Goal: Task Accomplishment & Management: Manage account settings

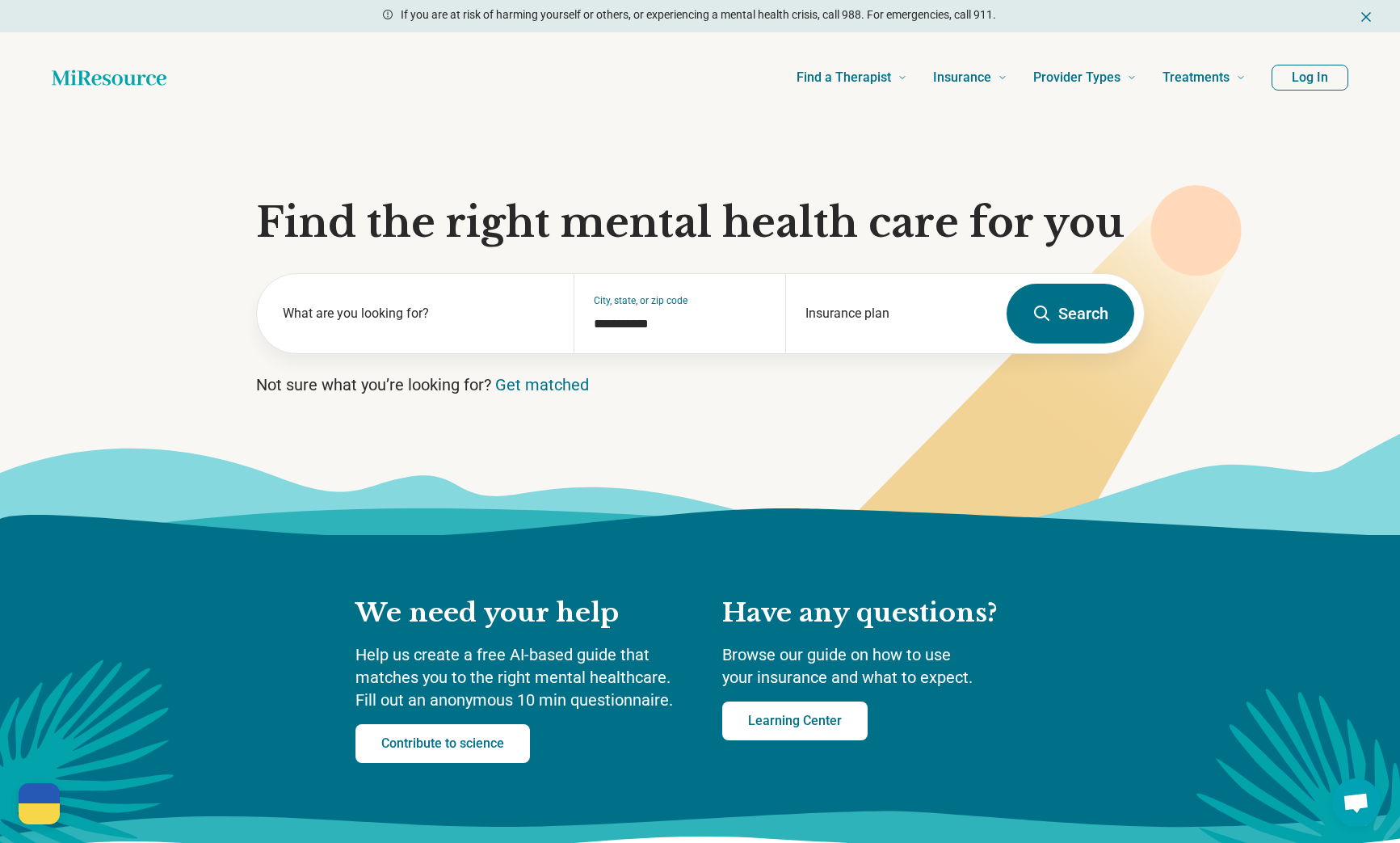
click at [1305, 77] on button "Log In" at bounding box center [1310, 77] width 77 height 26
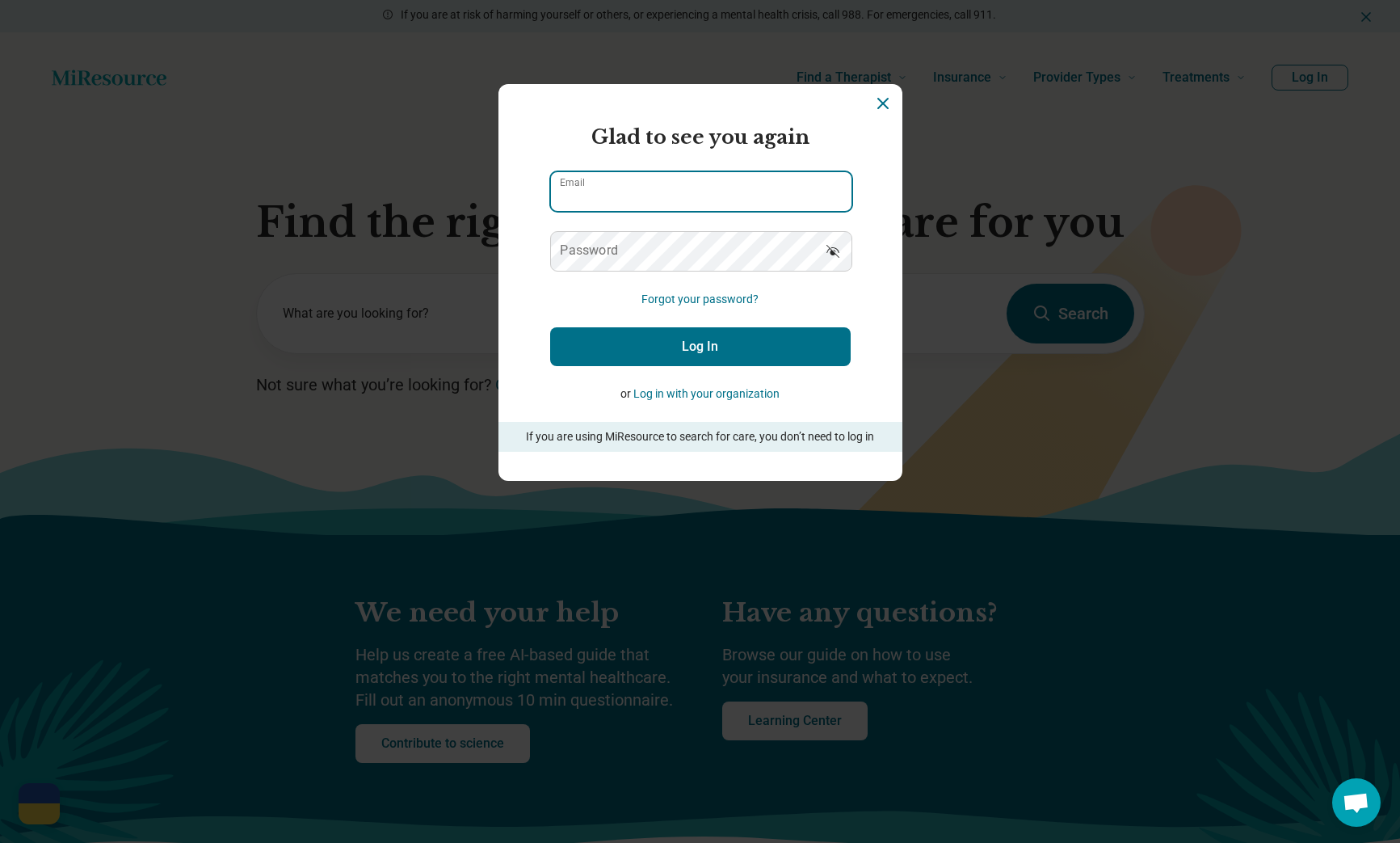
type input "**********"
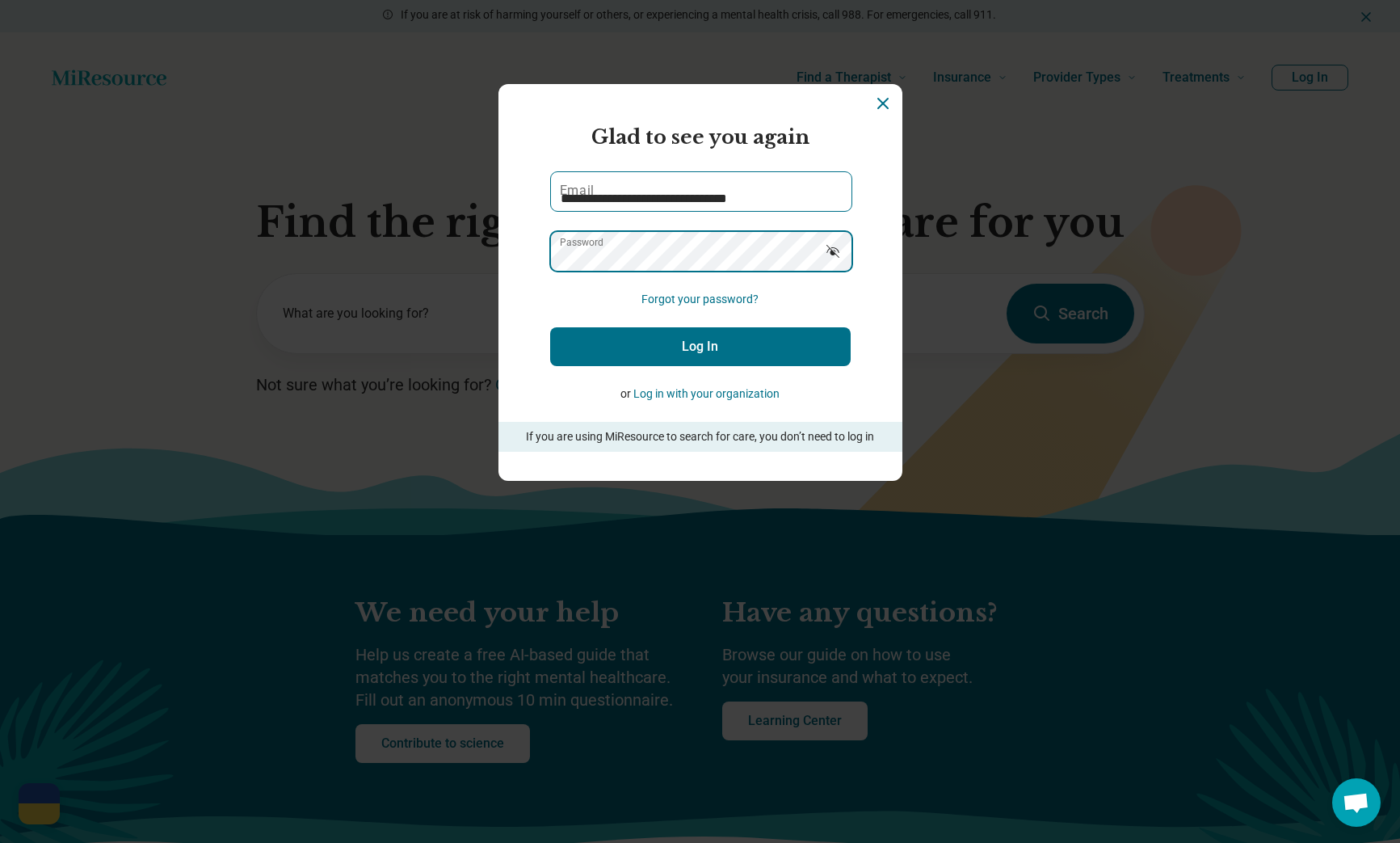
click at [700, 347] on button "Log In" at bounding box center [700, 347] width 300 height 39
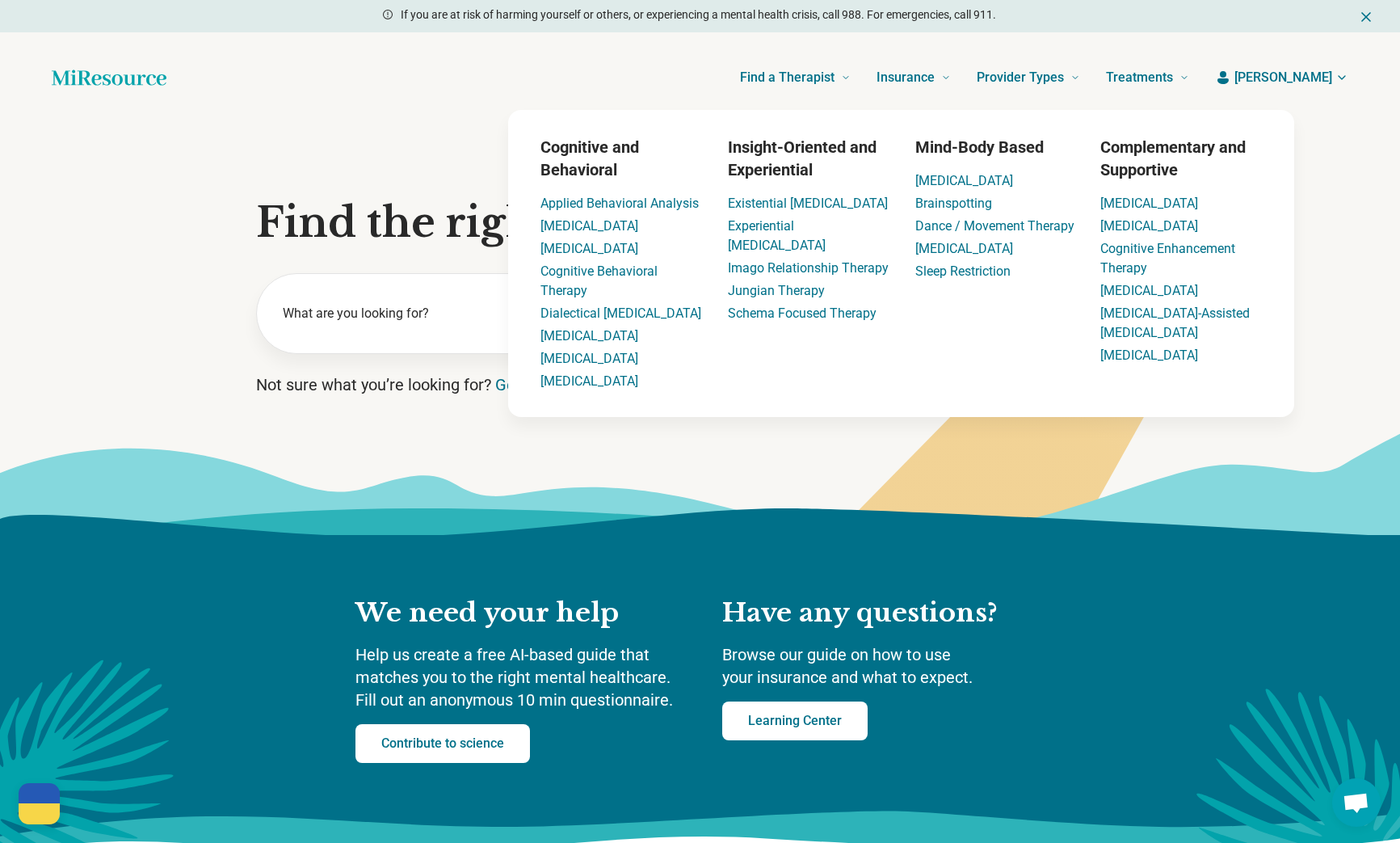
click at [1304, 83] on span "[PERSON_NAME]" at bounding box center [1283, 77] width 98 height 20
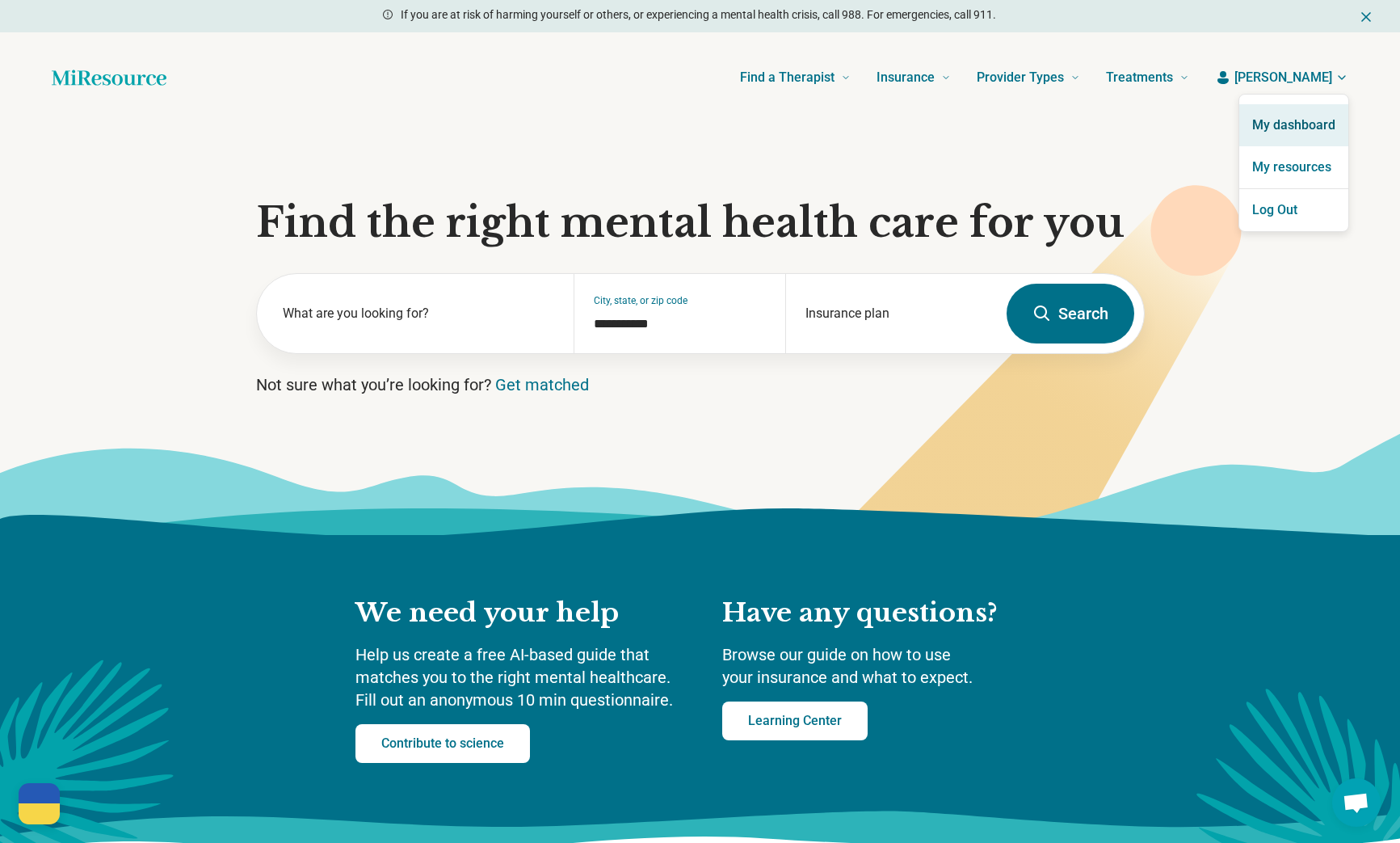
drag, startPoint x: 1300, startPoint y: 119, endPoint x: 1289, endPoint y: 119, distance: 11.0
click at [1296, 119] on link "My dashboard" at bounding box center [1293, 125] width 109 height 42
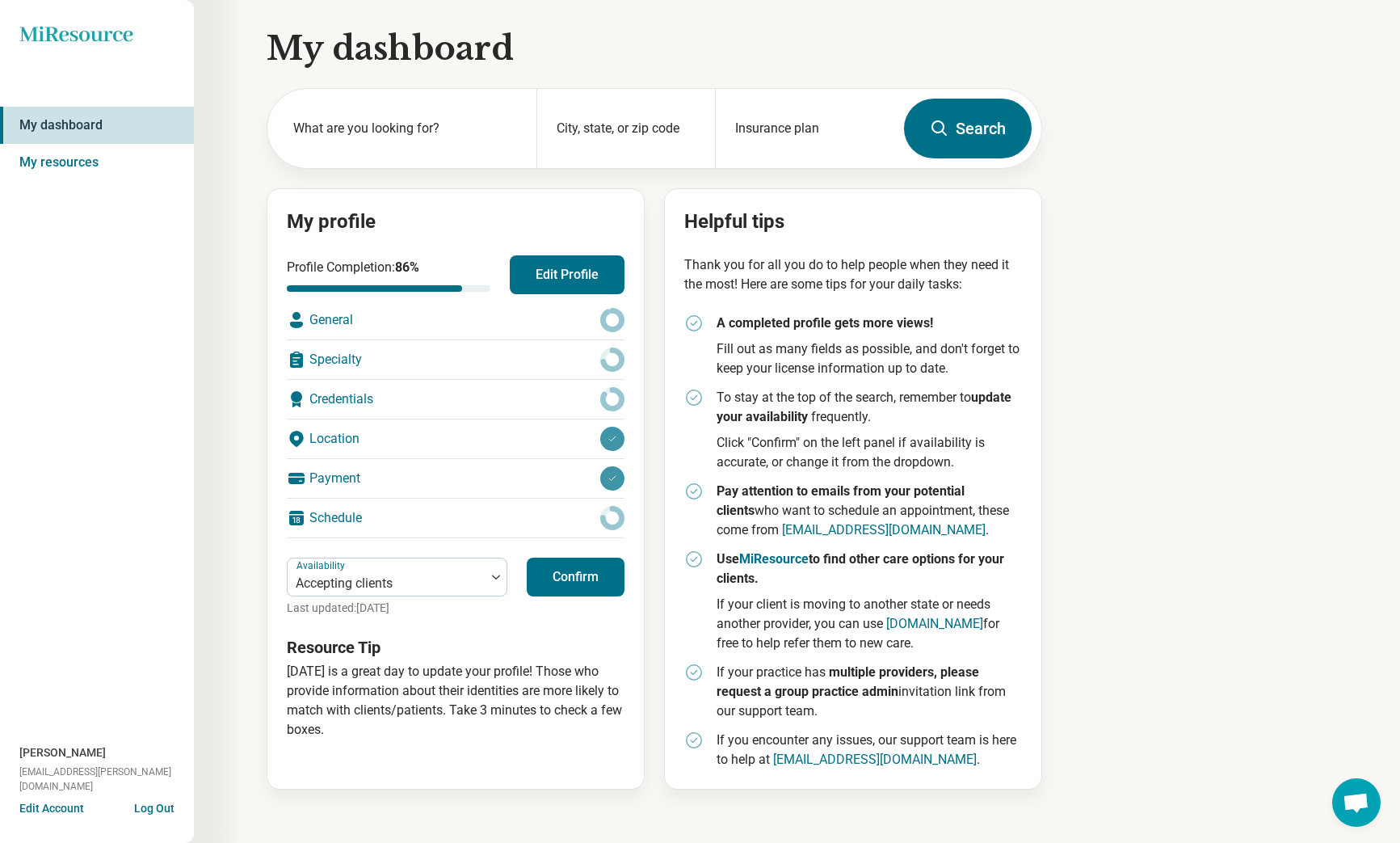
click at [556, 575] on button "Confirm" at bounding box center [575, 577] width 98 height 39
click at [366, 355] on div "Specialty" at bounding box center [455, 360] width 338 height 39
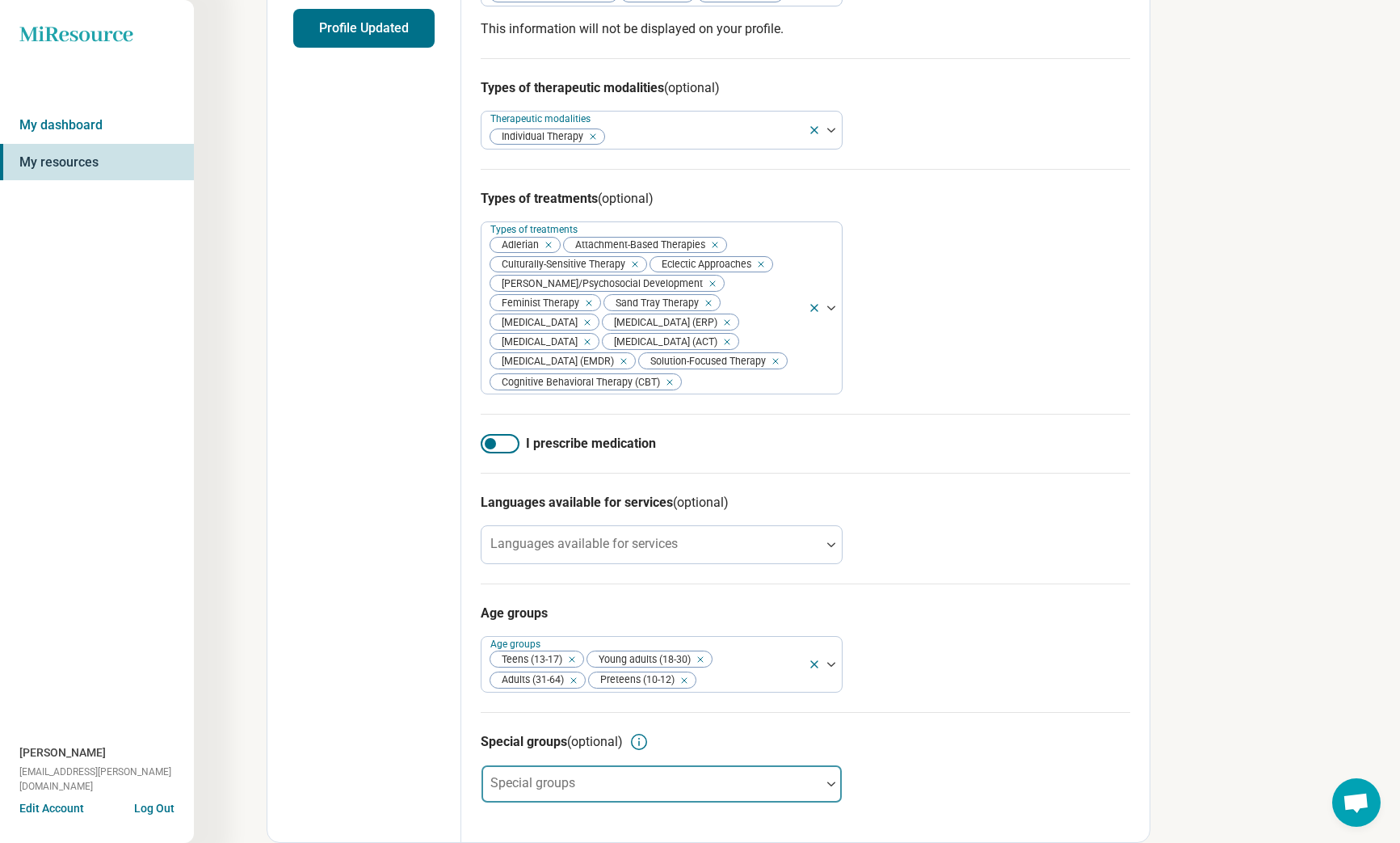
scroll to position [470, 0]
click at [638, 783] on div at bounding box center [651, 790] width 327 height 22
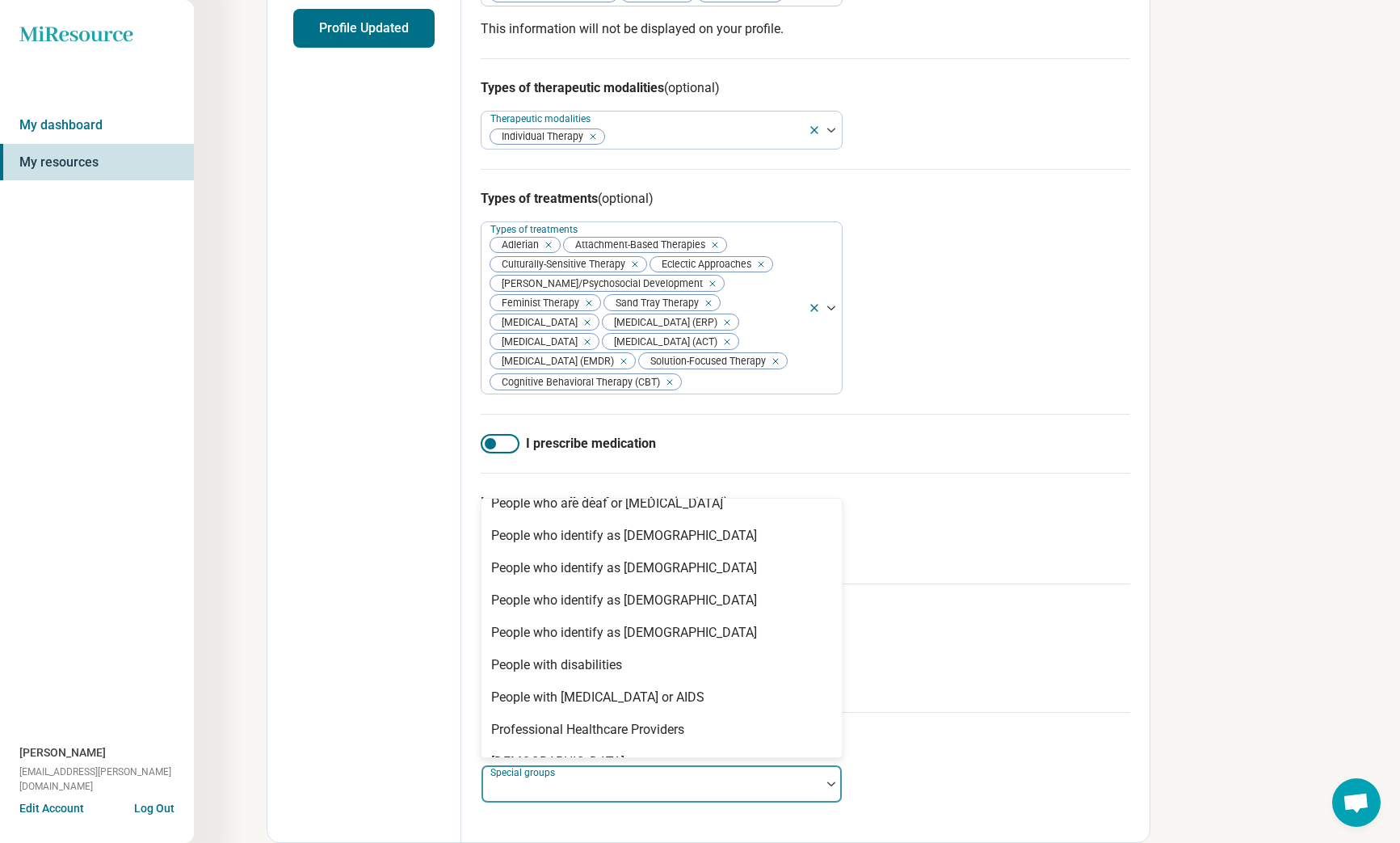
scroll to position [491, 0]
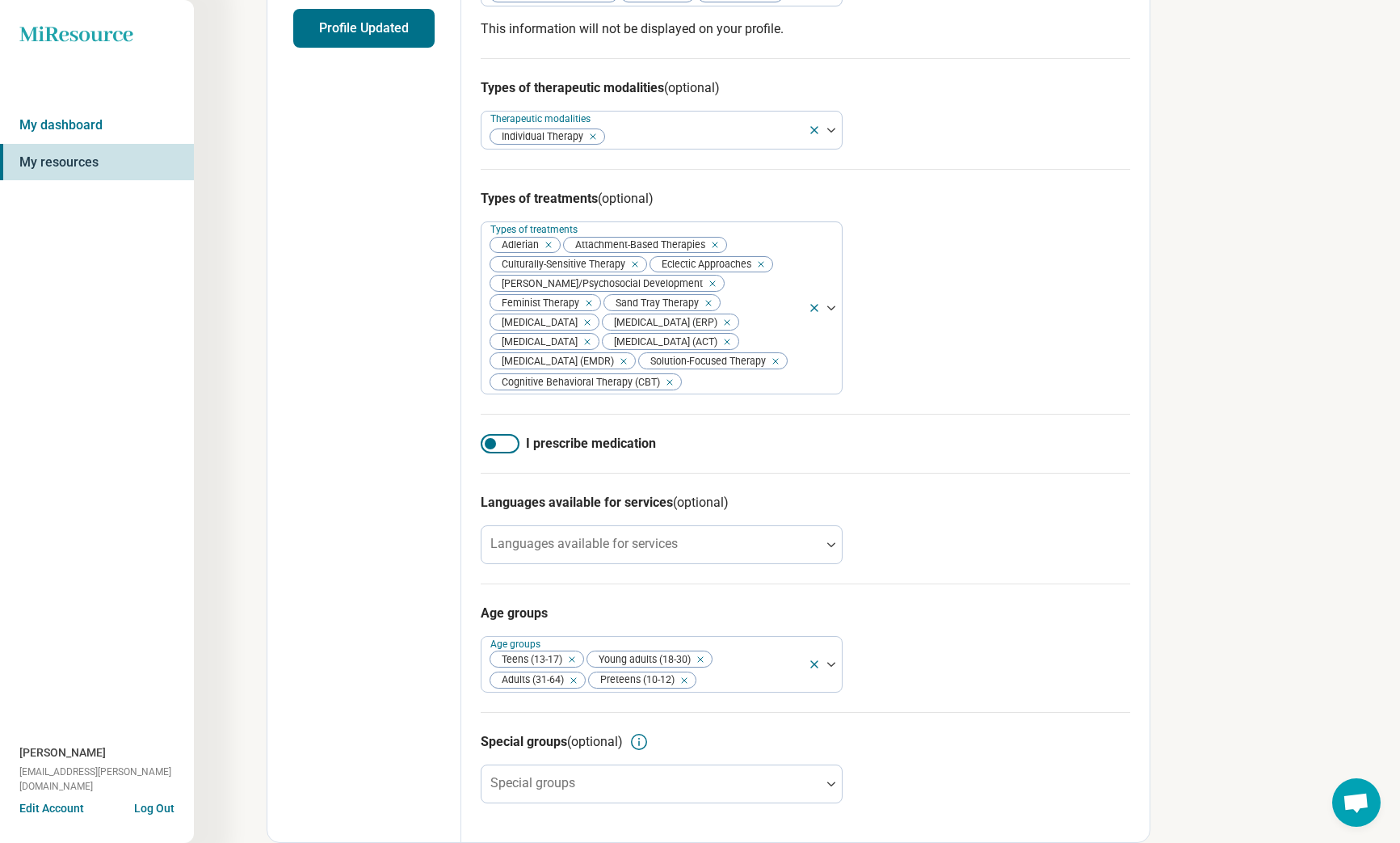
click at [404, 636] on div "Edit profile General Specialty Credentials Location Payment Schedule Profile co…" at bounding box center [364, 245] width 193 height 1195
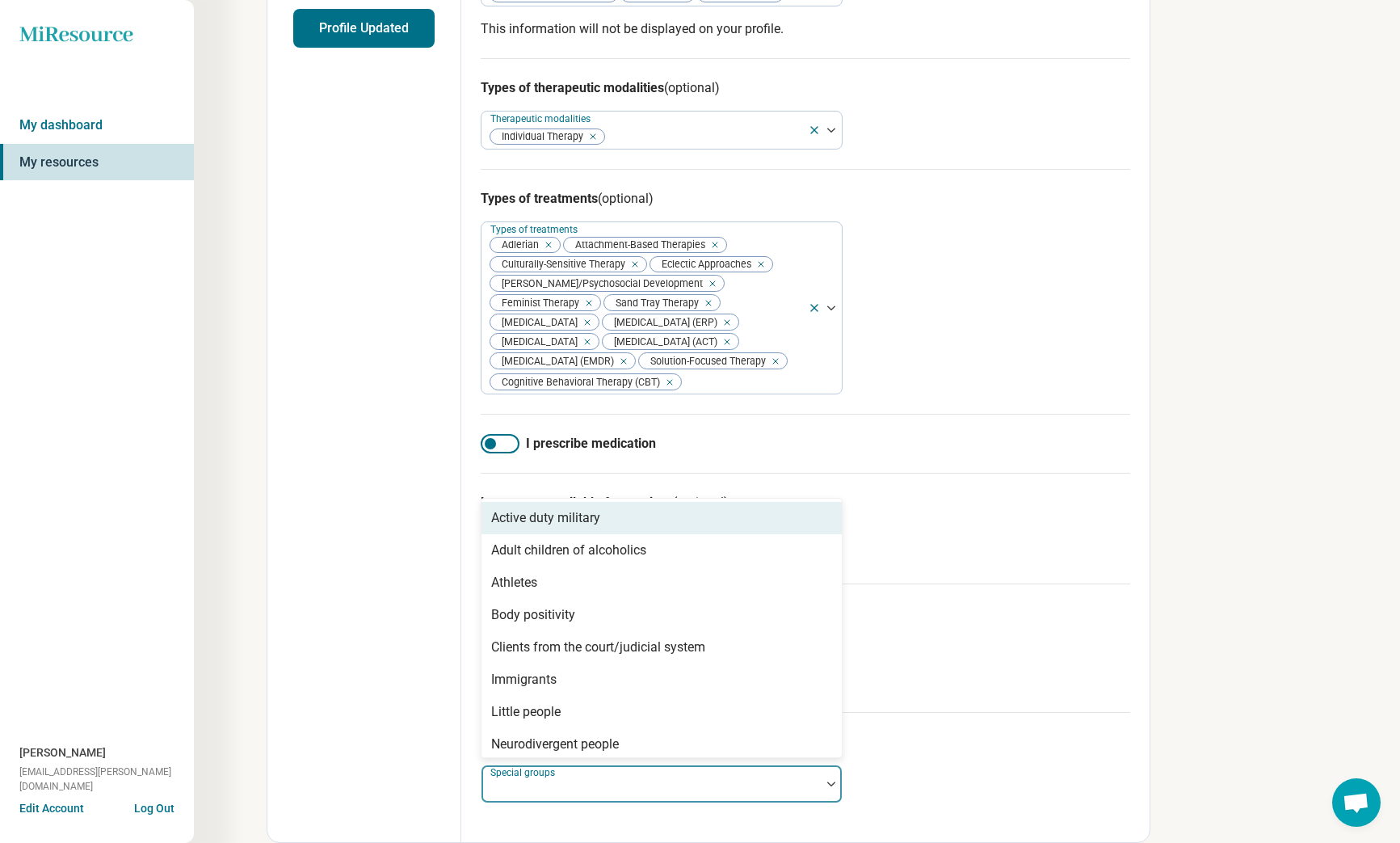
click at [630, 777] on div at bounding box center [651, 783] width 340 height 35
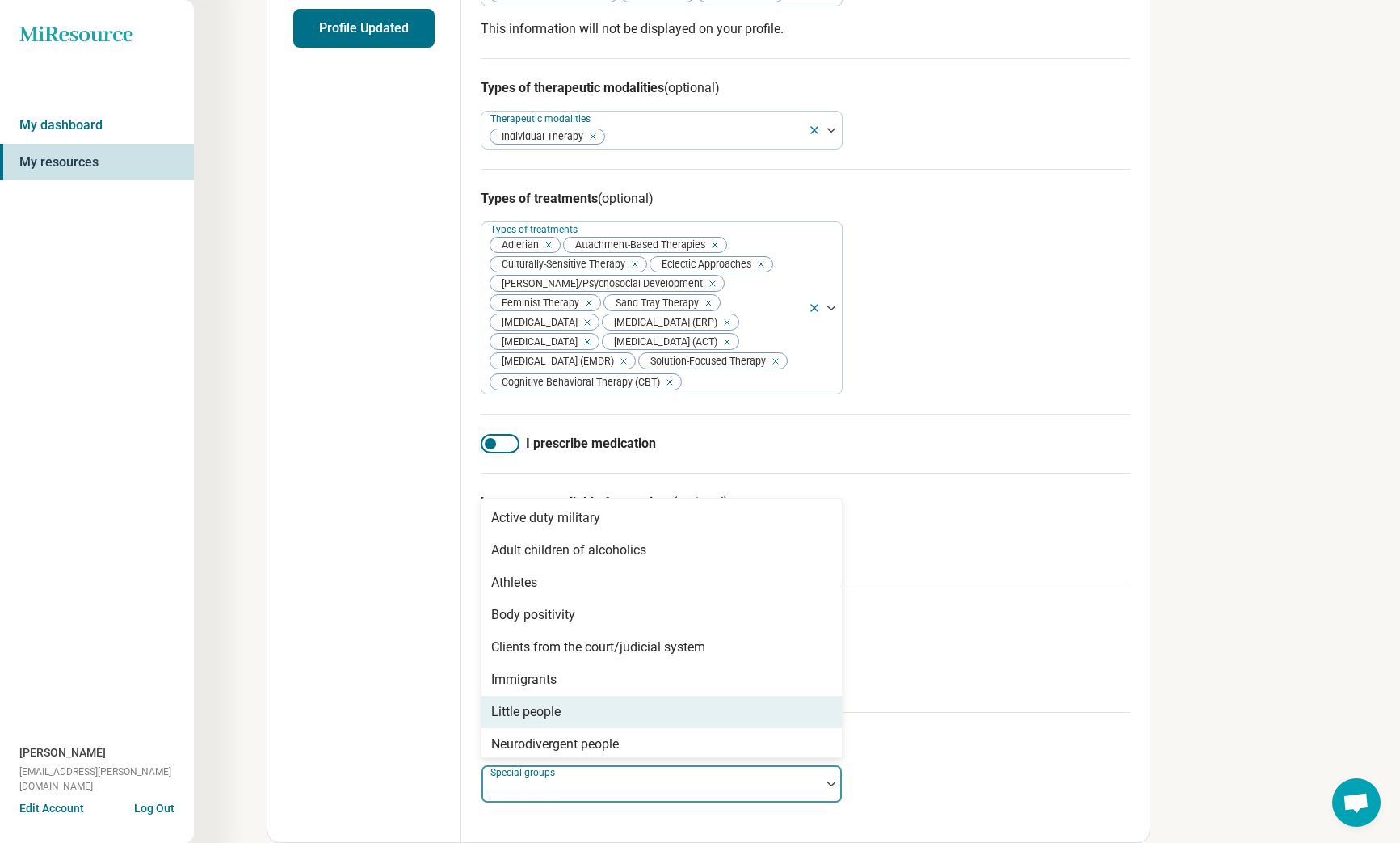
scroll to position [470, 0]
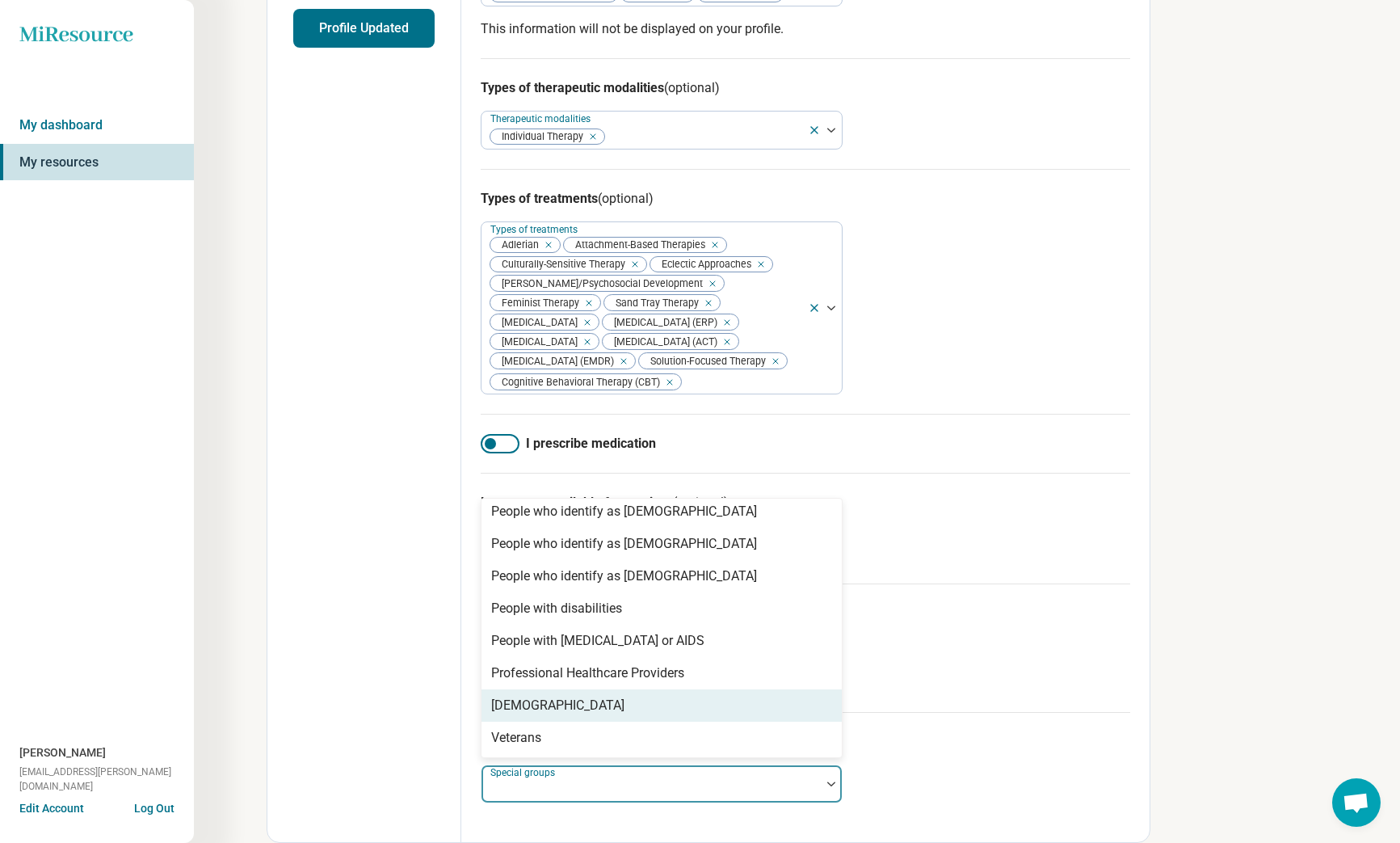
click at [552, 709] on div "[DEMOGRAPHIC_DATA]" at bounding box center [557, 705] width 133 height 20
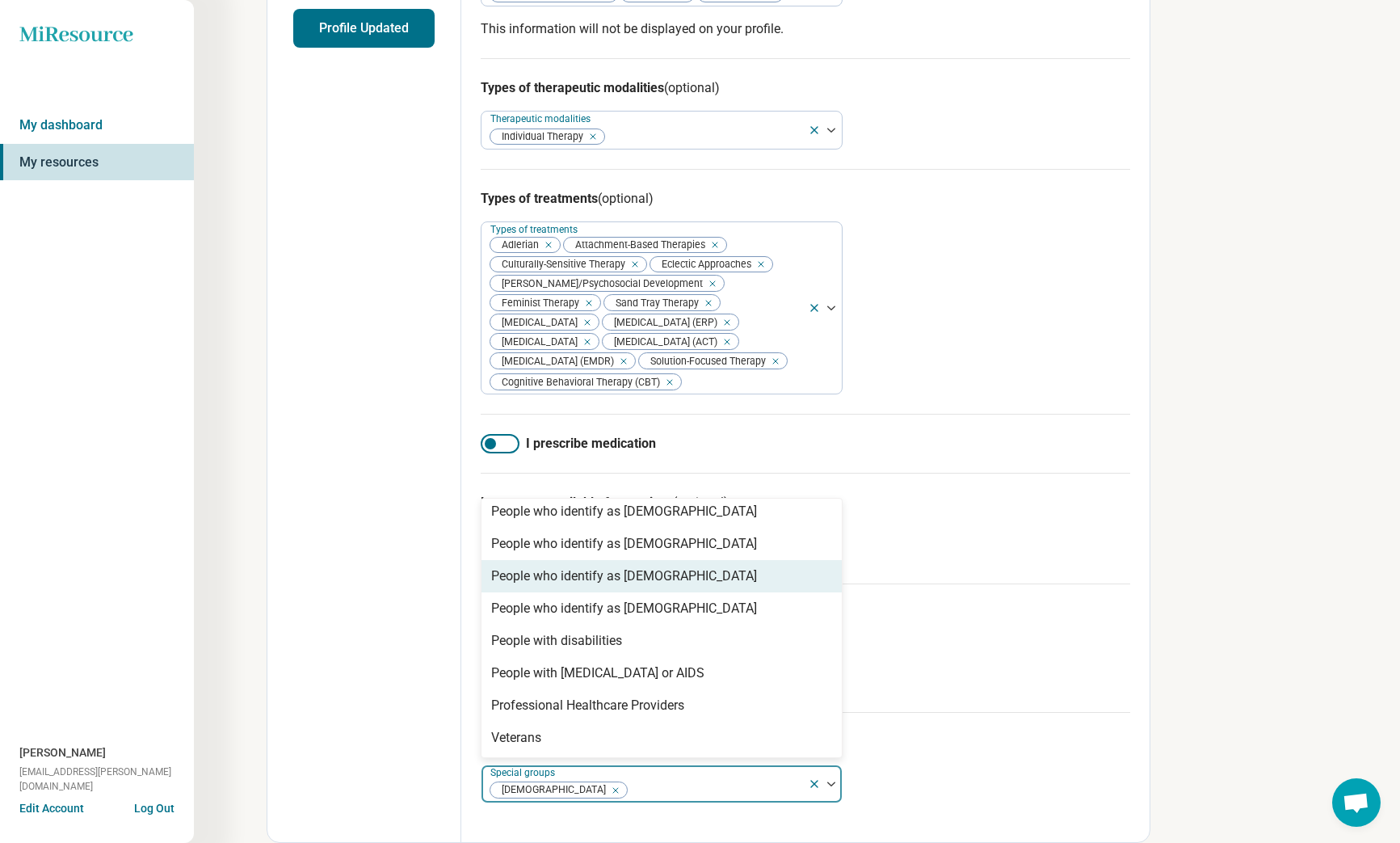
click at [626, 578] on div "People who identify as [DEMOGRAPHIC_DATA]" at bounding box center [624, 576] width 266 height 20
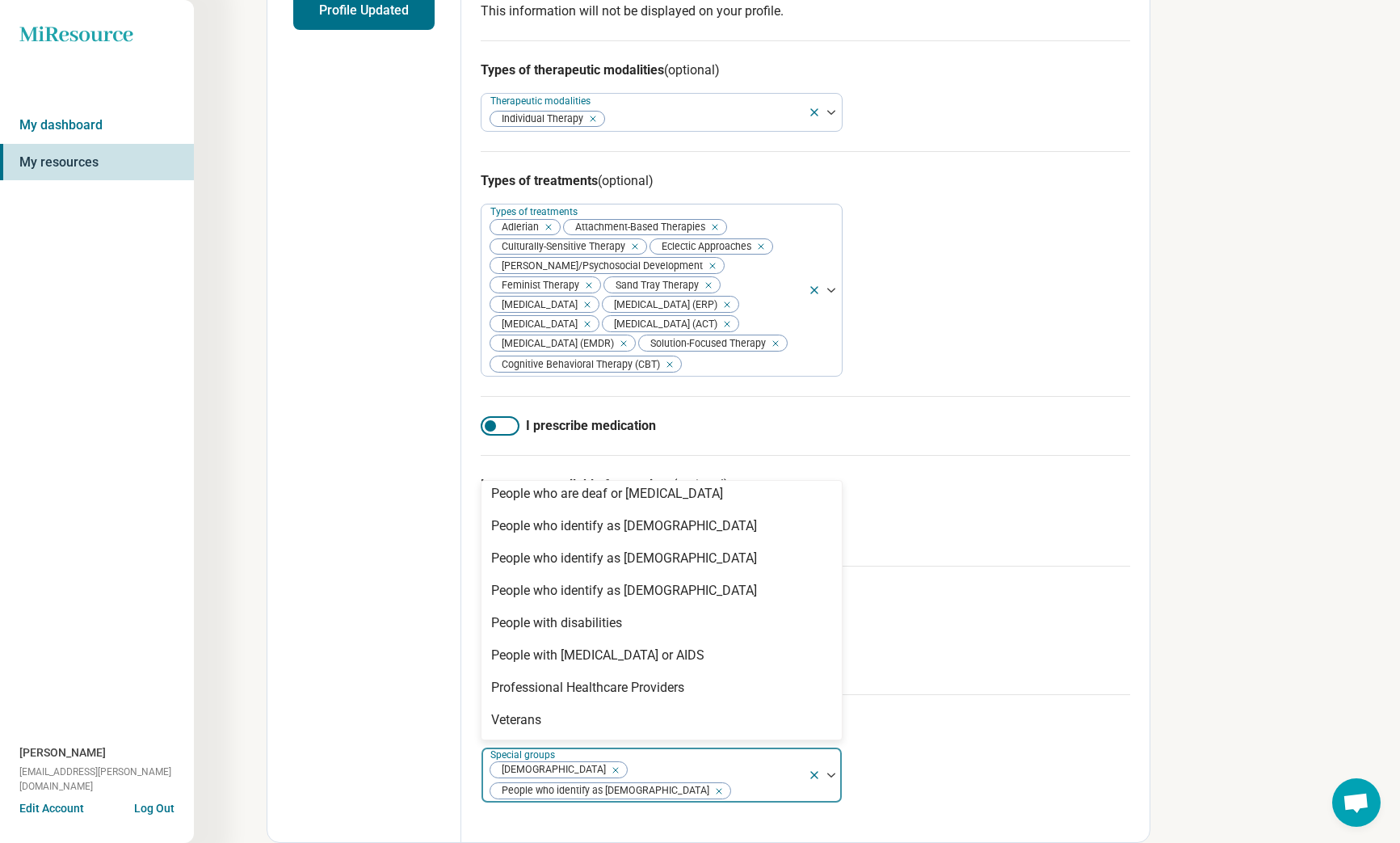
scroll to position [427, 0]
click at [599, 600] on div "People who identify as [DEMOGRAPHIC_DATA]" at bounding box center [624, 591] width 266 height 20
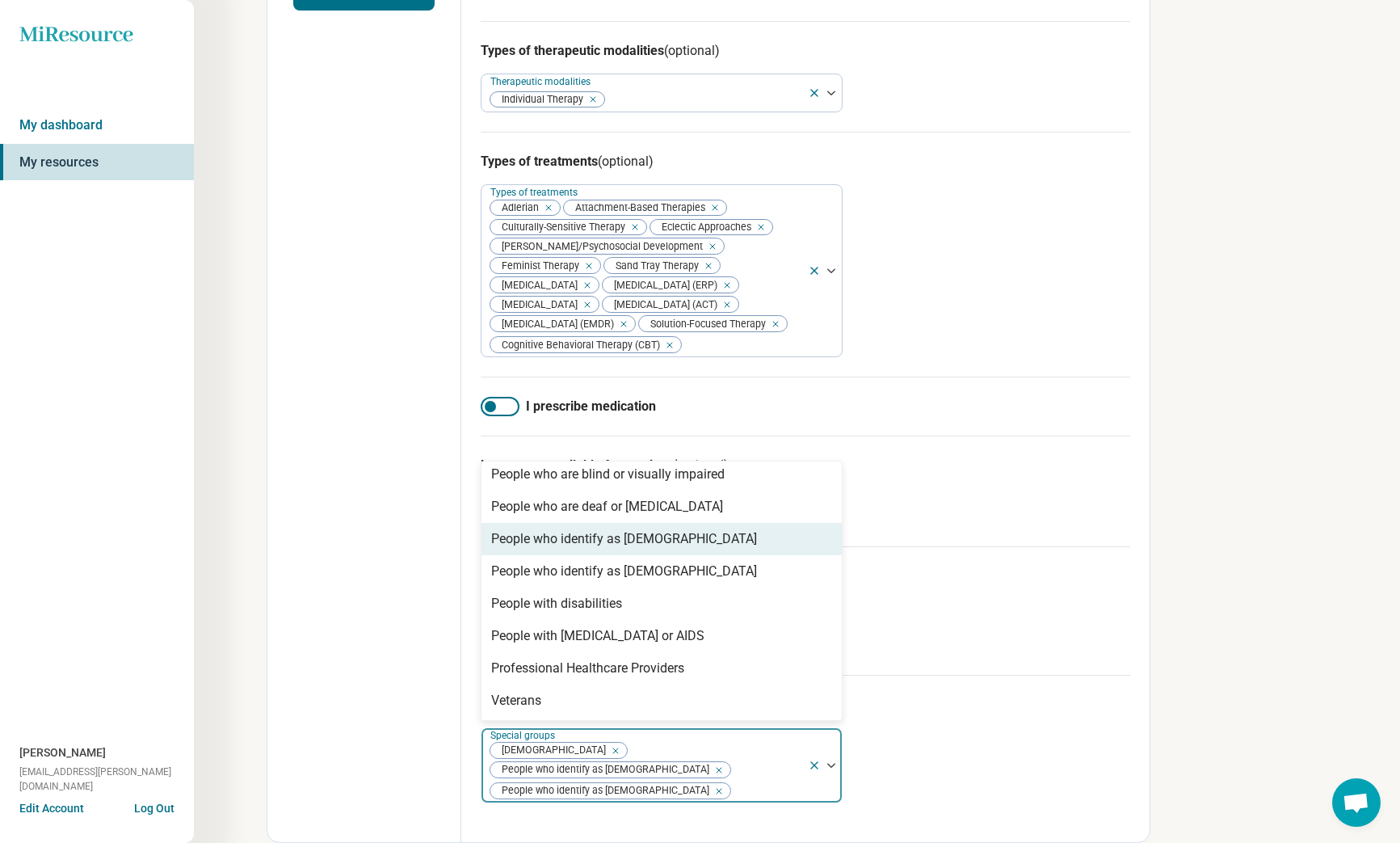
click at [588, 549] on div "People who identify as [DEMOGRAPHIC_DATA]" at bounding box center [624, 539] width 266 height 20
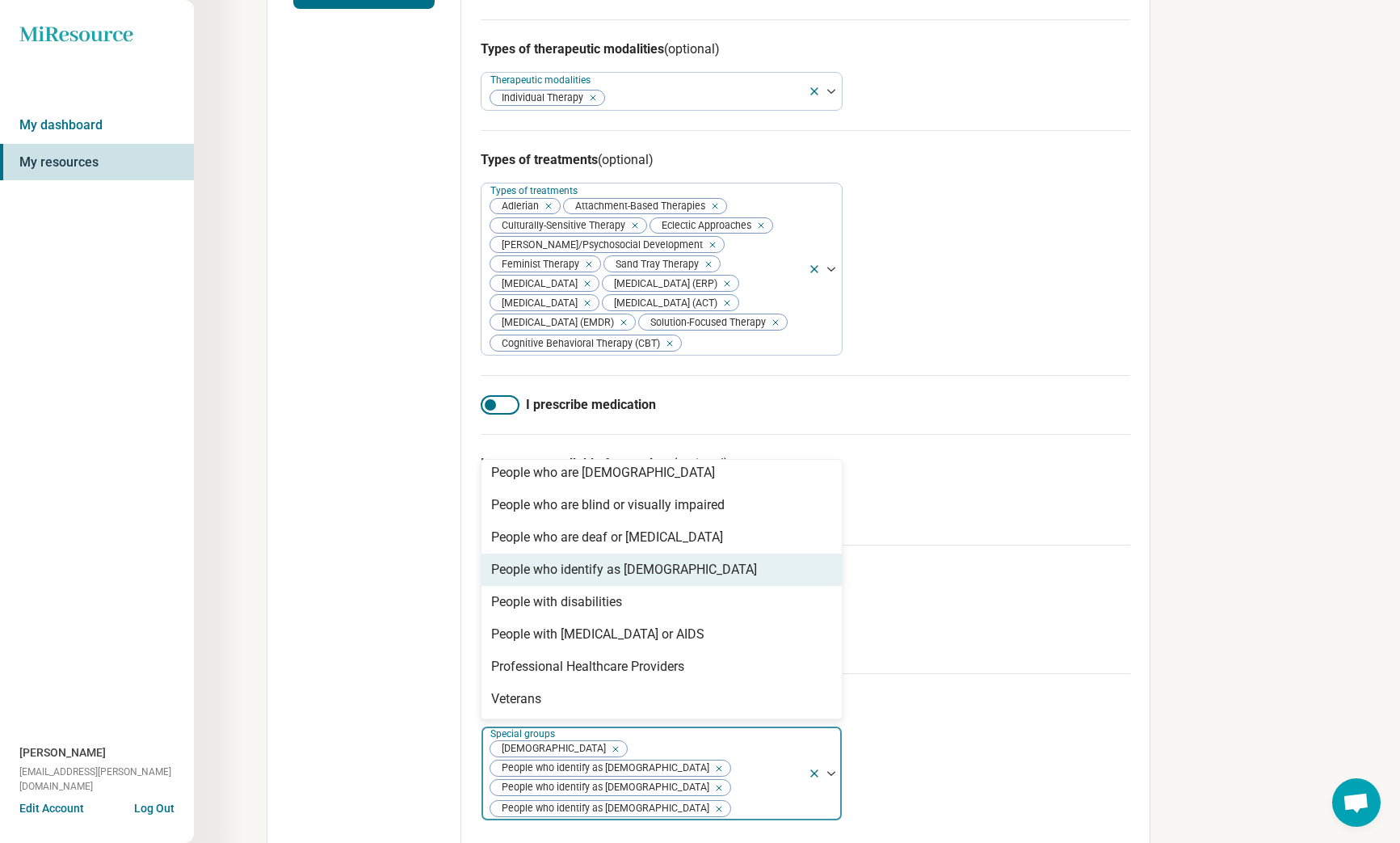
click at [587, 580] on div "People who identify as [DEMOGRAPHIC_DATA]" at bounding box center [624, 569] width 266 height 20
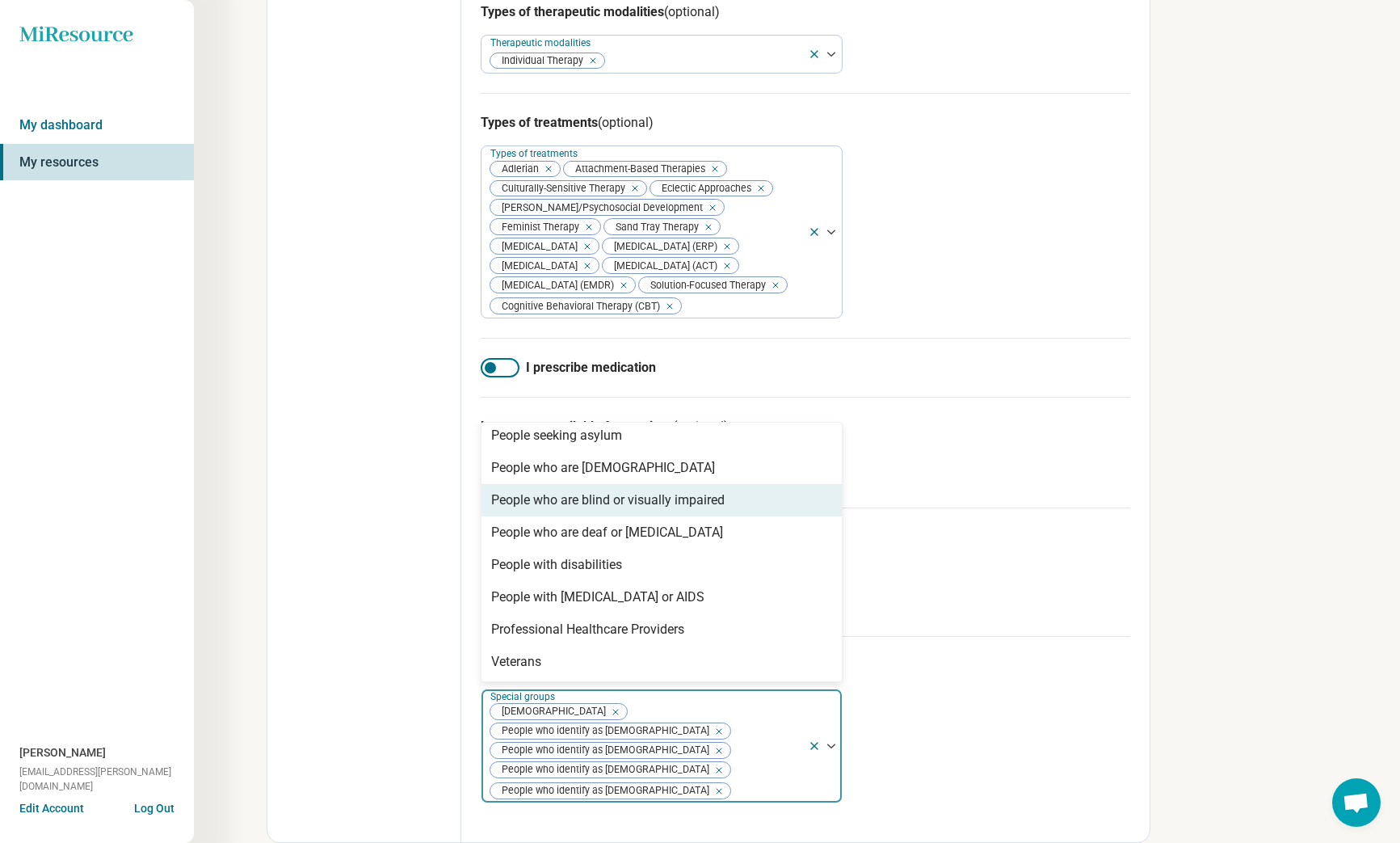
scroll to position [526, 0]
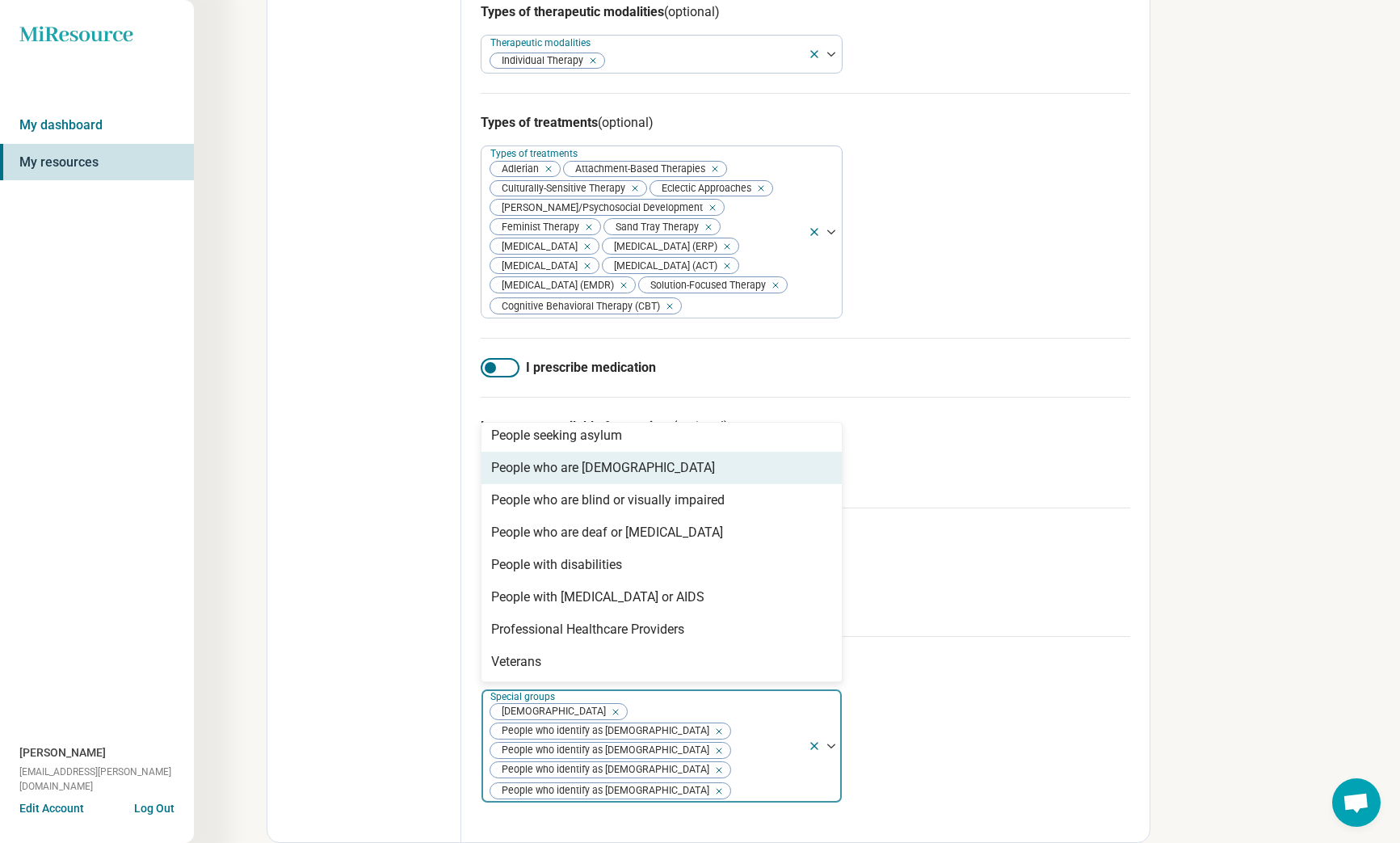
click at [609, 477] on div "People who are [DEMOGRAPHIC_DATA]" at bounding box center [603, 467] width 224 height 20
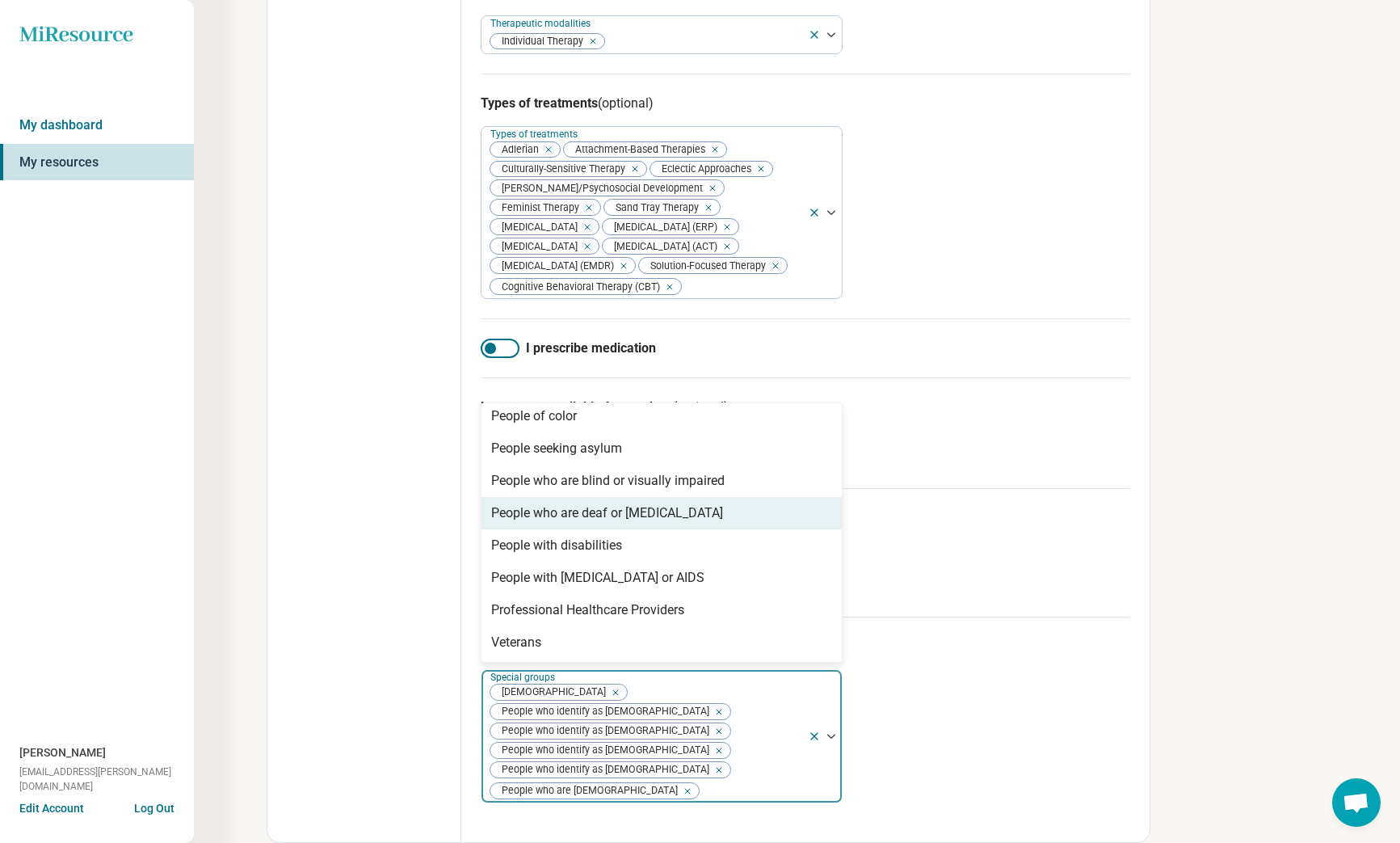
scroll to position [298, 0]
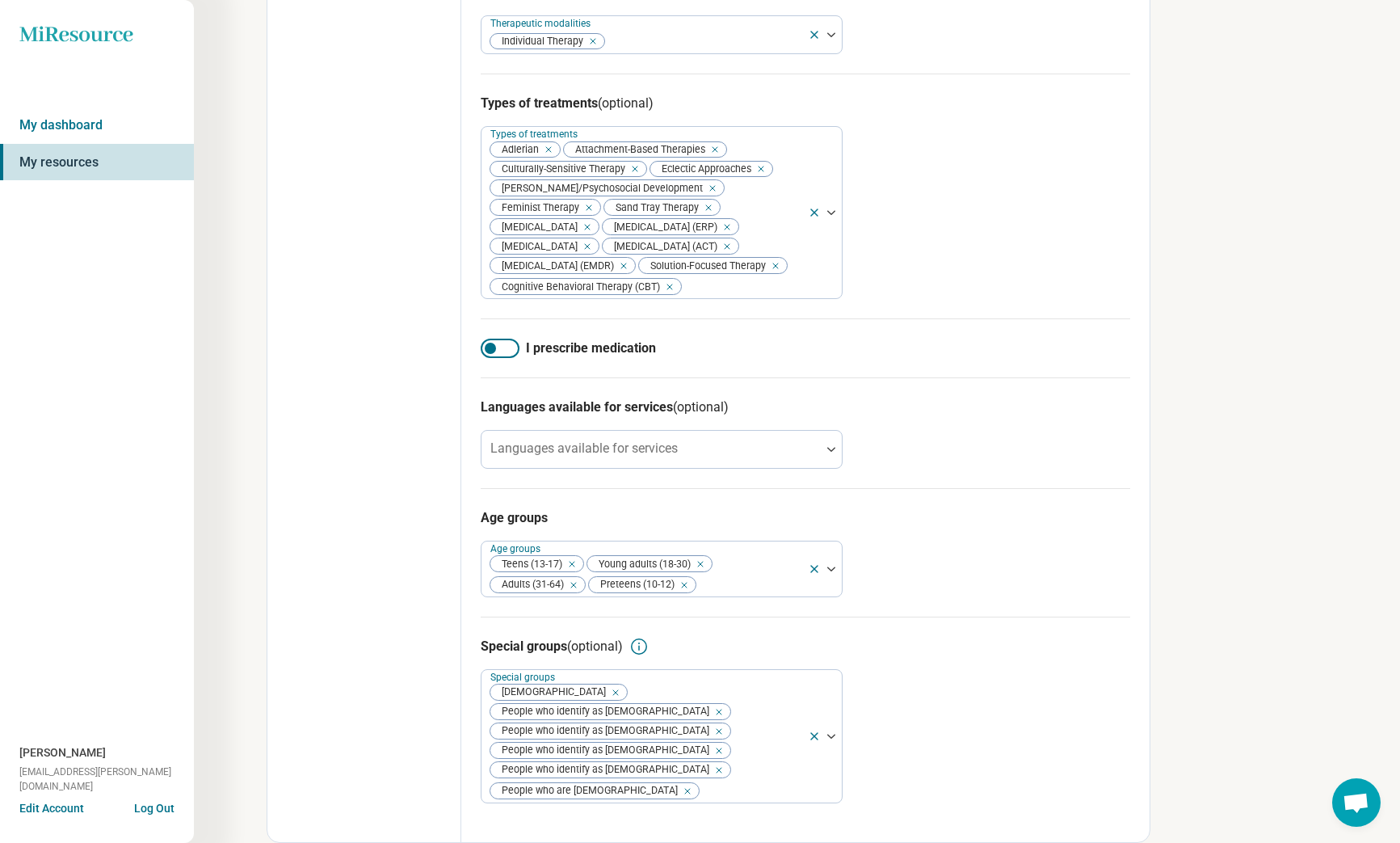
click at [388, 582] on div "Edit profile General Specialty Credentials Location Payment Schedule Profile co…" at bounding box center [364, 197] width 193 height 1290
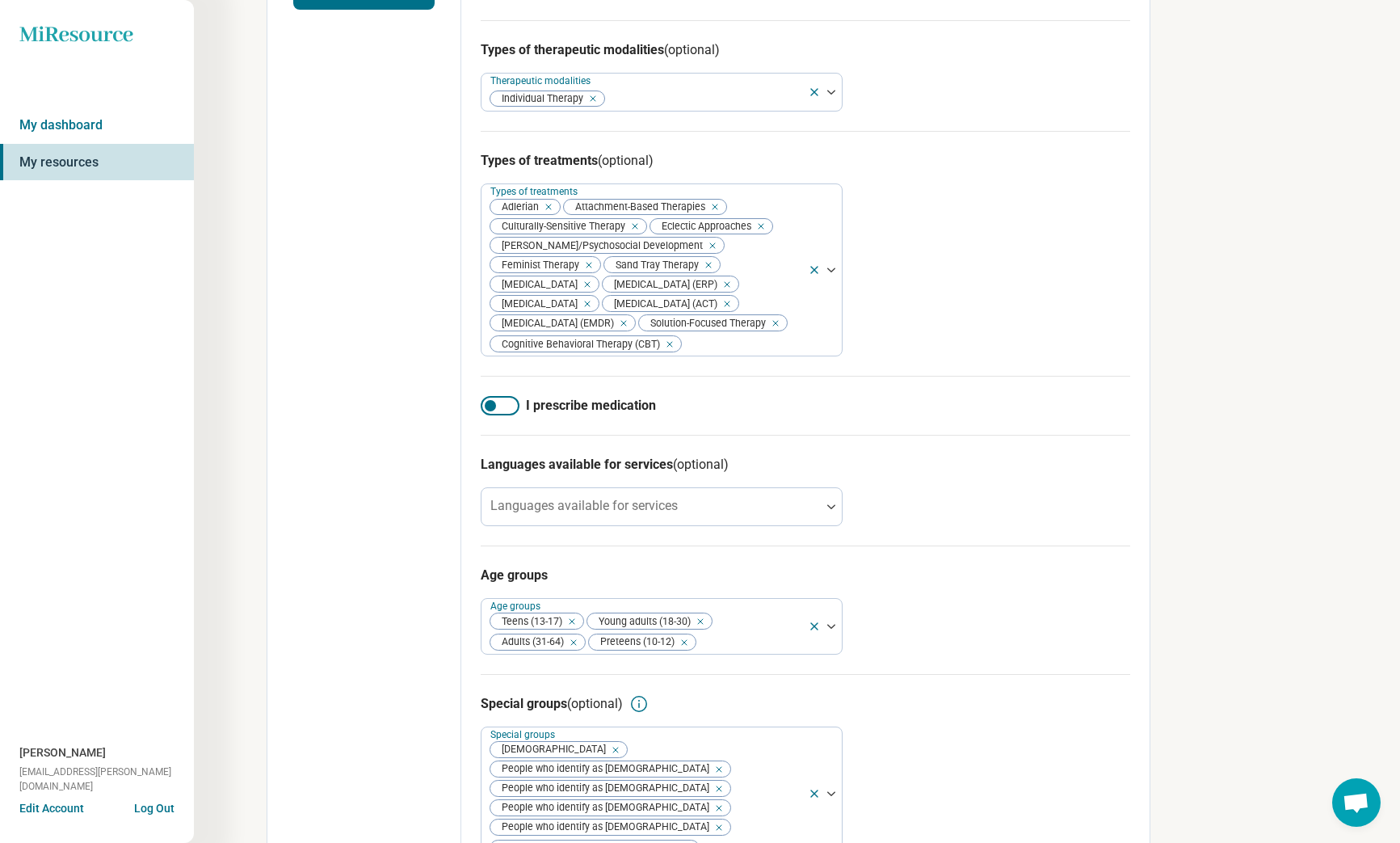
scroll to position [362, 0]
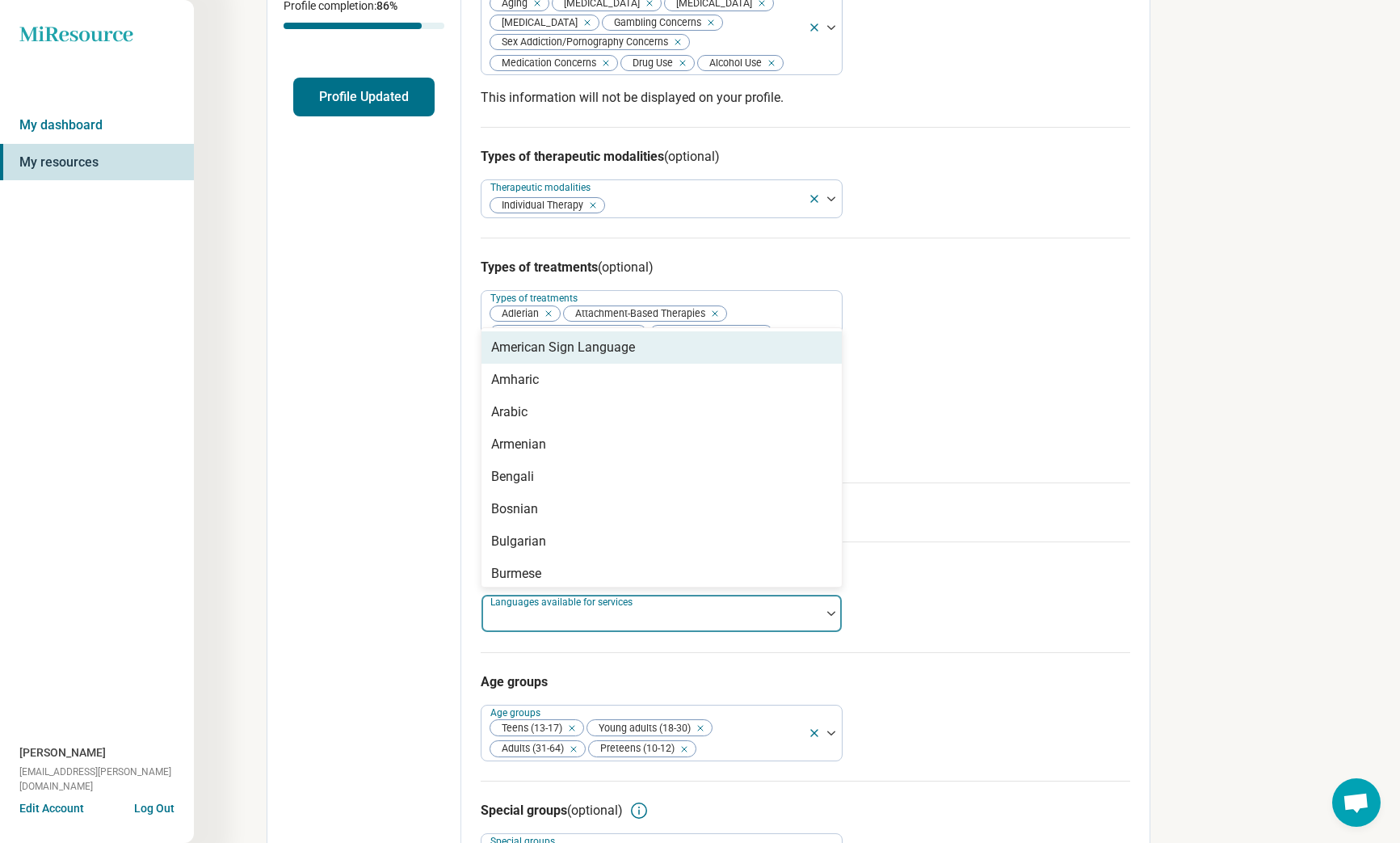
click at [661, 633] on div "Languages available for services" at bounding box center [661, 613] width 362 height 39
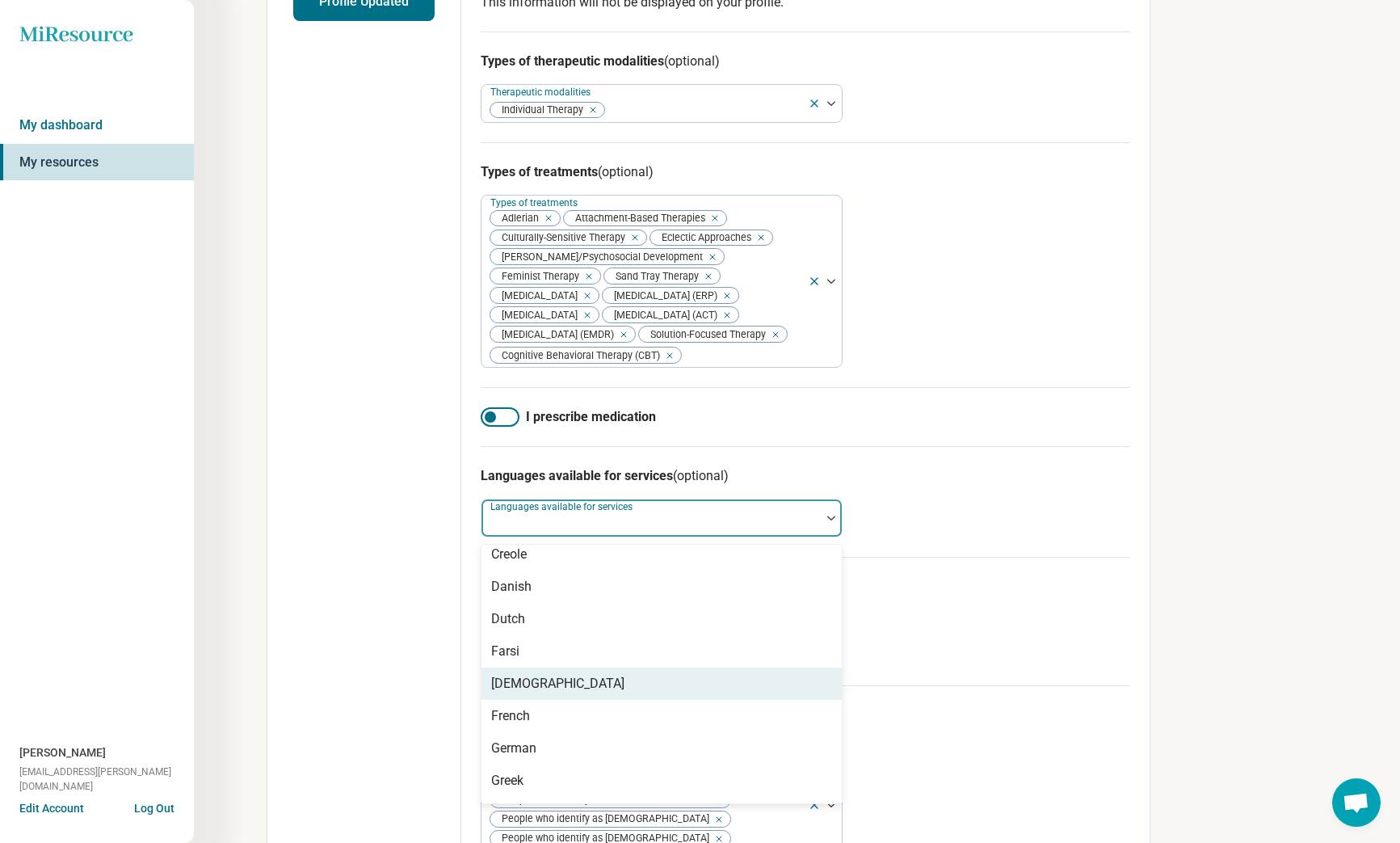
scroll to position [277, 0]
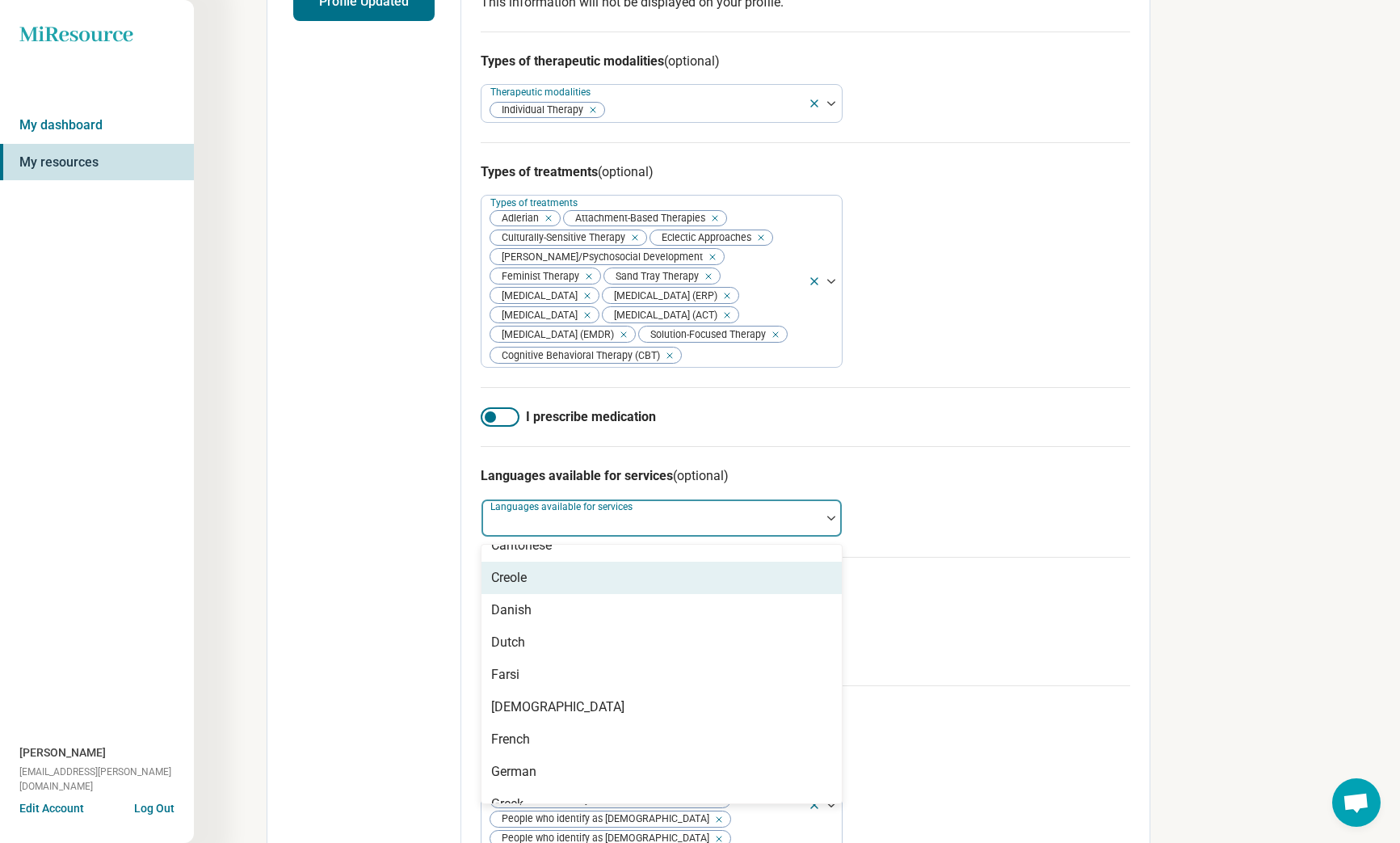
drag, startPoint x: 309, startPoint y: 597, endPoint x: 333, endPoint y: 600, distance: 24.2
click at [308, 597] on div "Edit profile General Specialty Credentials Location Payment Schedule Profile co…" at bounding box center [364, 266] width 193 height 1290
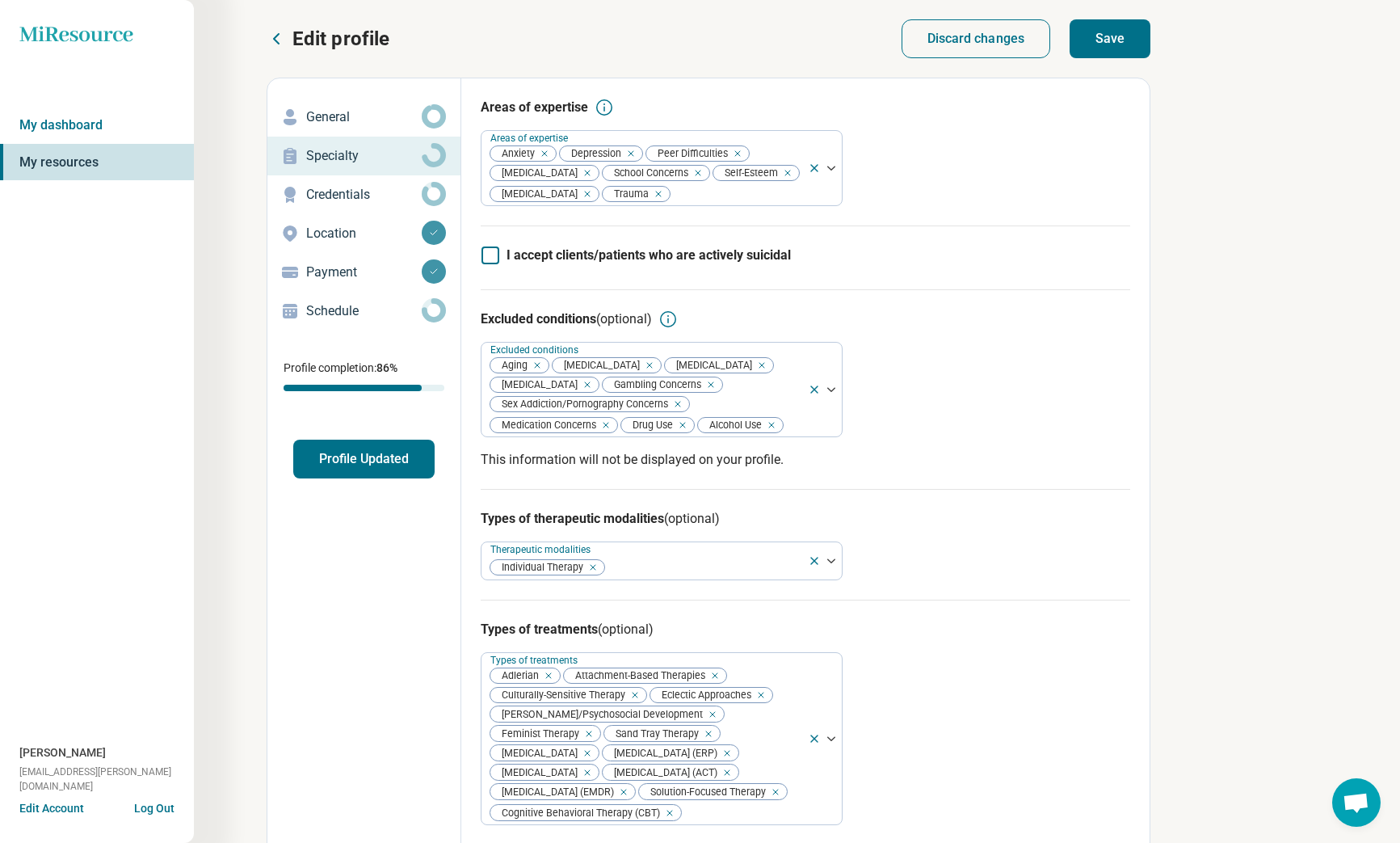
scroll to position [0, 0]
click at [665, 571] on div at bounding box center [703, 568] width 195 height 22
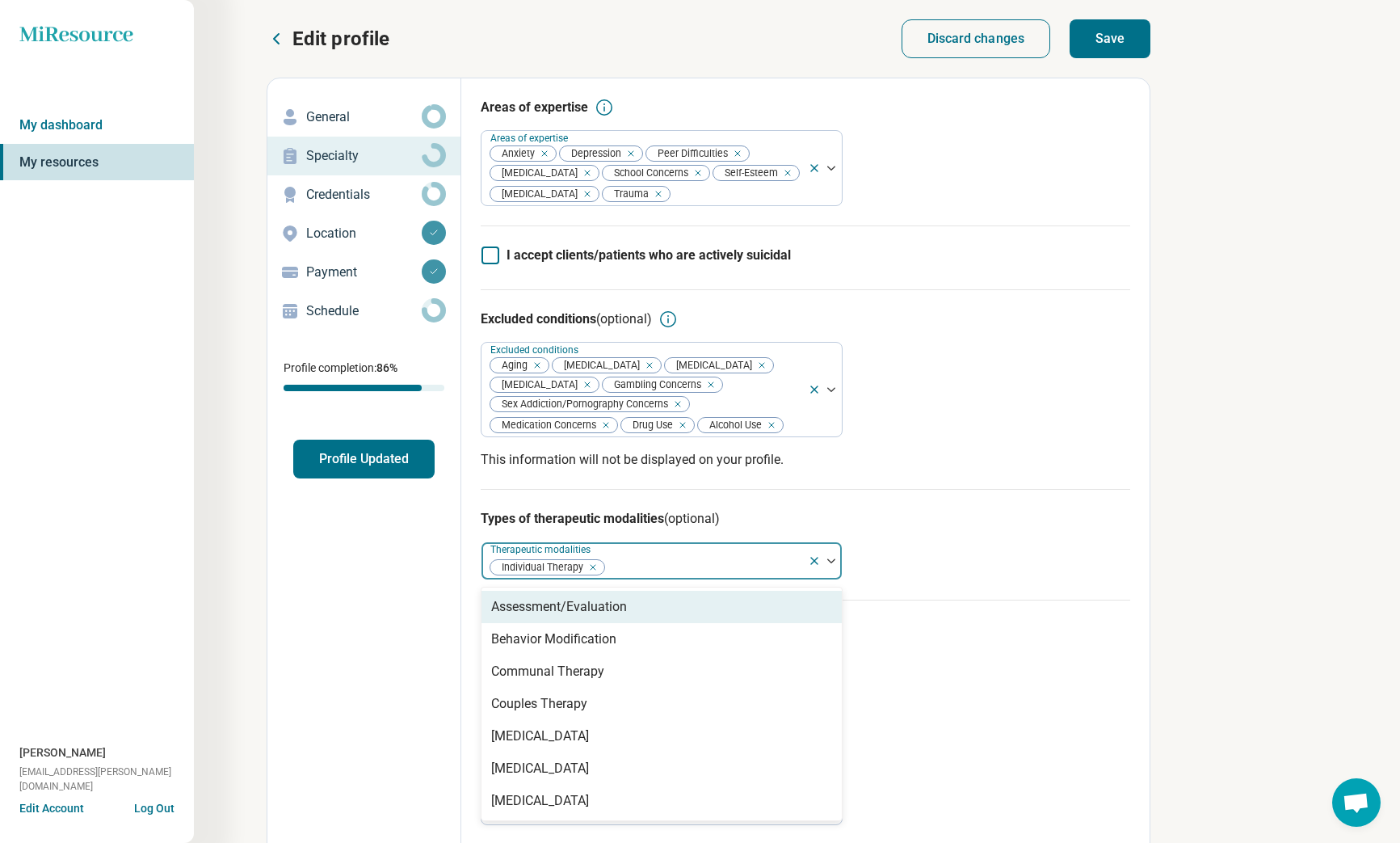
click at [388, 569] on div "Edit profile General Specialty Credentials Location Payment Schedule Profile co…" at bounding box center [364, 723] width 193 height 1290
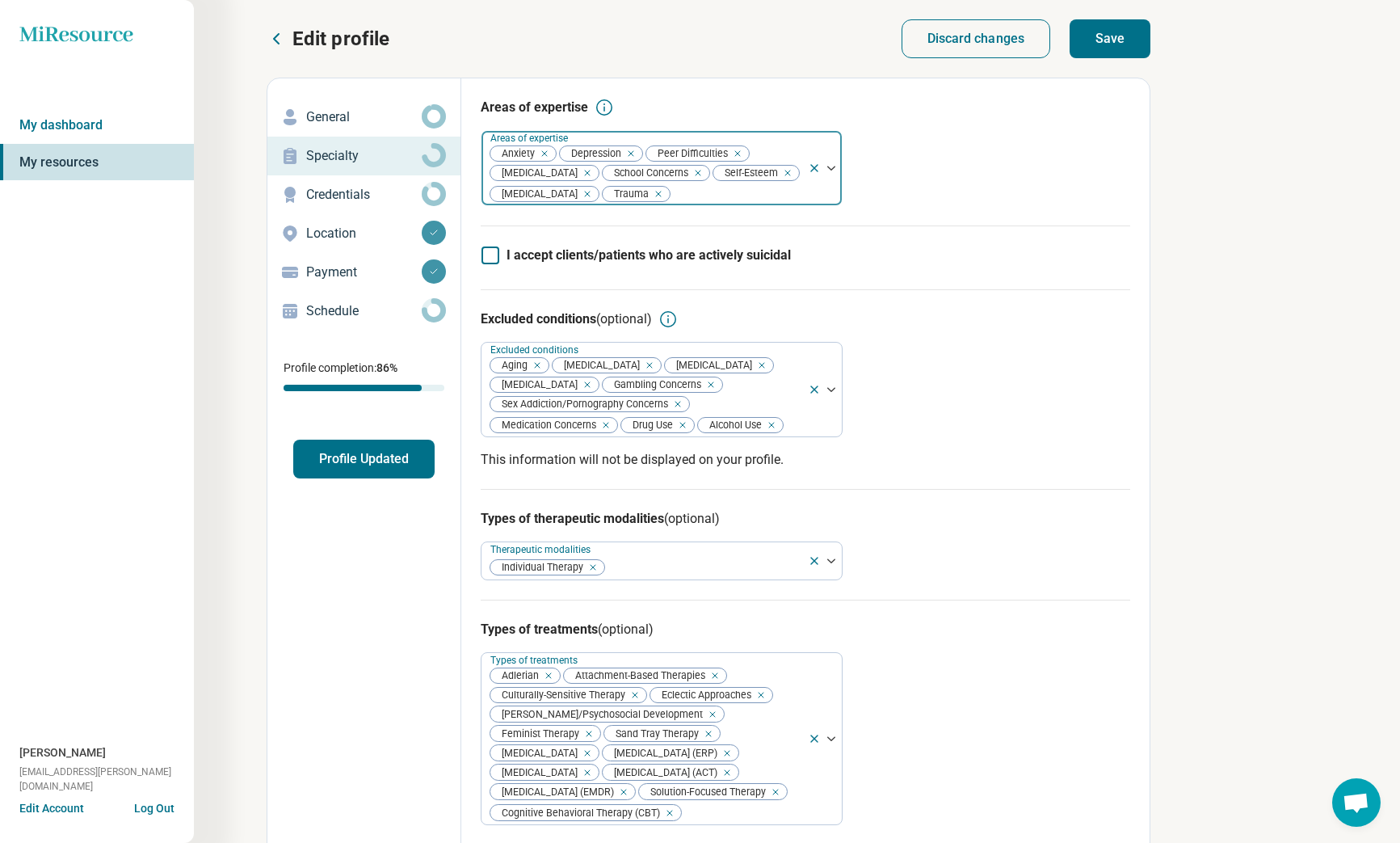
click at [687, 194] on div at bounding box center [737, 194] width 130 height 22
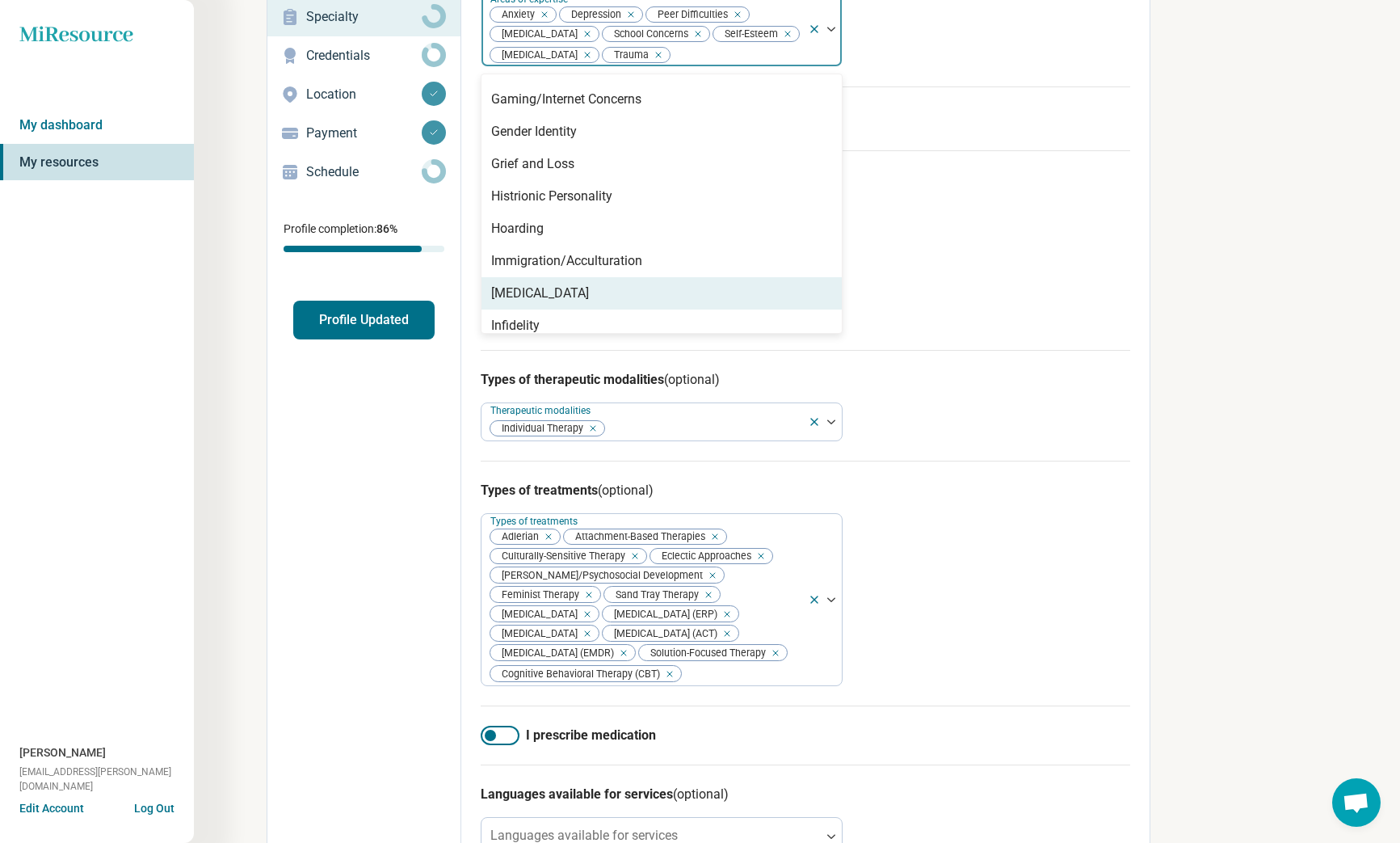
scroll to position [1250, 0]
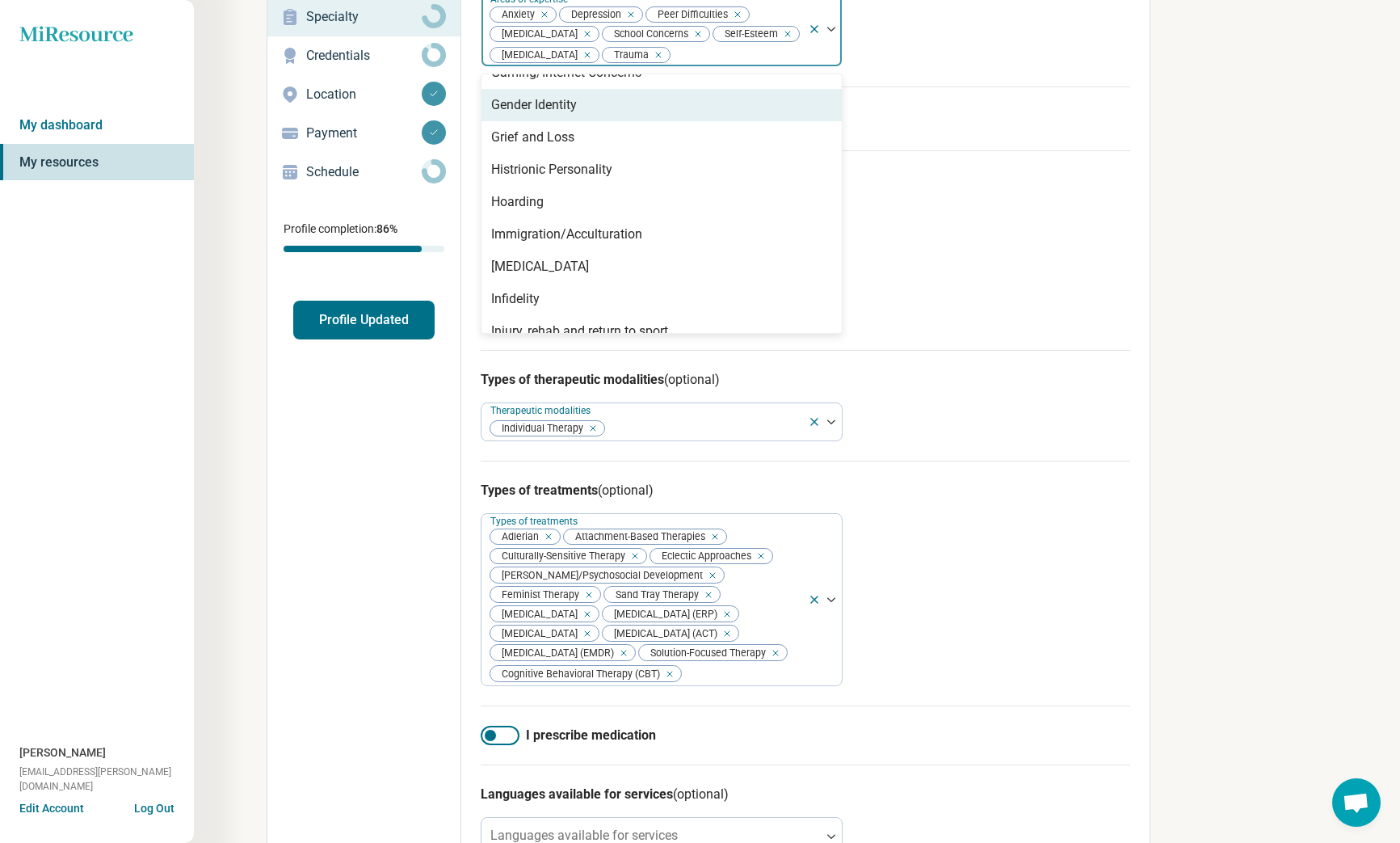
click at [577, 102] on div "Gender Identity" at bounding box center [534, 104] width 86 height 20
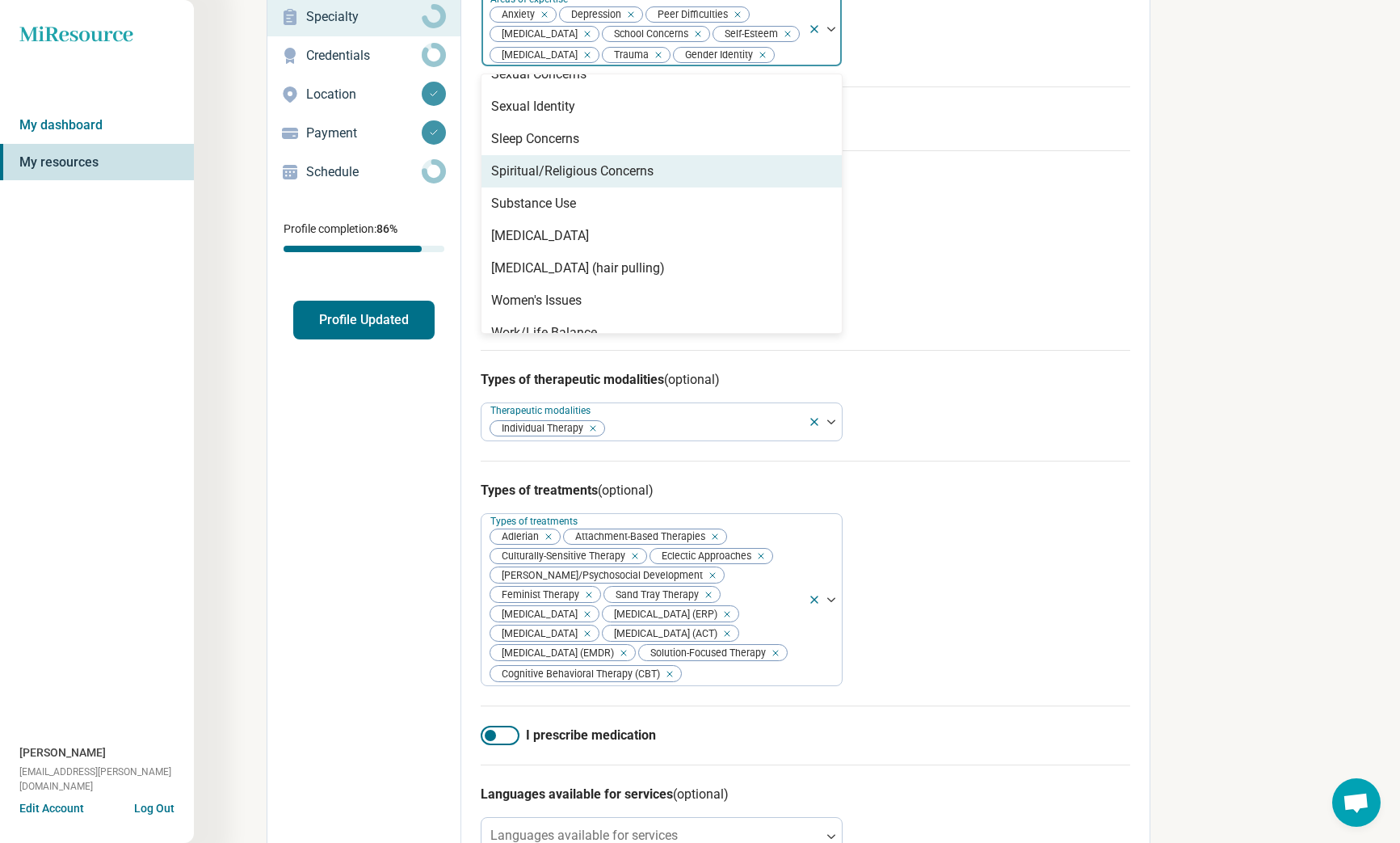
scroll to position [2690, 0]
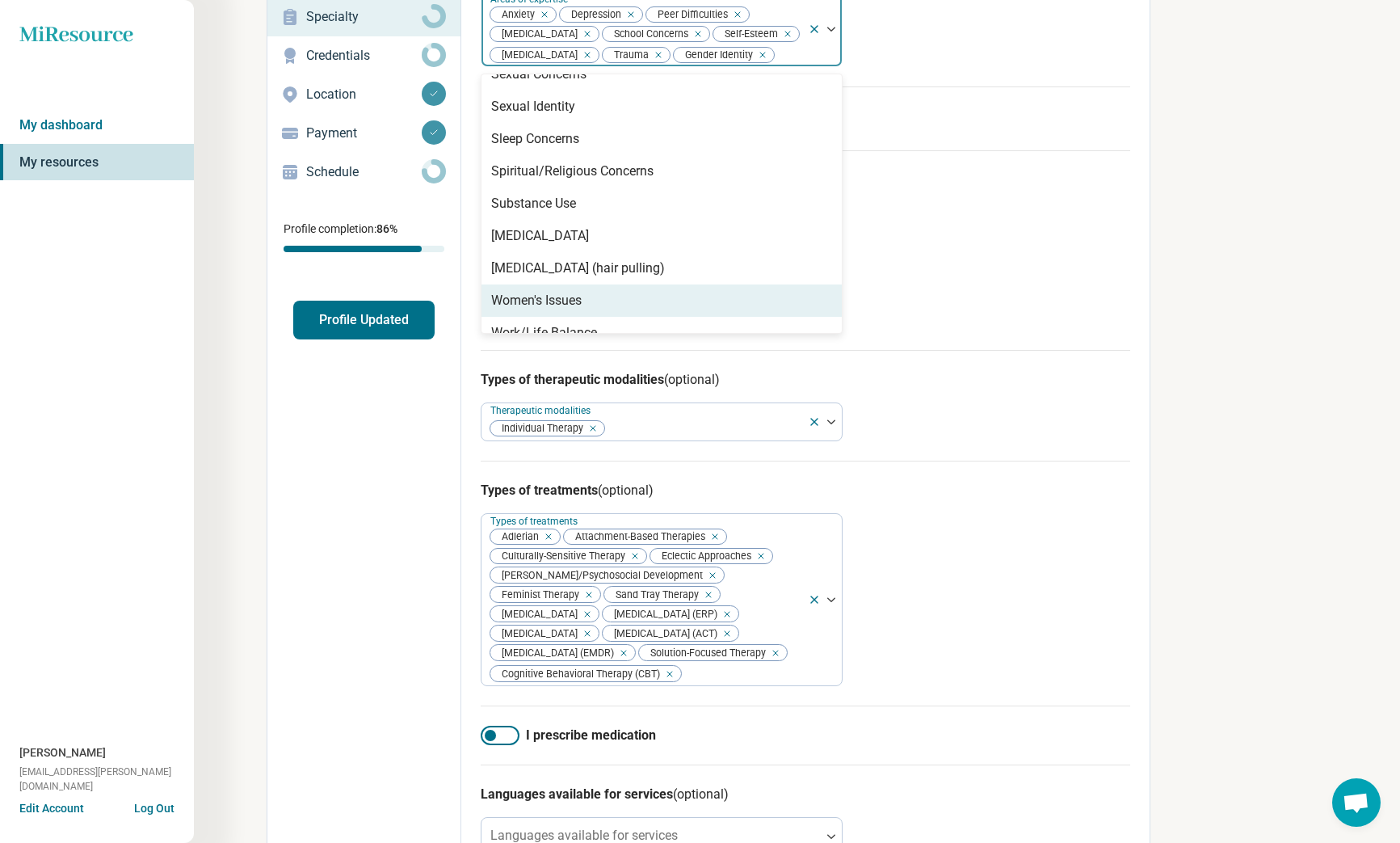
click at [708, 285] on div "Women's Issues" at bounding box center [661, 301] width 360 height 33
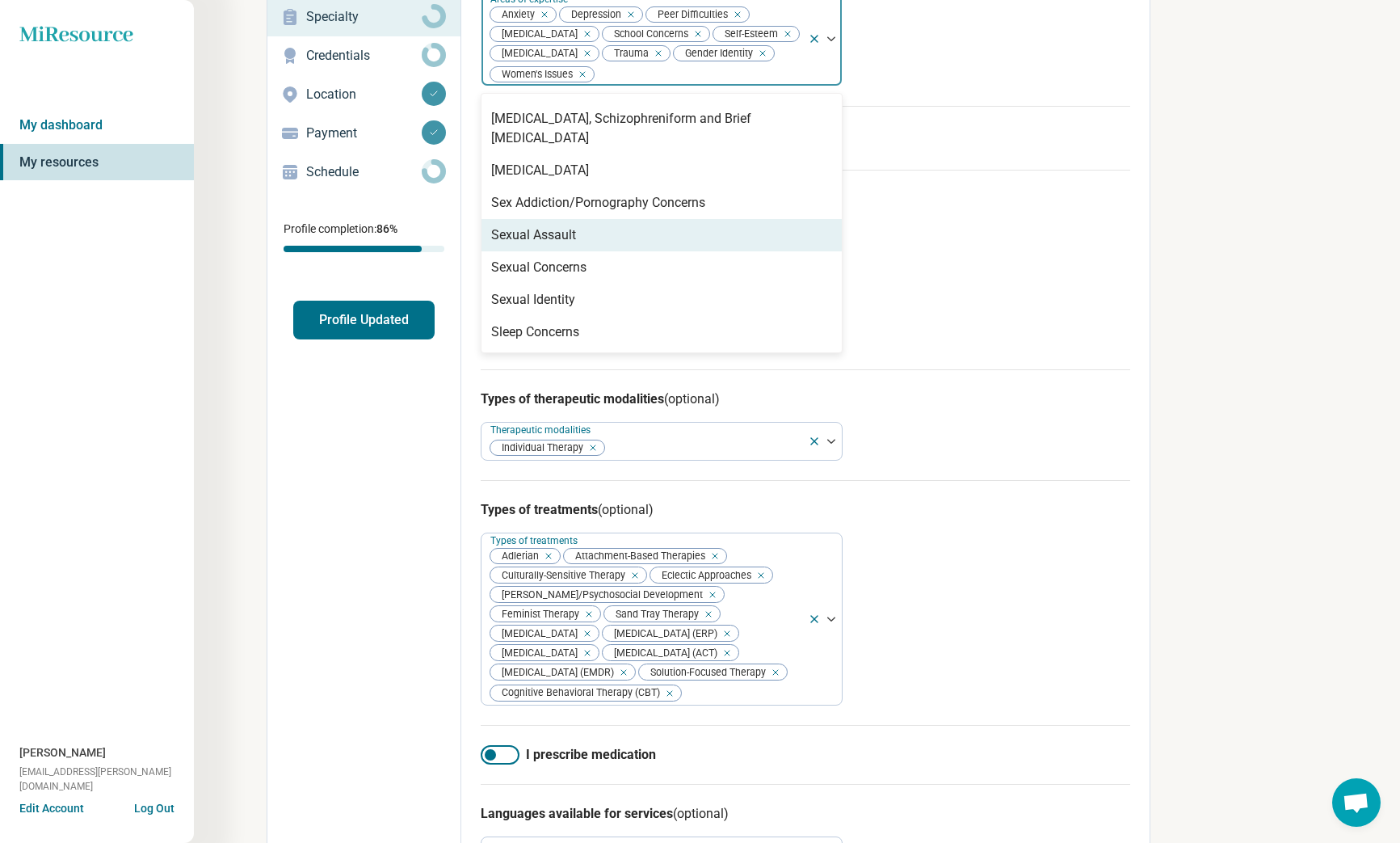
scroll to position [139, 1]
click at [739, 224] on div "Sexual Assault" at bounding box center [661, 234] width 360 height 33
click at [927, 233] on div "Excluded conditions (optional) Excluded conditions Aging [MEDICAL_DATA] [MEDICA…" at bounding box center [806, 269] width 649 height 200
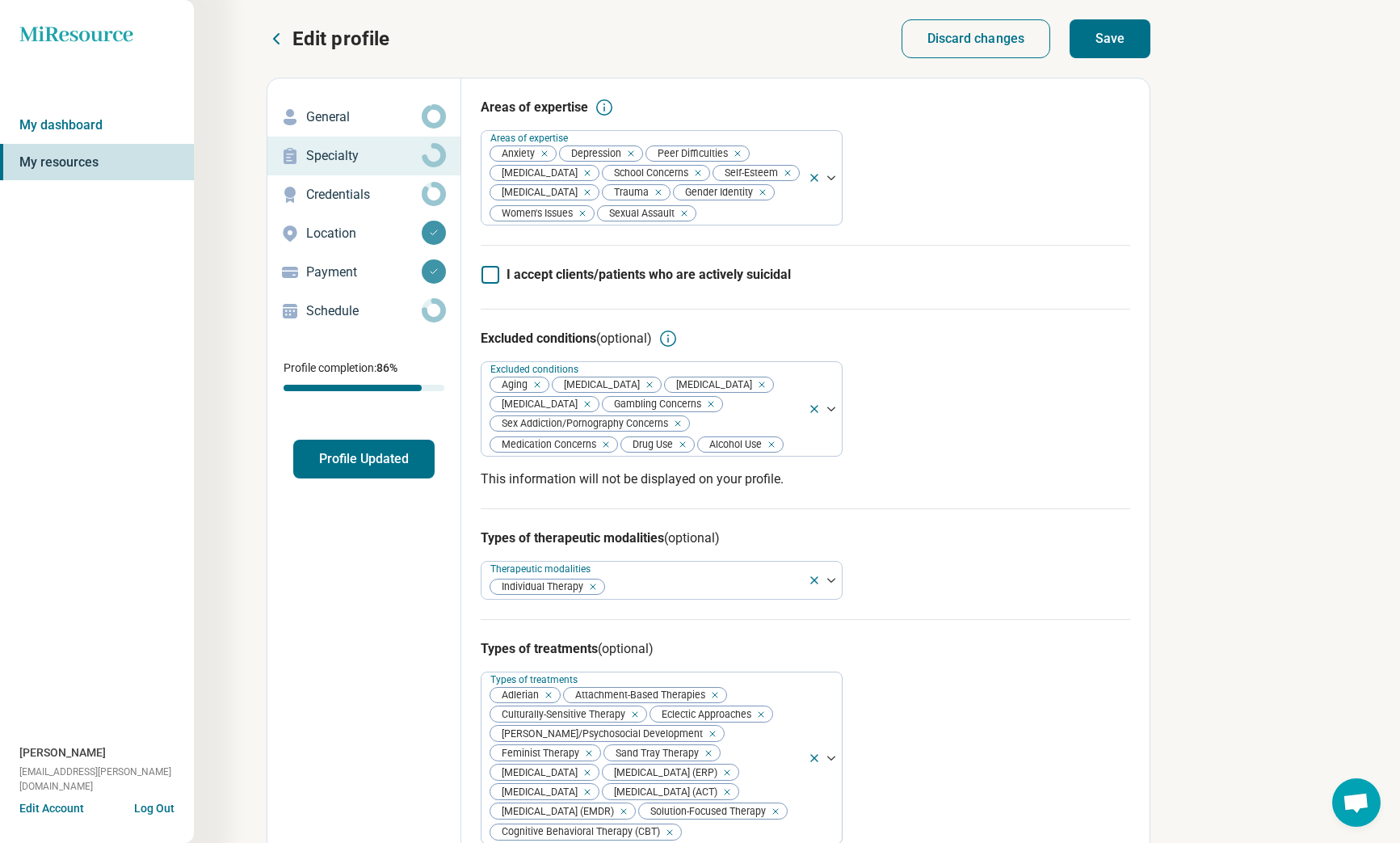
scroll to position [0, 0]
click at [716, 211] on div at bounding box center [750, 213] width 104 height 22
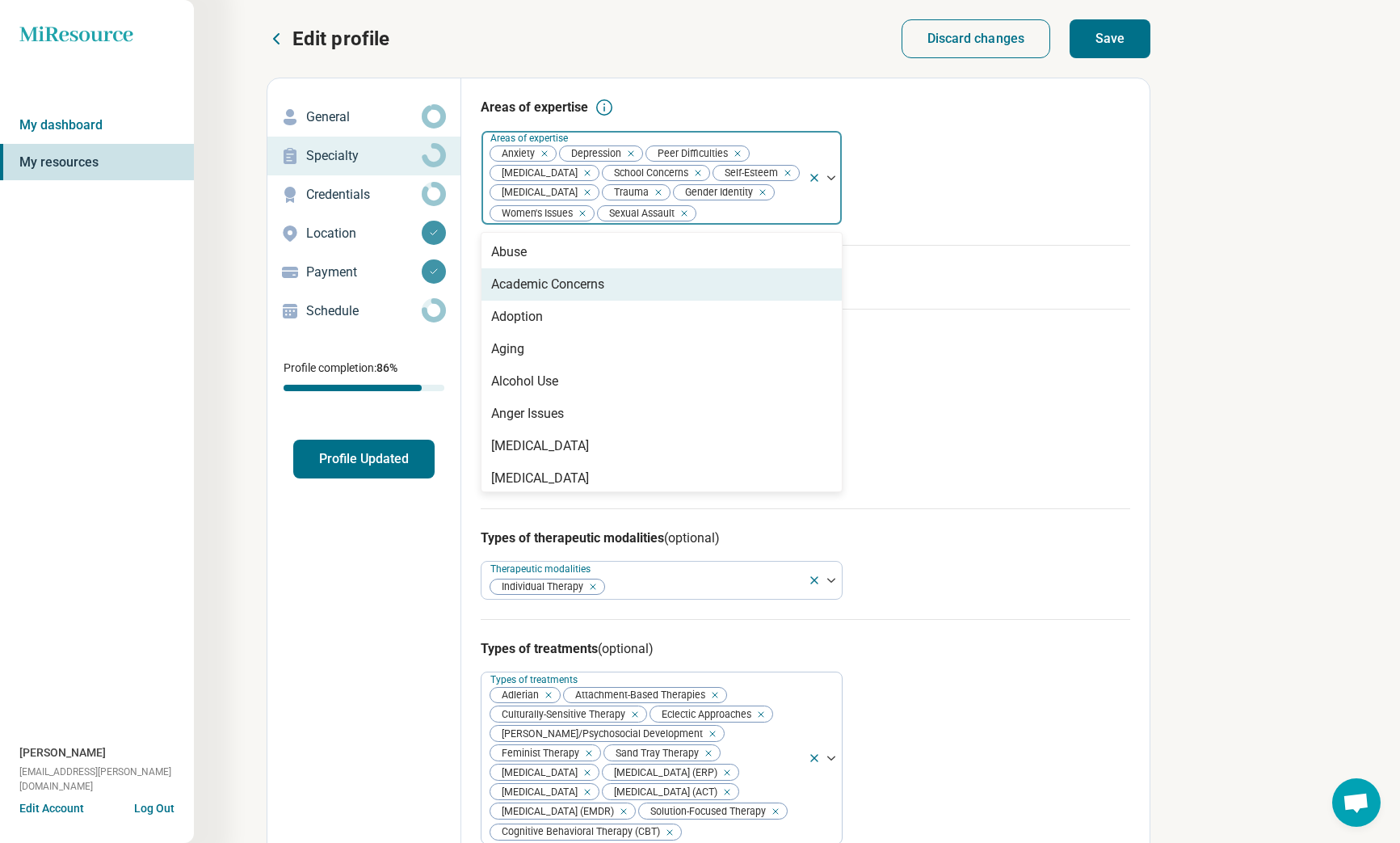
click at [714, 288] on div "Academic Concerns" at bounding box center [661, 284] width 360 height 33
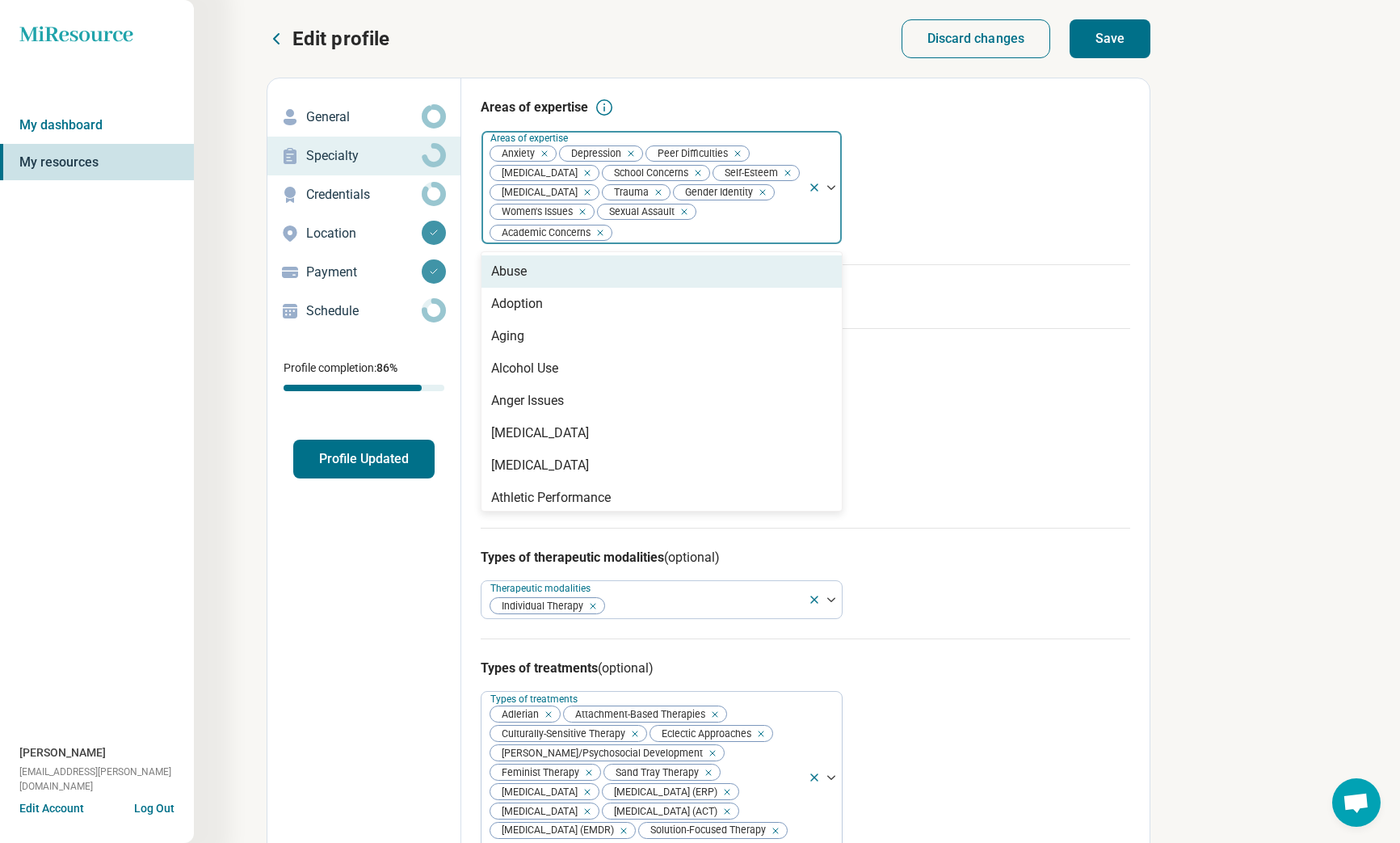
click at [695, 273] on div "Abuse" at bounding box center [661, 271] width 360 height 33
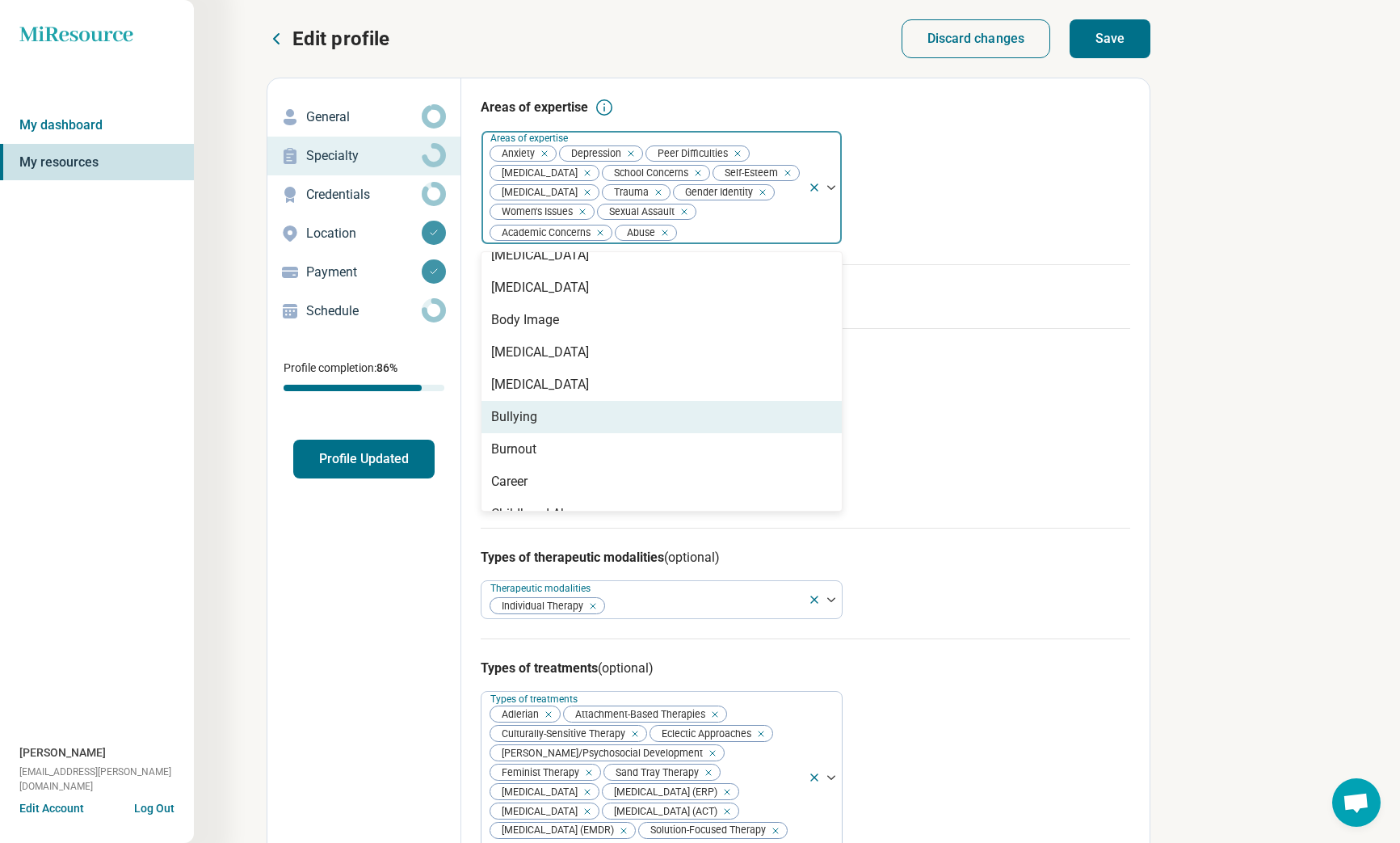
scroll to position [397, 0]
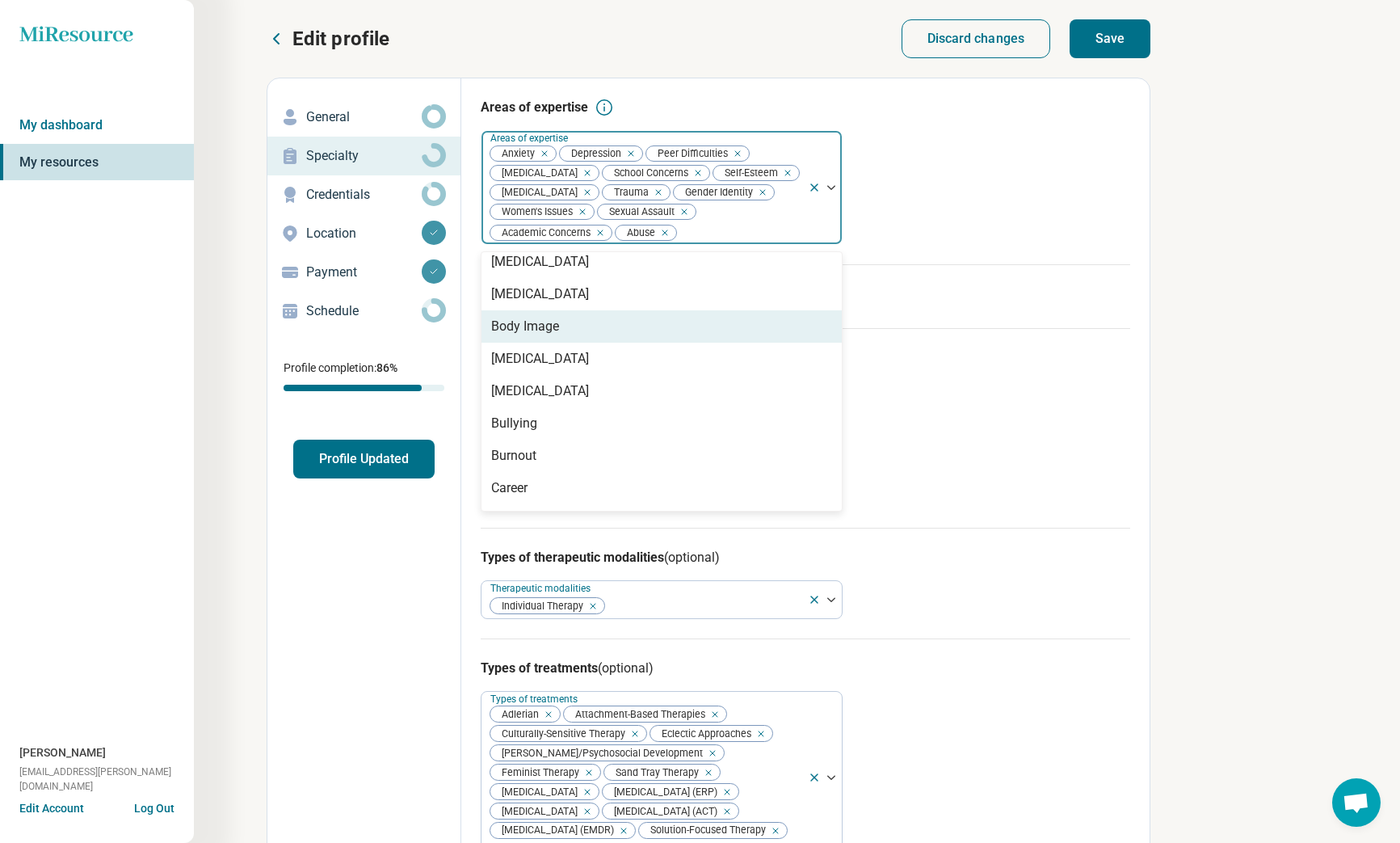
click at [710, 329] on div "Body Image" at bounding box center [661, 327] width 360 height 33
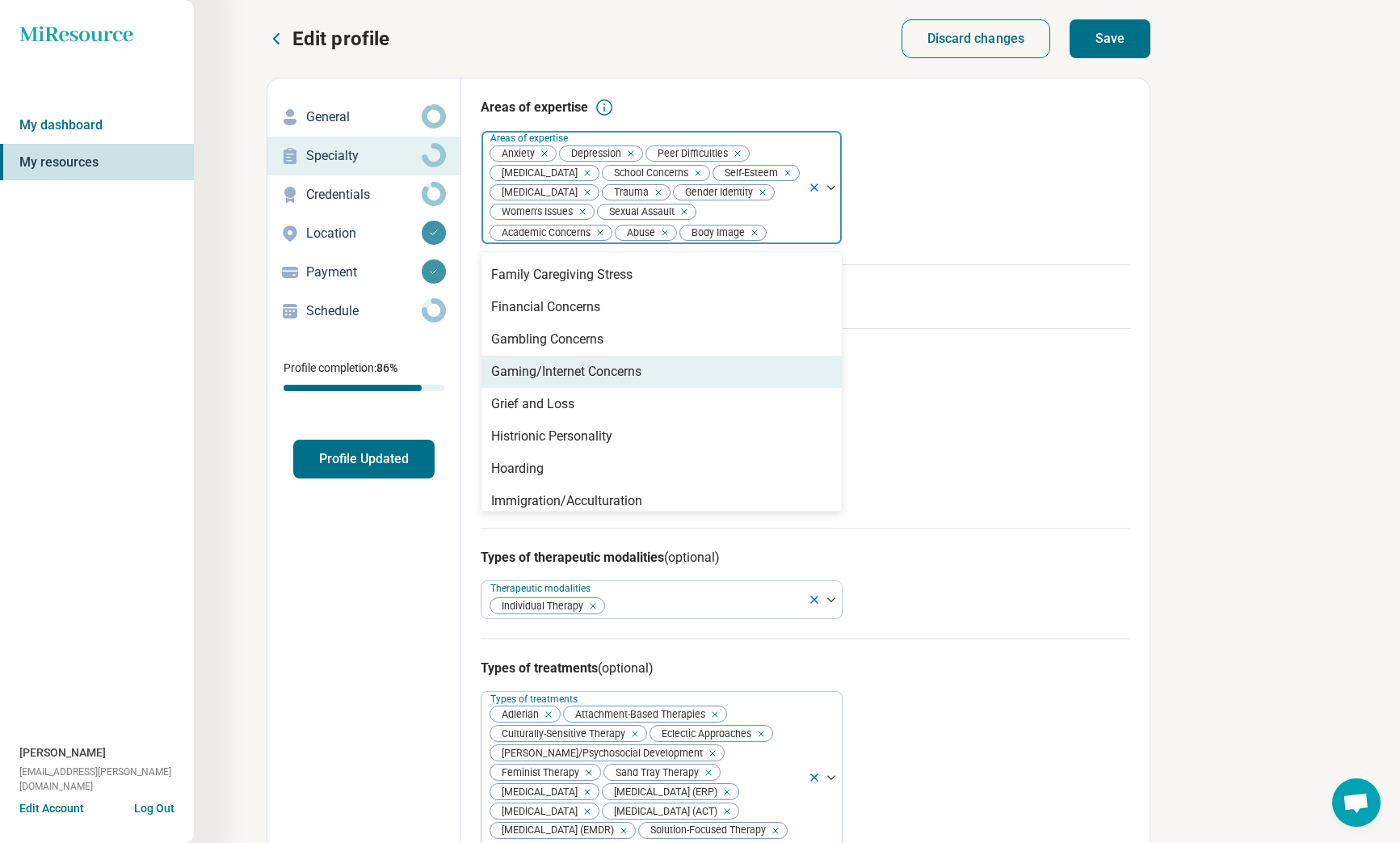
scroll to position [1040, 0]
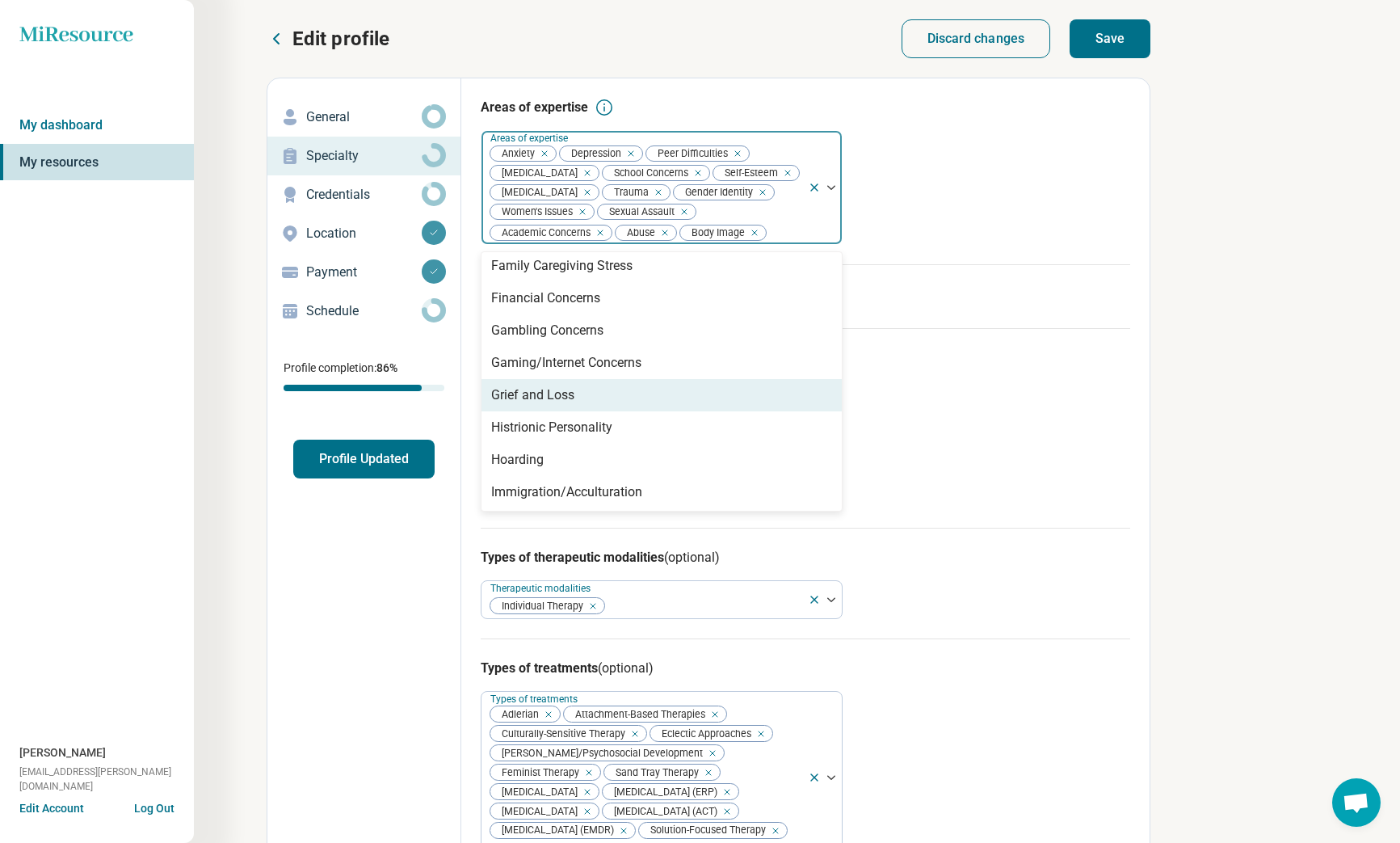
click at [773, 395] on div "Grief and Loss" at bounding box center [661, 395] width 360 height 33
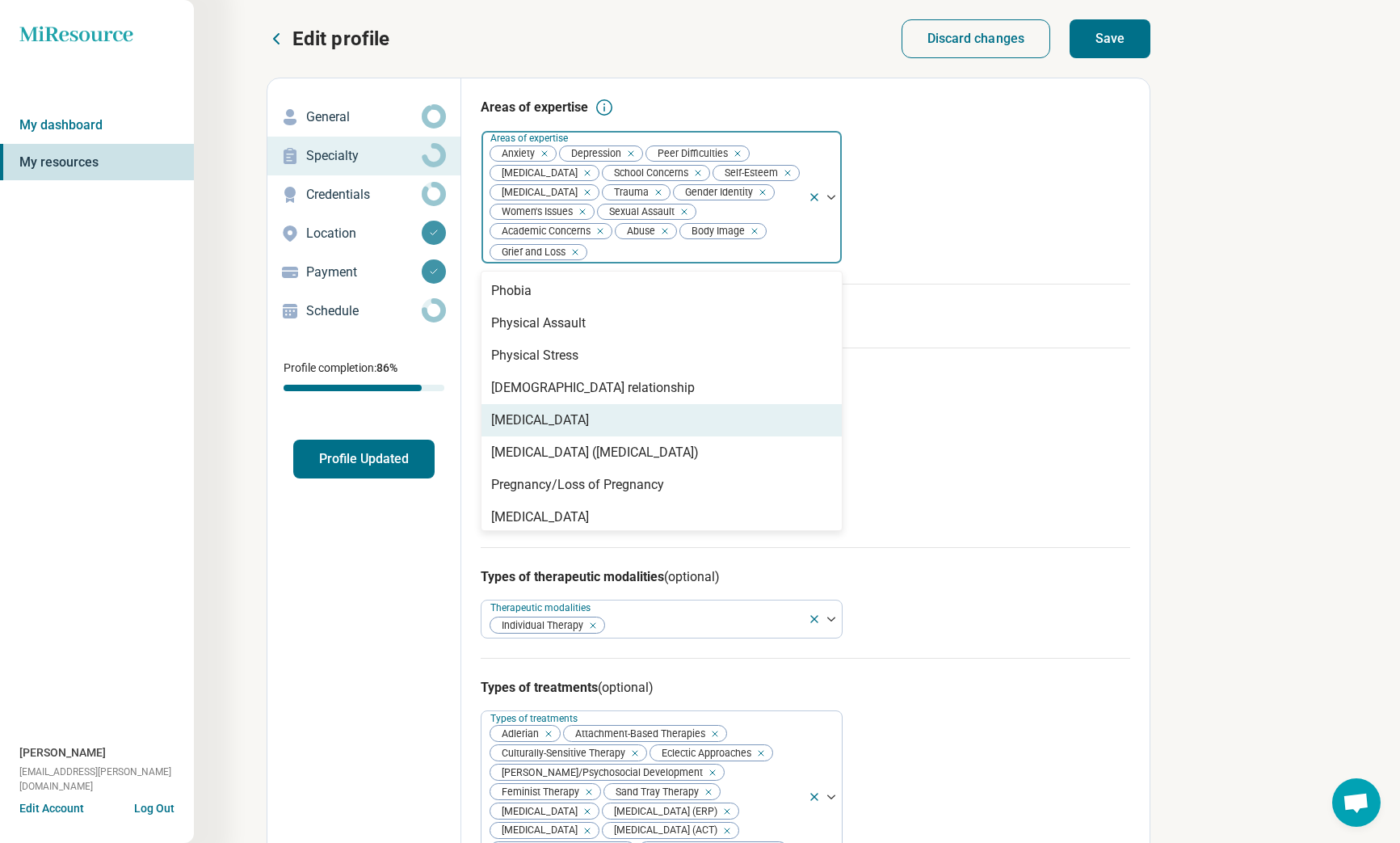
scroll to position [1936, 0]
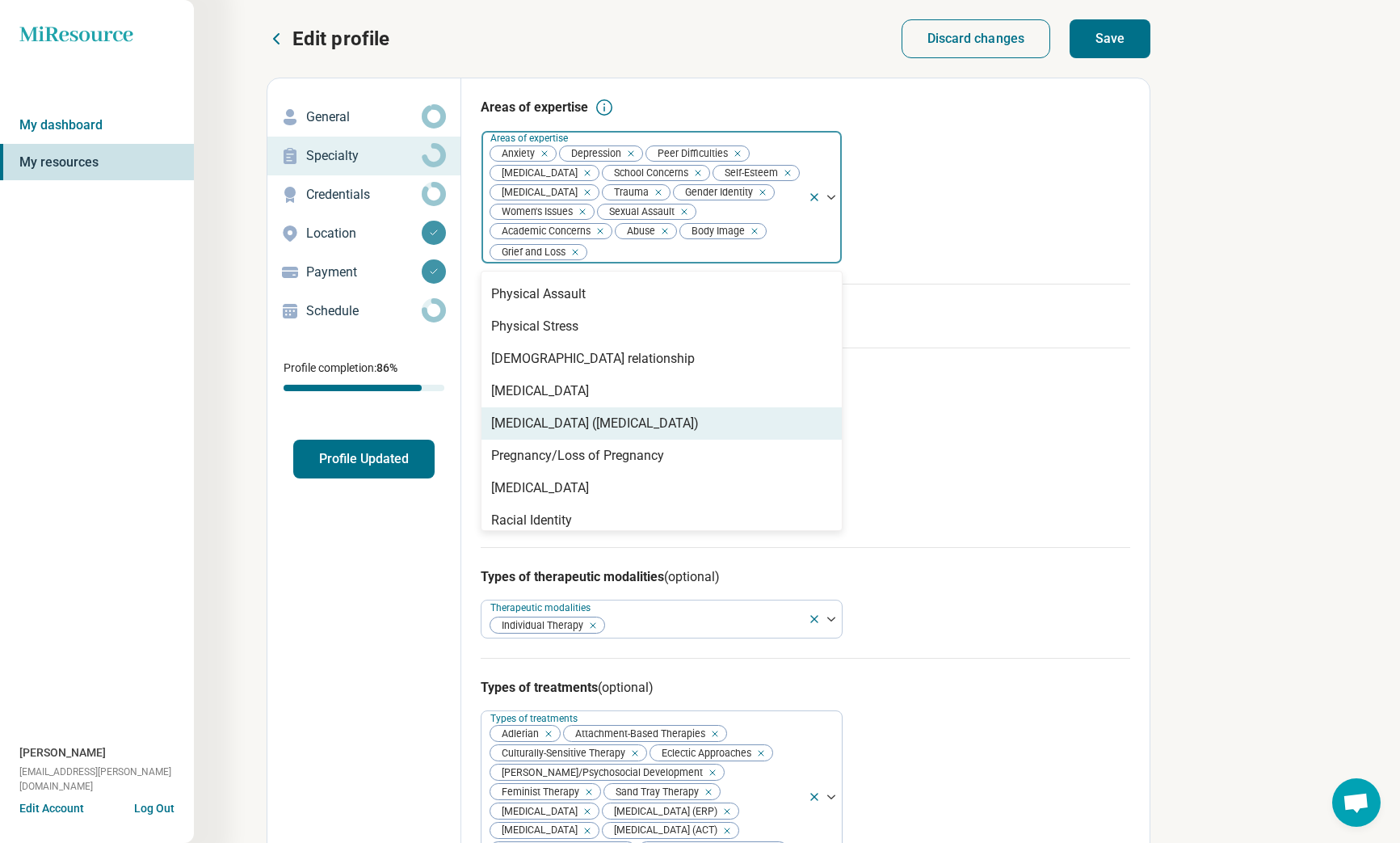
click at [798, 429] on div "[MEDICAL_DATA] ([MEDICAL_DATA])" at bounding box center [661, 423] width 360 height 33
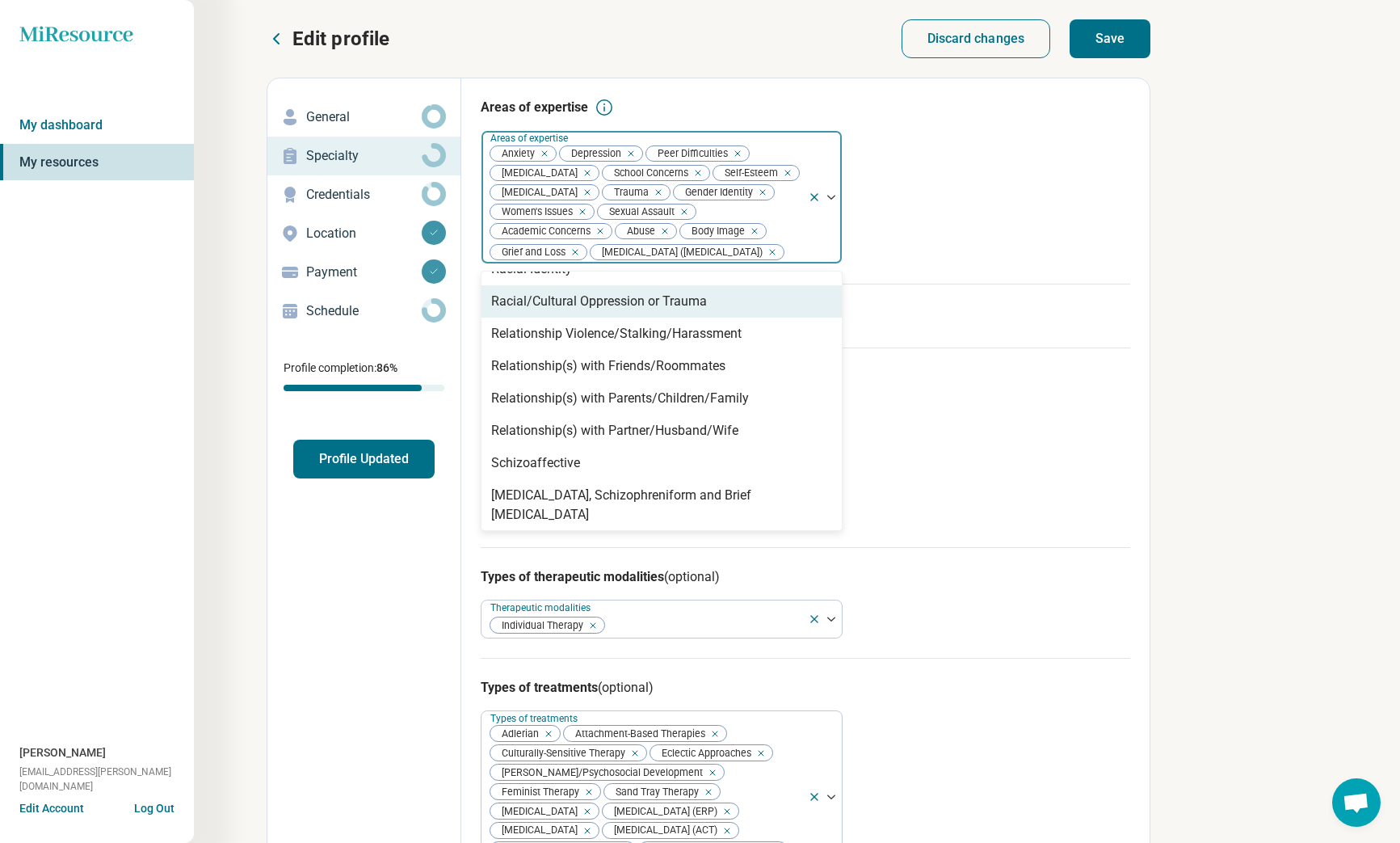
scroll to position [2157, 0]
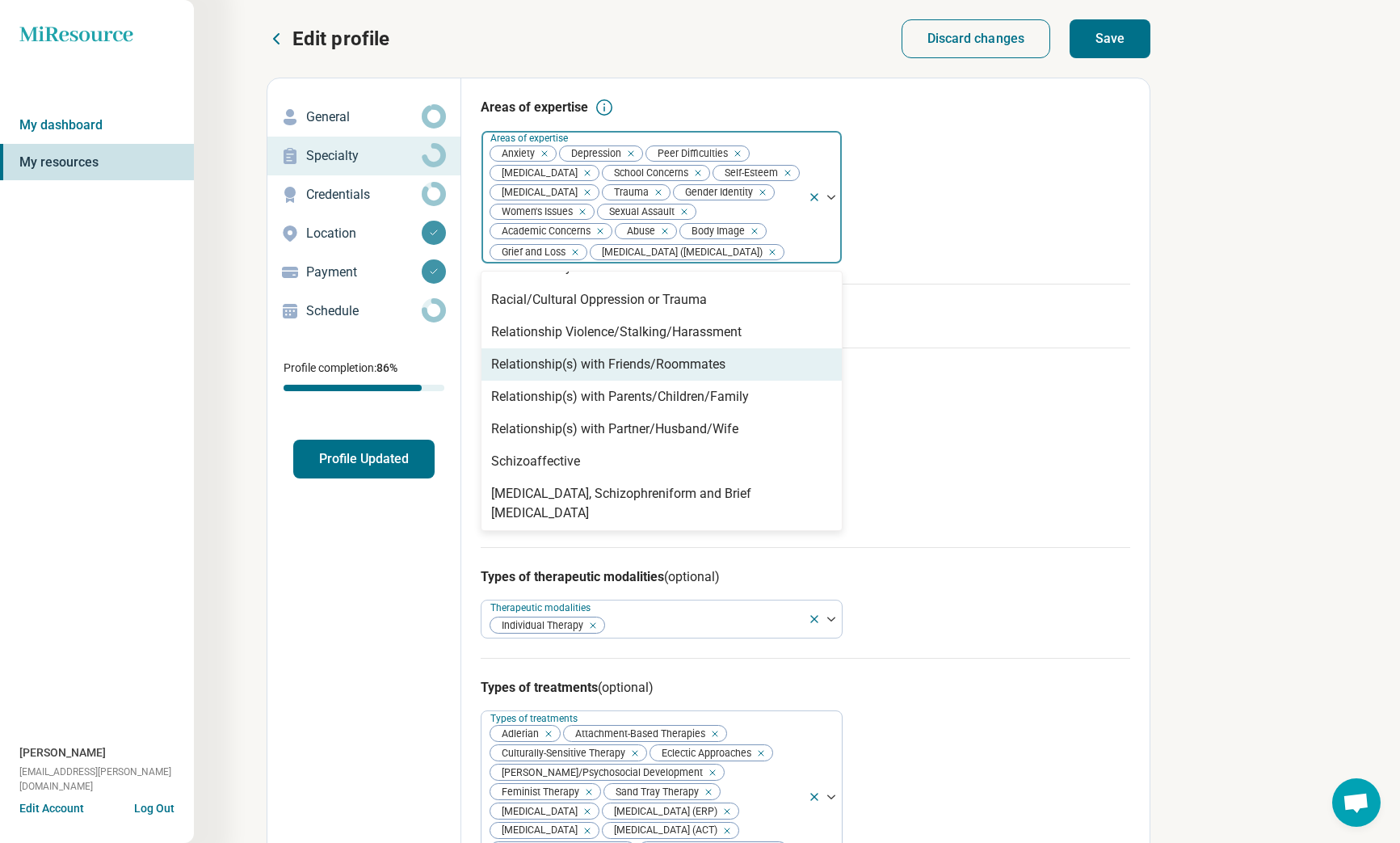
click at [763, 370] on div "Relationship(s) with Friends/Roommates" at bounding box center [661, 364] width 360 height 33
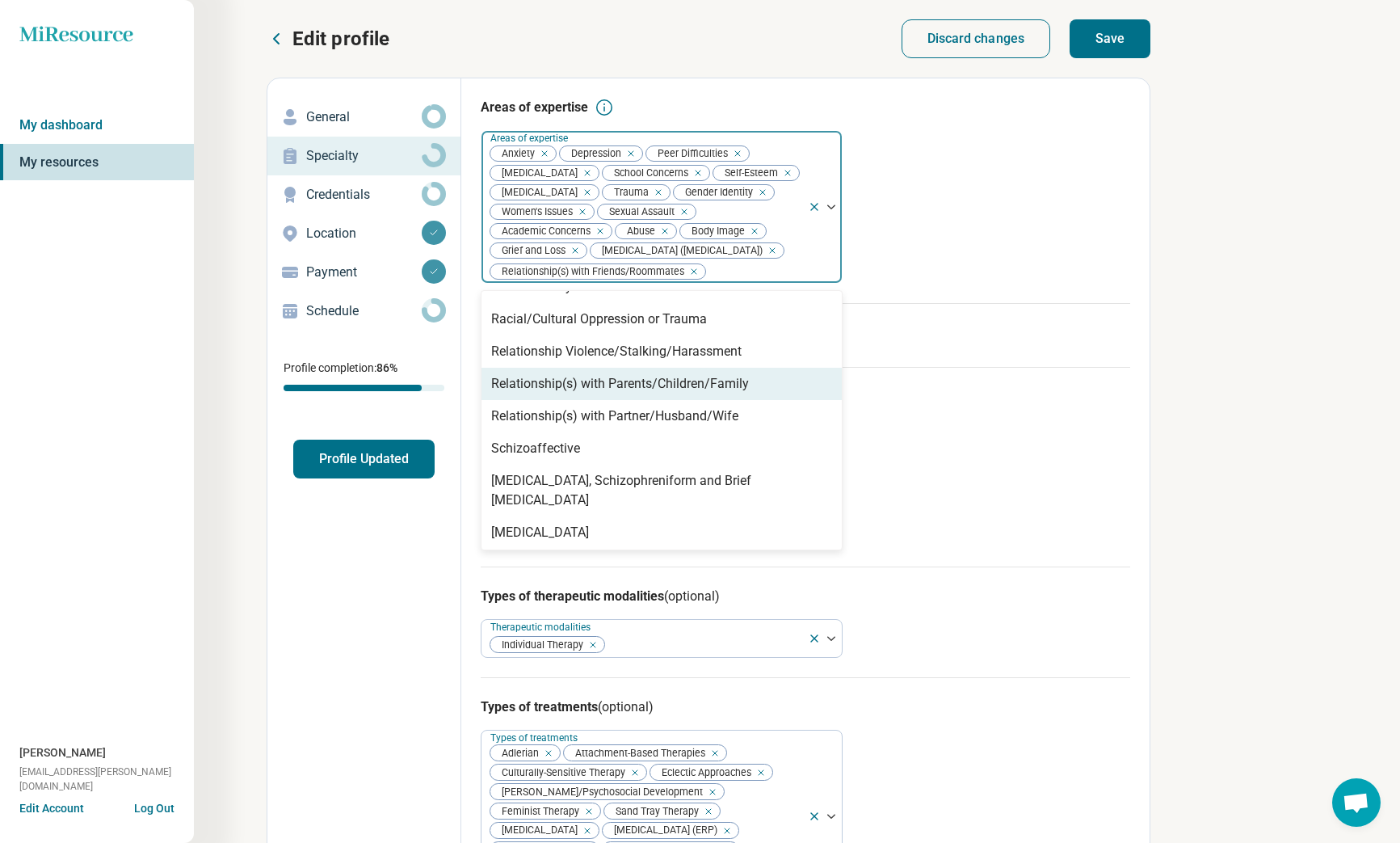
click at [759, 389] on div "Relationship(s) with Parents/Children/Family" at bounding box center [661, 383] width 360 height 33
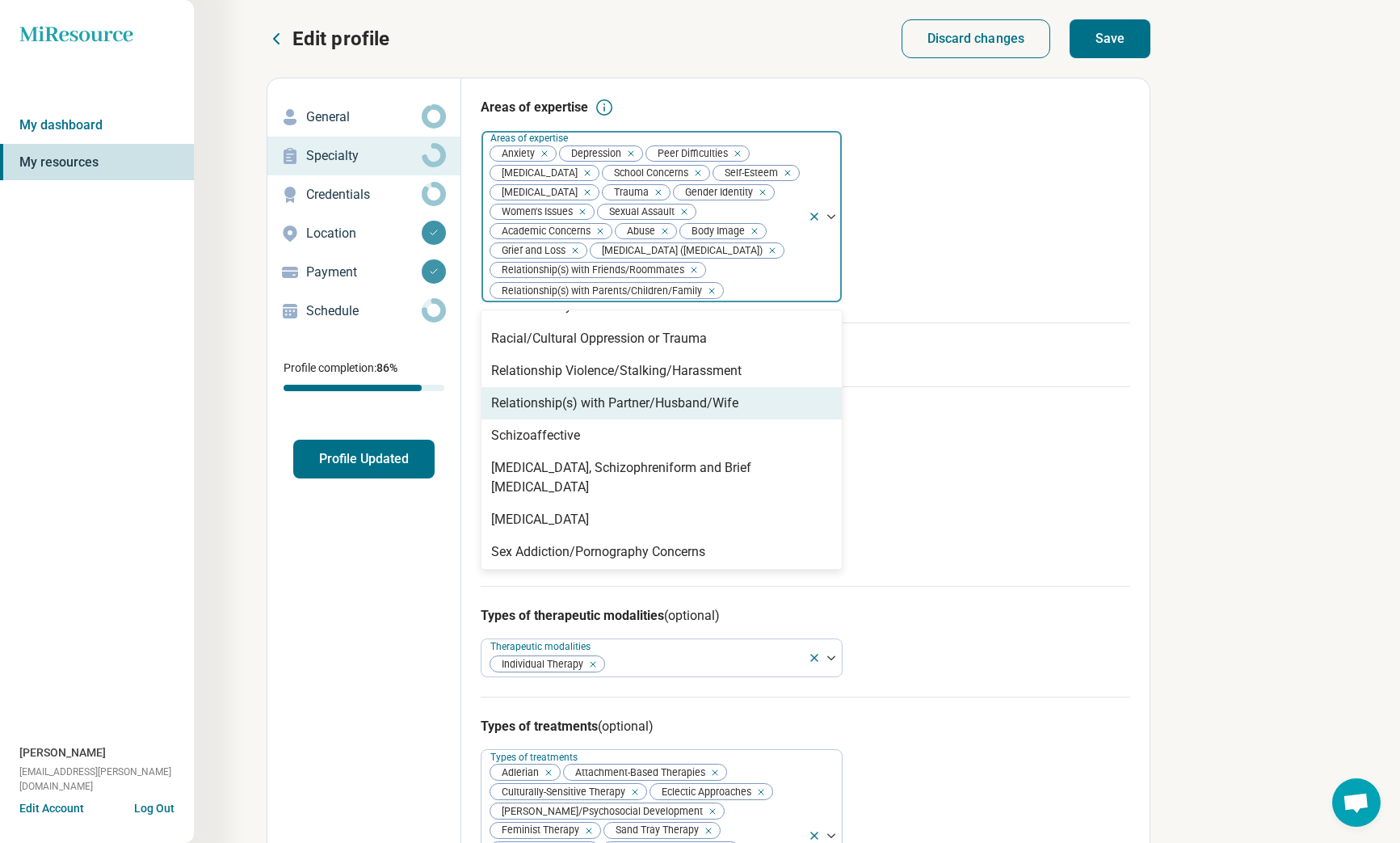
click at [751, 405] on div "Relationship(s) with Partner/Husband/Wife" at bounding box center [661, 403] width 360 height 33
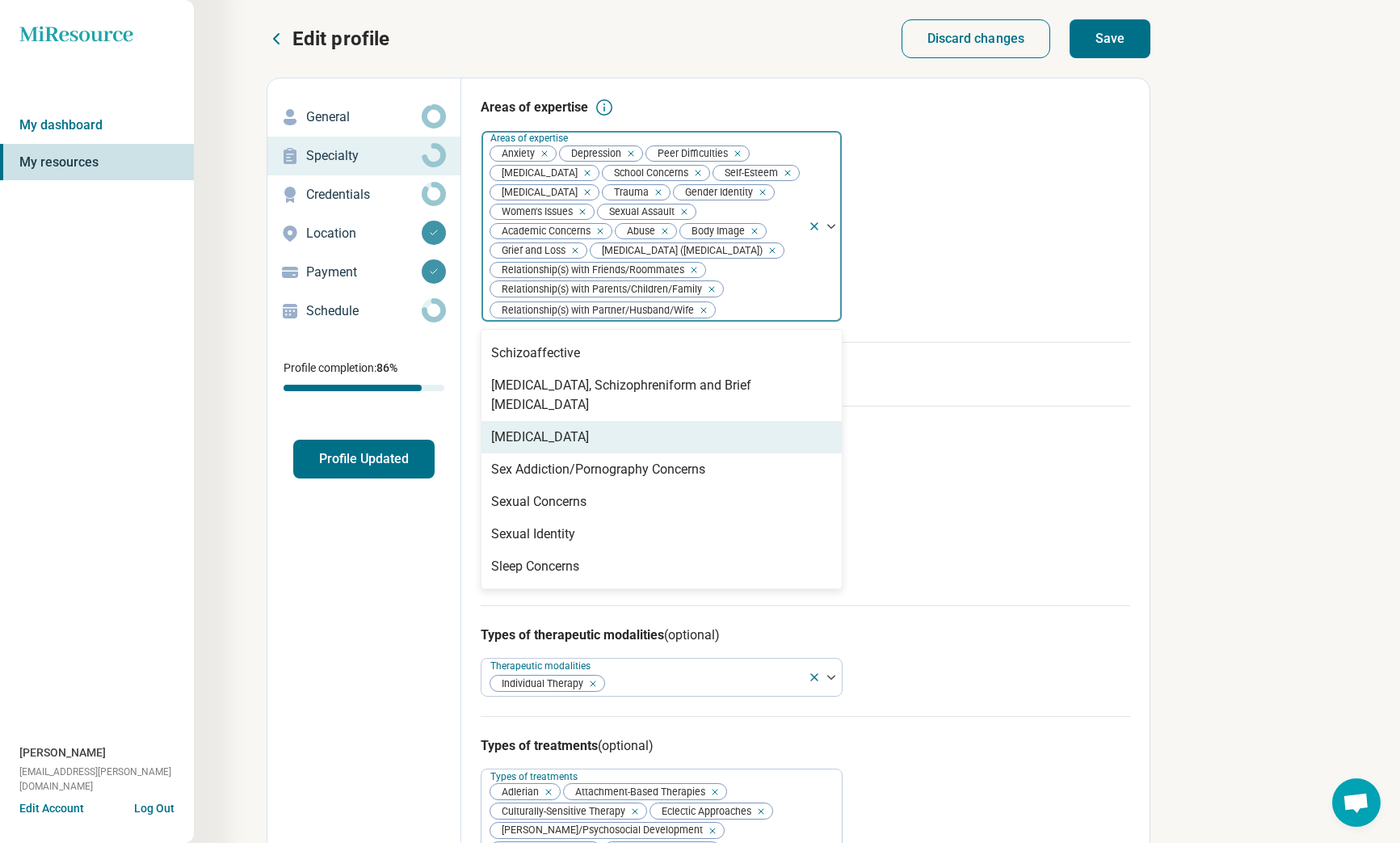
scroll to position [2270, 0]
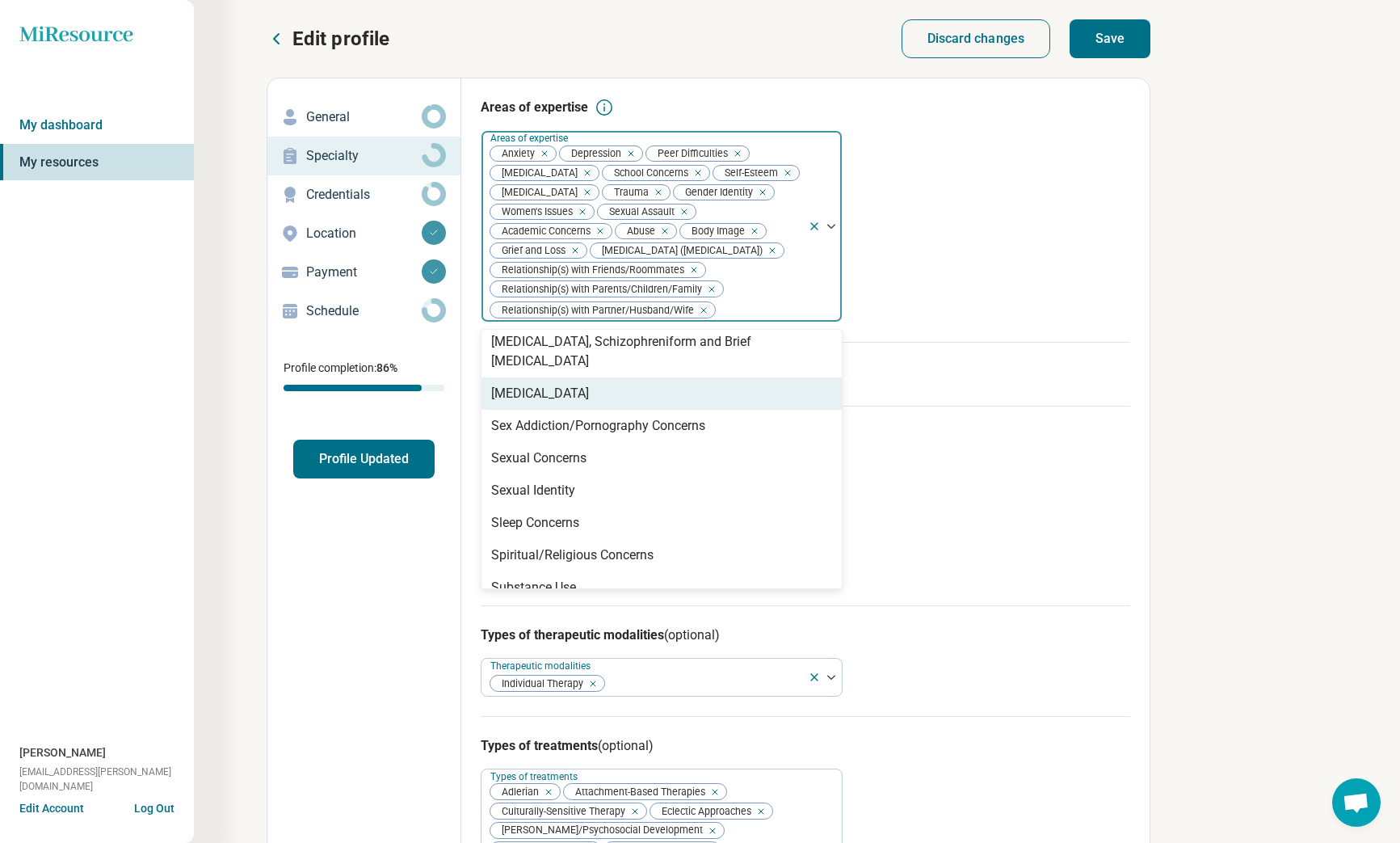
click at [744, 381] on div "[MEDICAL_DATA]" at bounding box center [661, 394] width 360 height 33
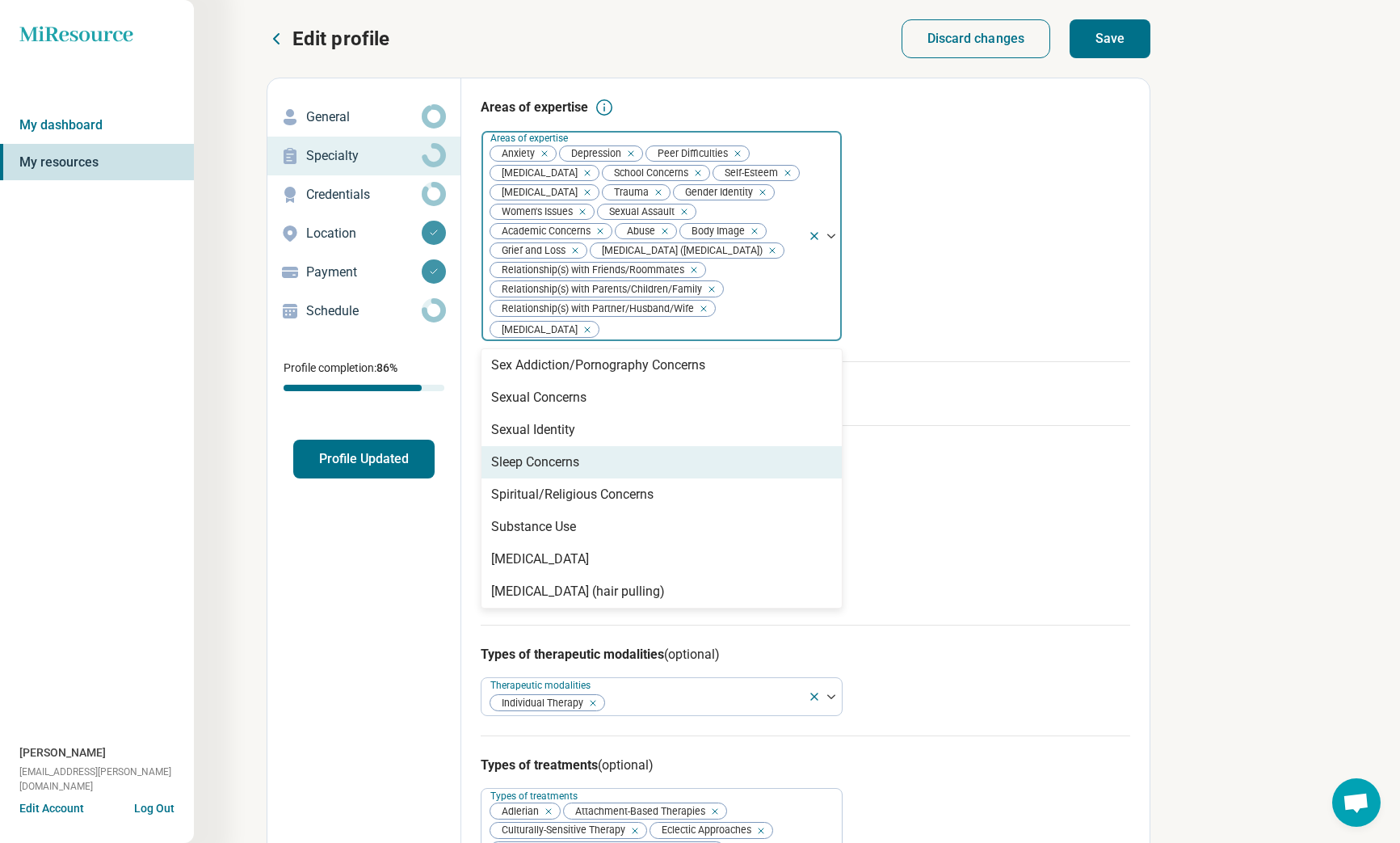
scroll to position [2334, 0]
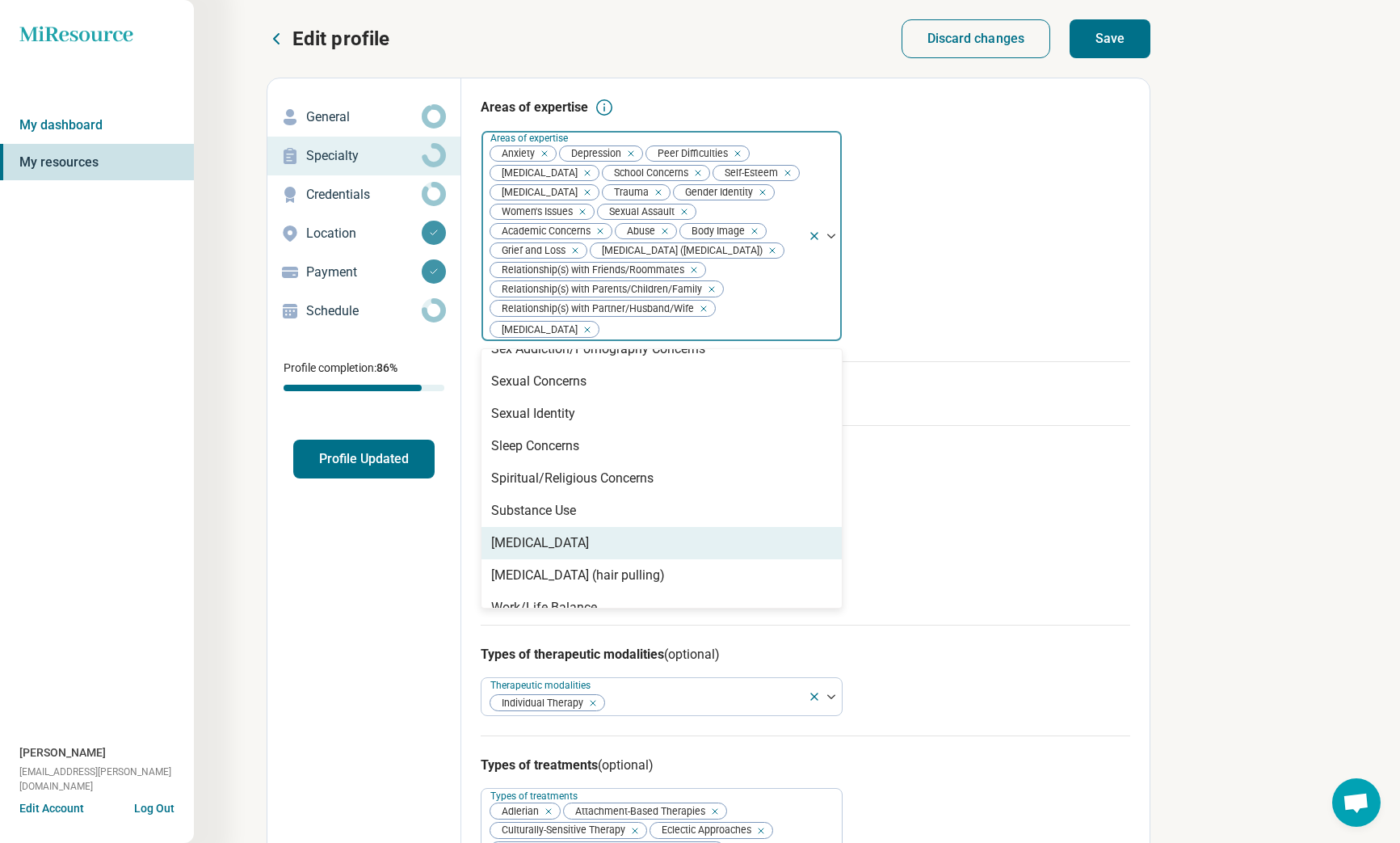
click at [771, 527] on div "[MEDICAL_DATA]" at bounding box center [661, 542] width 360 height 33
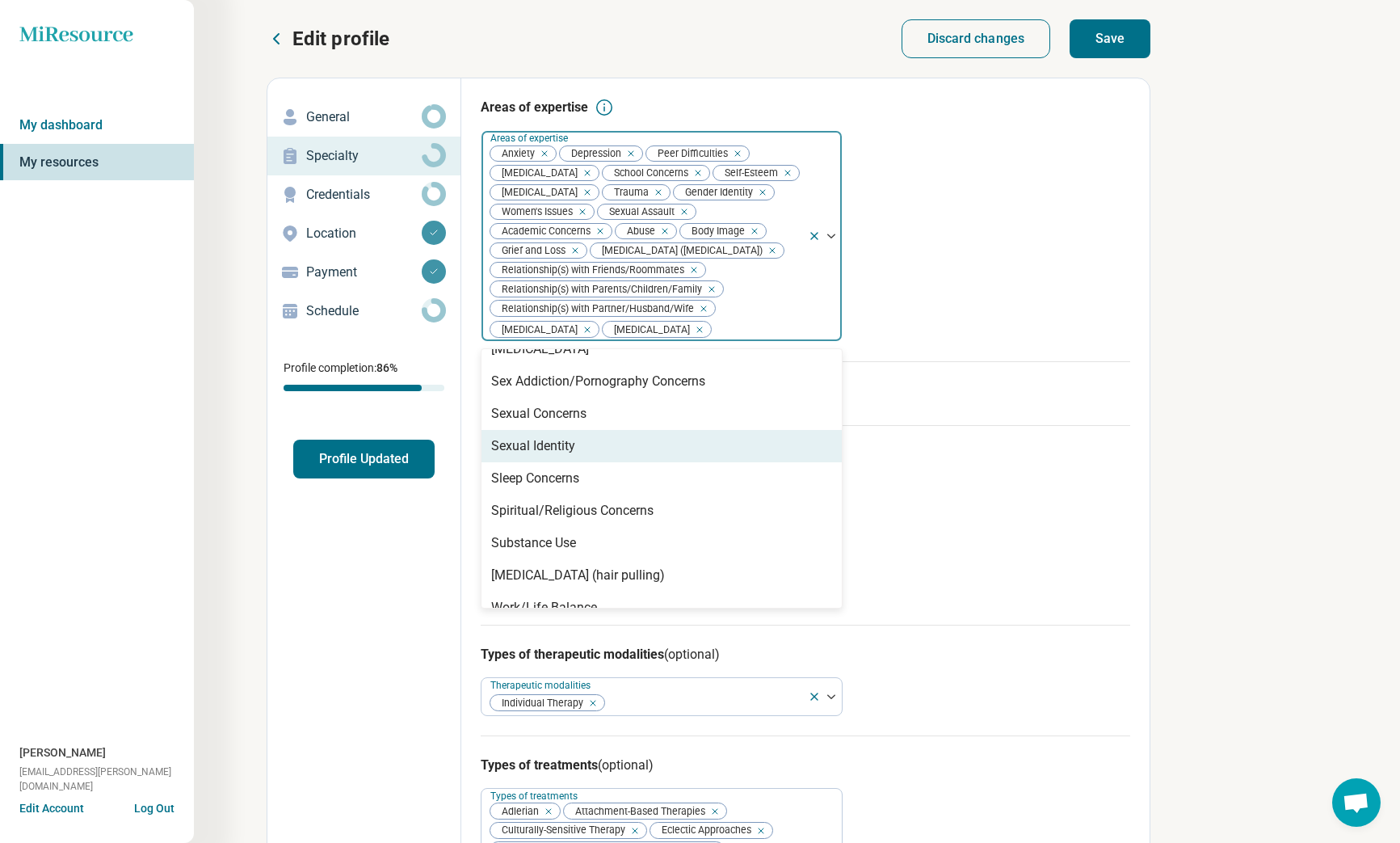
click at [734, 432] on div "Sexual Identity" at bounding box center [661, 446] width 360 height 33
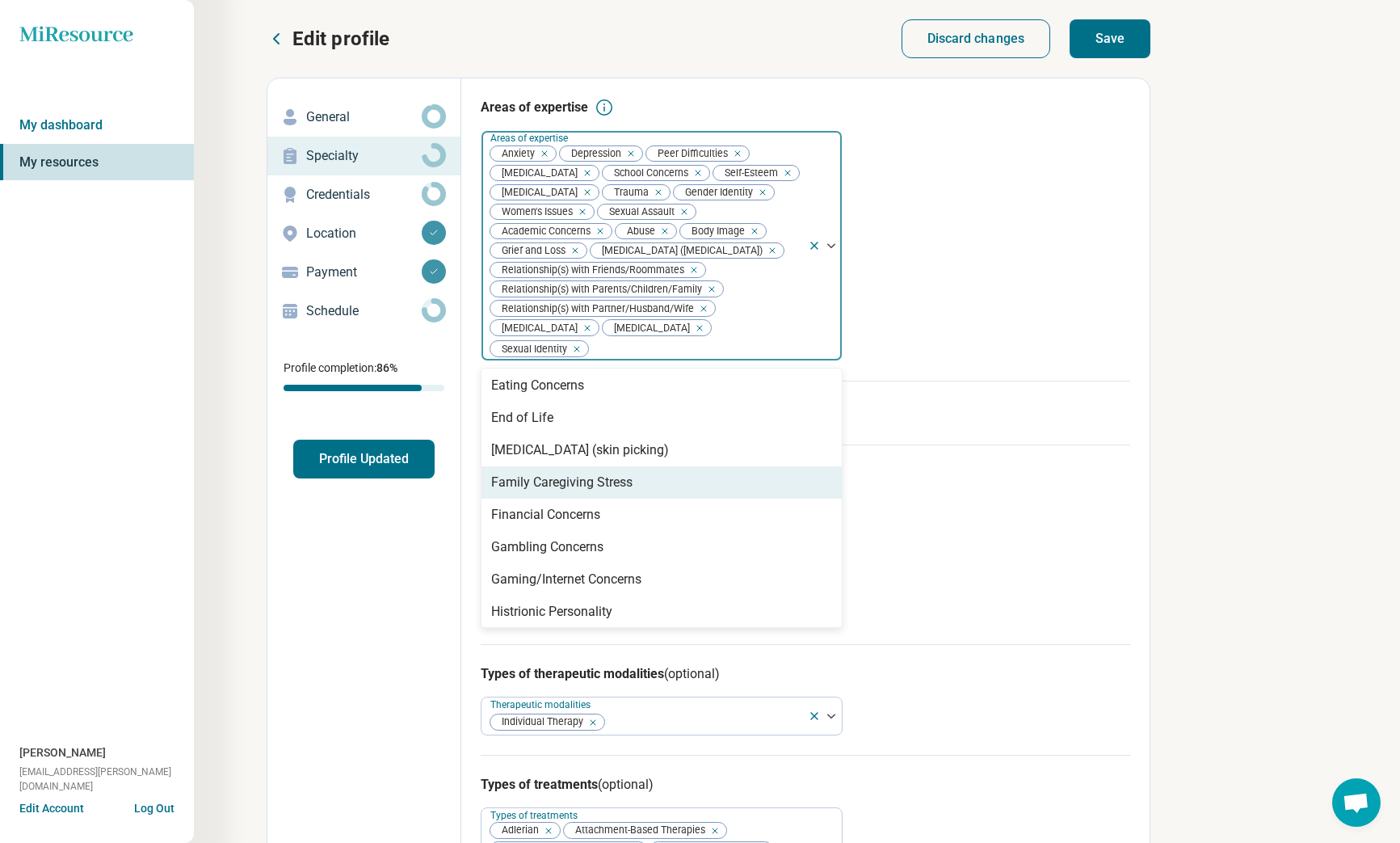
scroll to position [929, 0]
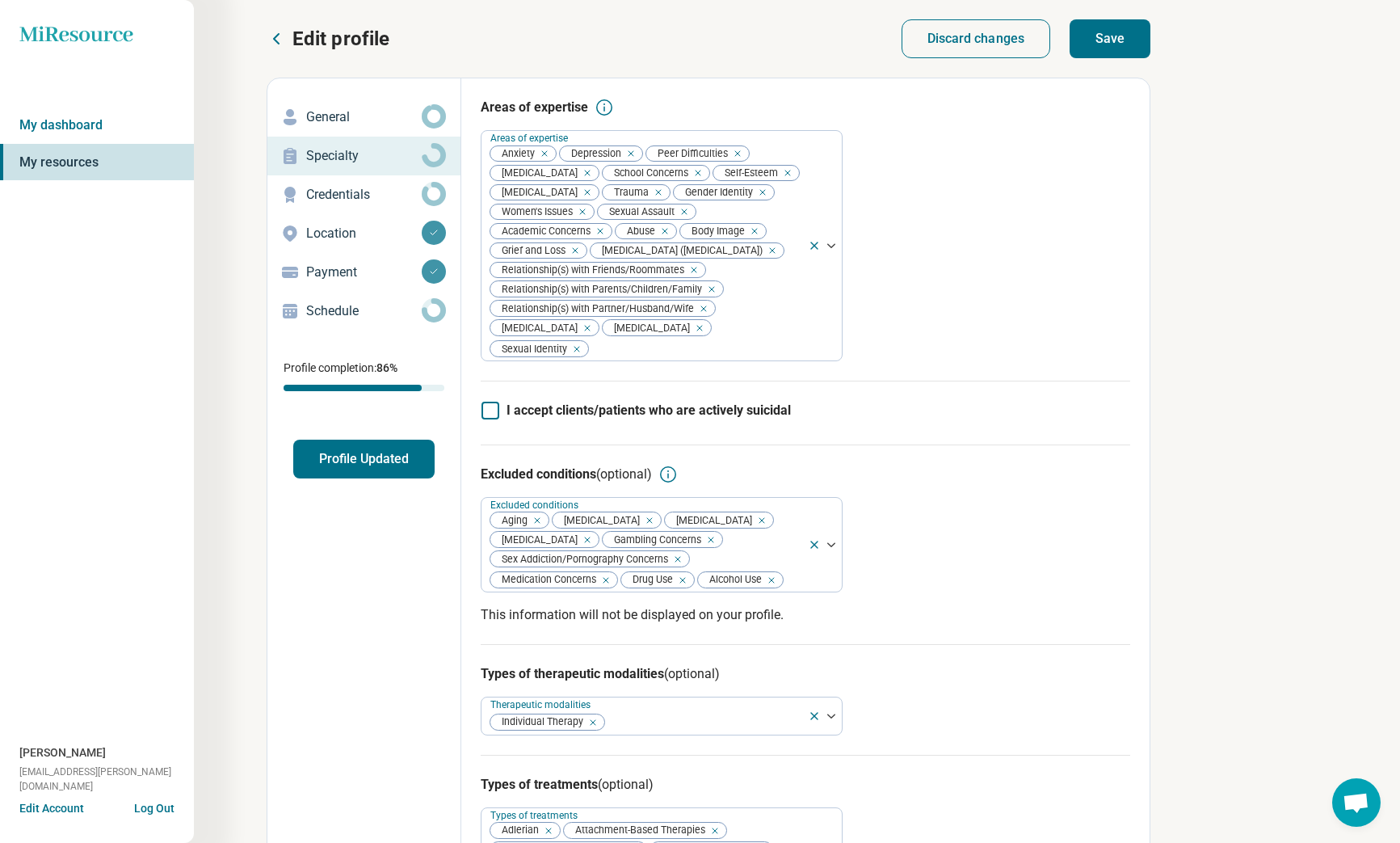
click at [938, 445] on div "Excluded conditions (optional) Excluded conditions Aging [MEDICAL_DATA] [MEDICA…" at bounding box center [806, 544] width 649 height 200
click at [670, 403] on span "I accept clients/patients who are actively suicidal" at bounding box center [649, 410] width 285 height 16
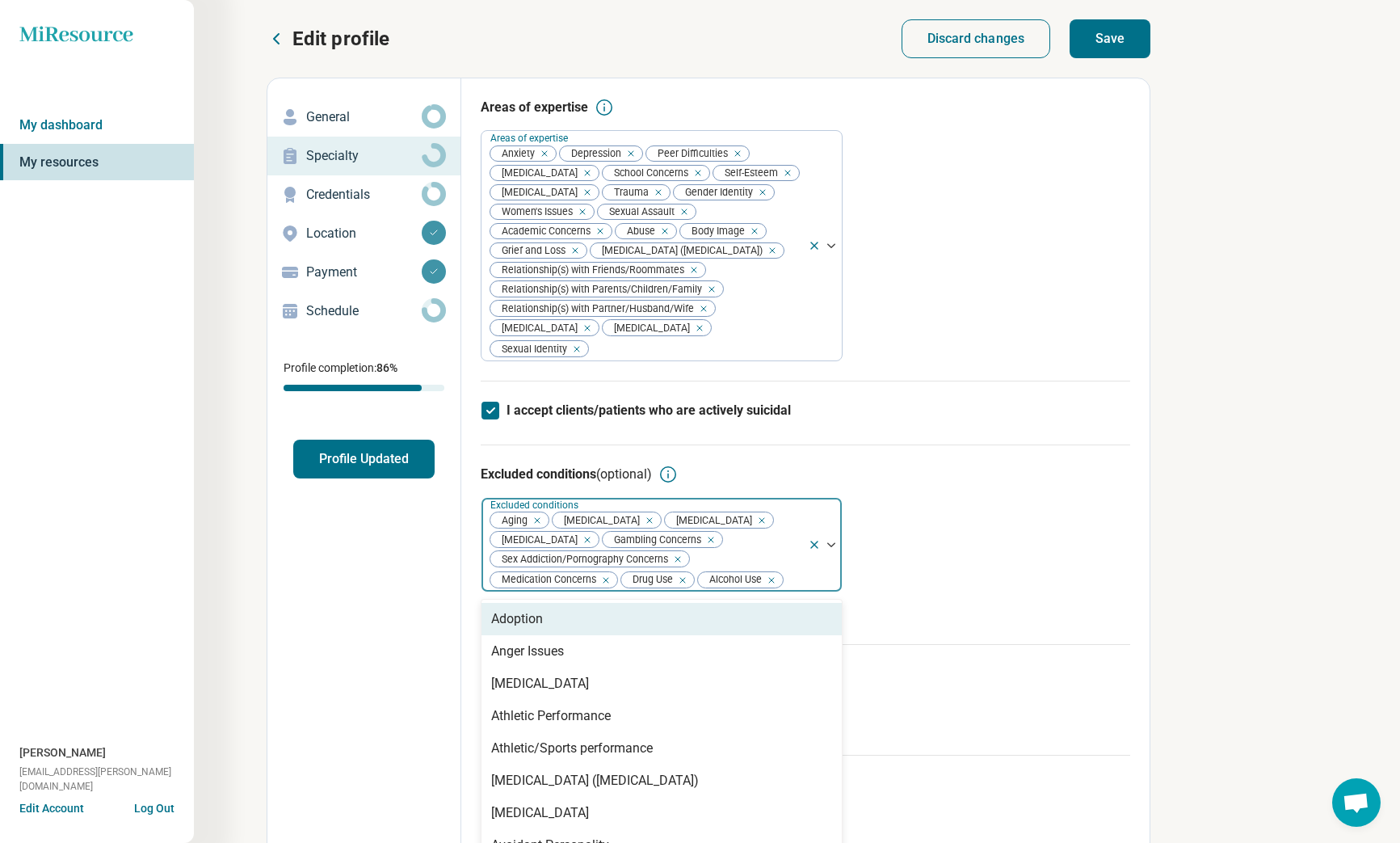
click at [780, 536] on div "Aging [MEDICAL_DATA] [MEDICAL_DATA] [MEDICAL_DATA] Gambling Concerns Sex Addict…" at bounding box center [645, 544] width 327 height 94
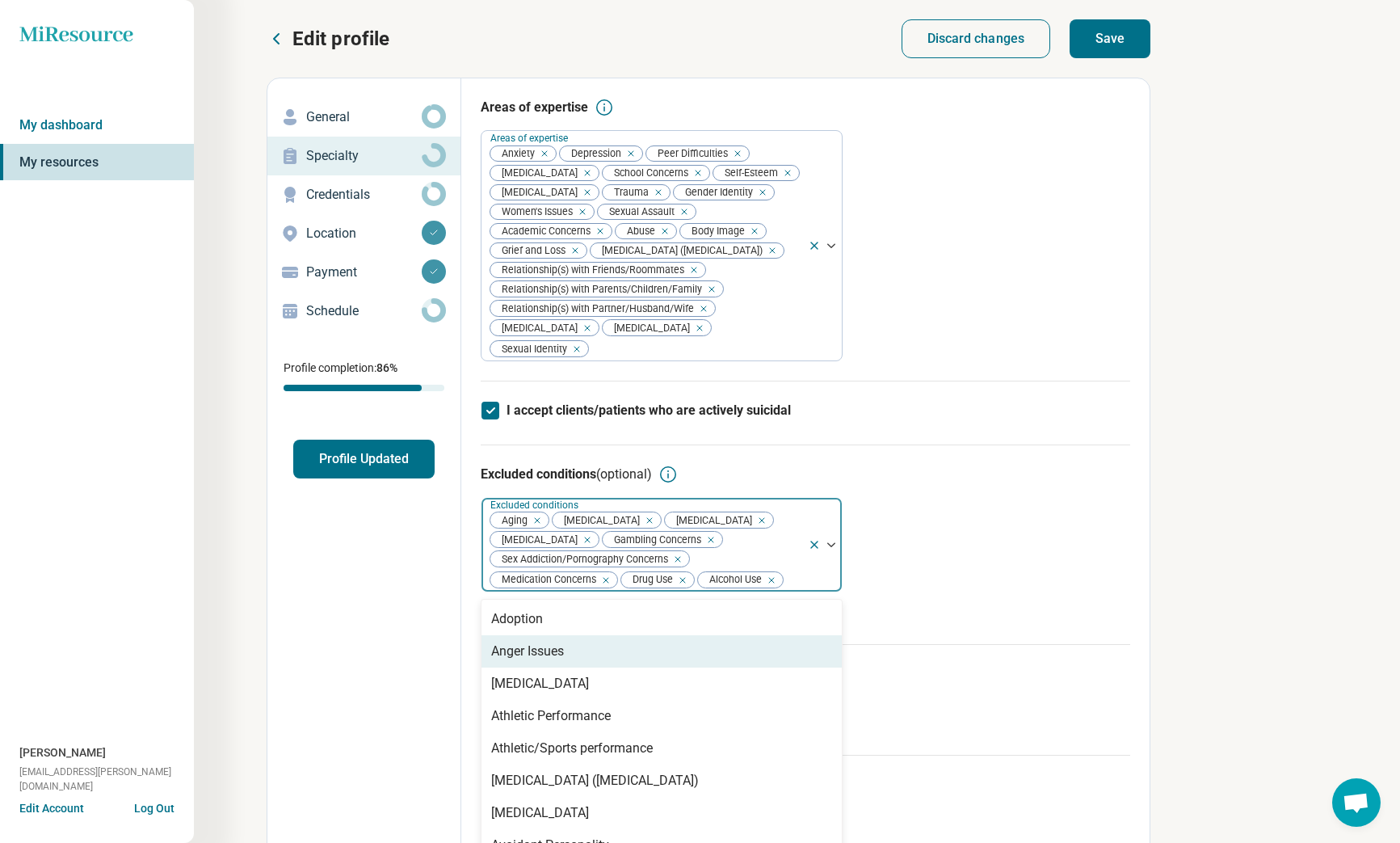
scroll to position [0, 0]
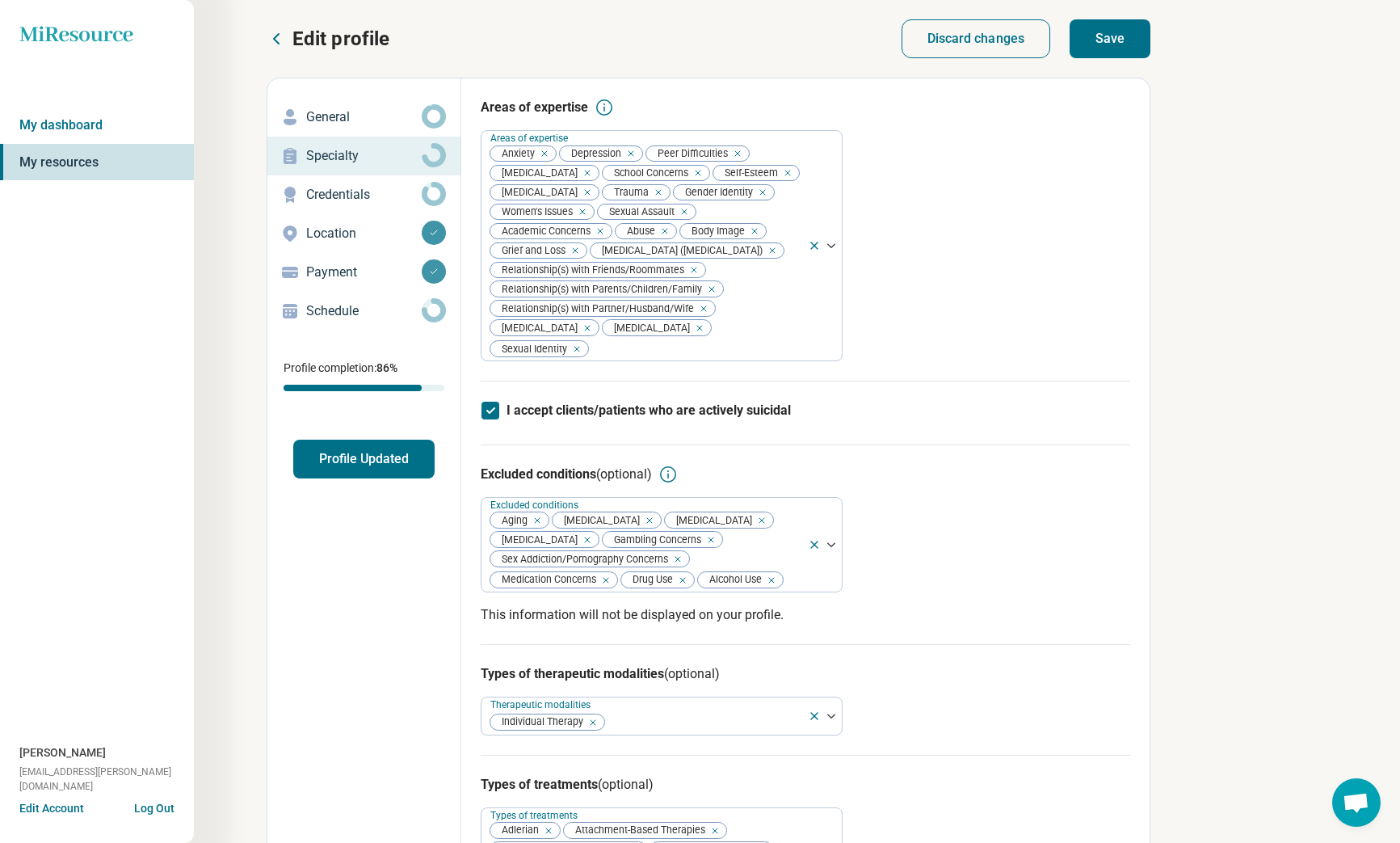
click at [959, 569] on div "Excluded conditions (optional) Excluded conditions Aging [MEDICAL_DATA] [MEDICA…" at bounding box center [806, 544] width 649 height 200
click at [369, 185] on p "Credentials" at bounding box center [364, 194] width 115 height 20
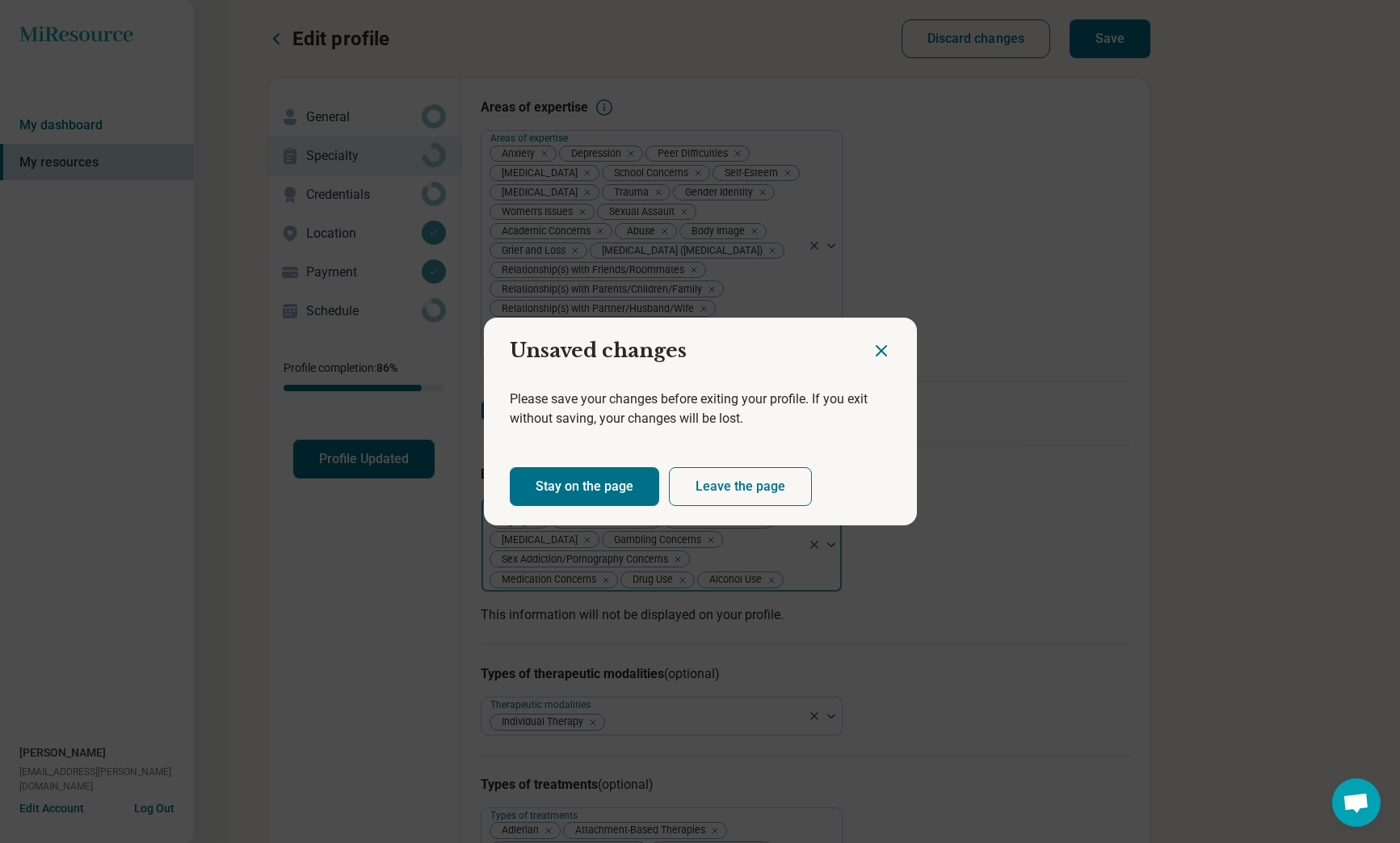
drag, startPoint x: 626, startPoint y: 491, endPoint x: 652, endPoint y: 480, distance: 28.2
click at [626, 491] on button "Stay on the page" at bounding box center [584, 487] width 150 height 39
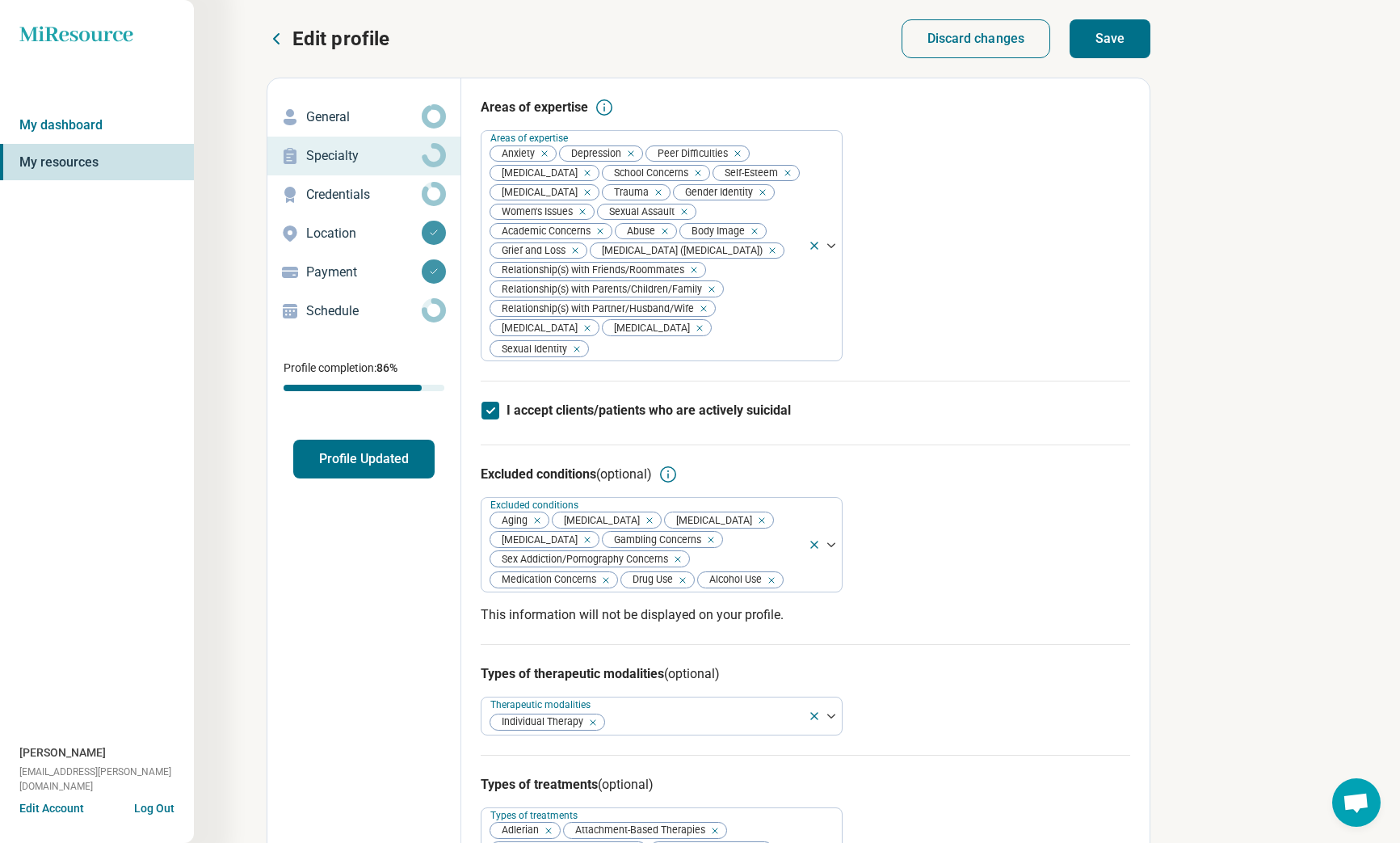
click at [1079, 38] on button "Save" at bounding box center [1110, 39] width 81 height 39
click at [362, 196] on p "Credentials" at bounding box center [364, 194] width 115 height 20
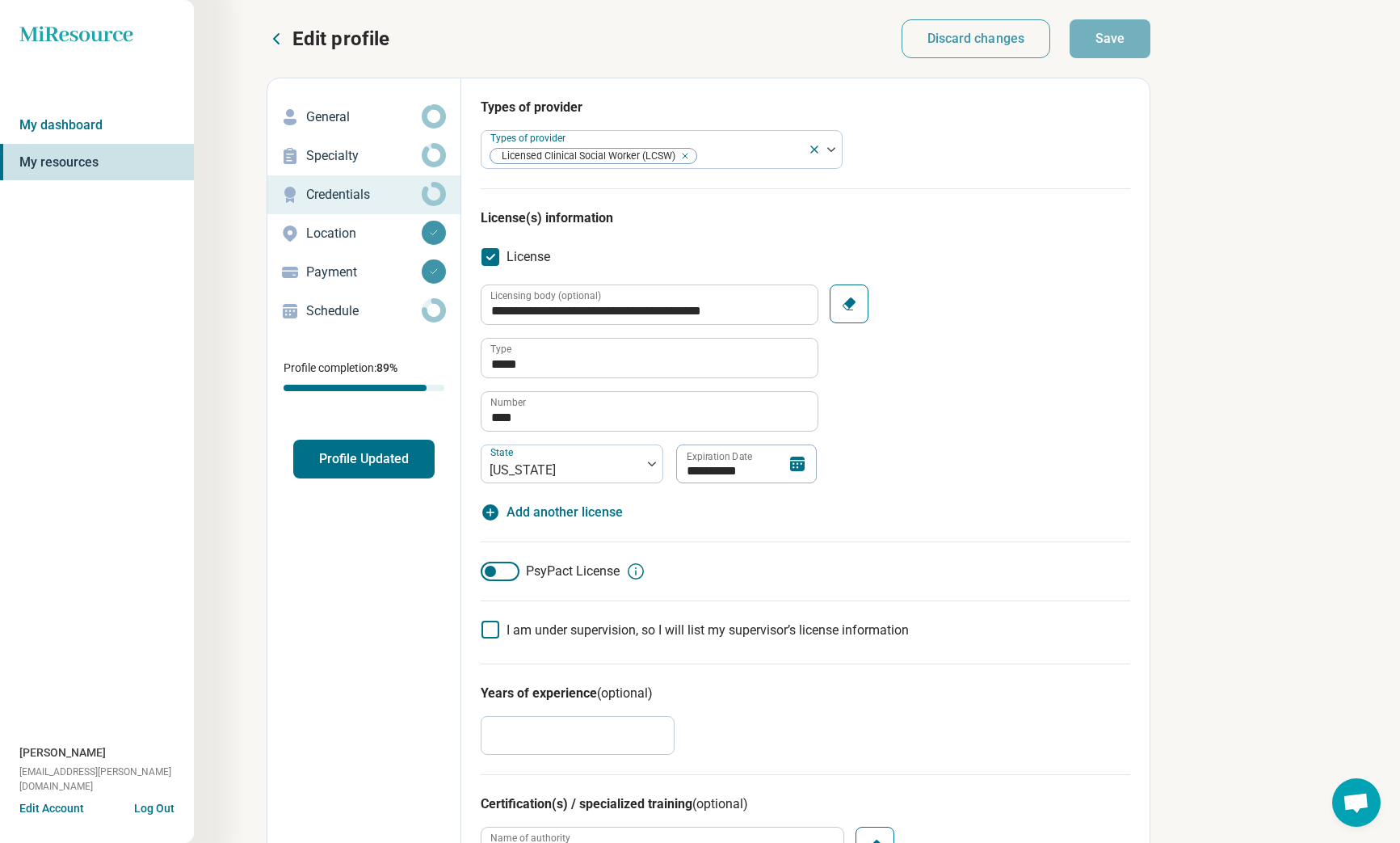
click at [493, 571] on div at bounding box center [490, 571] width 11 height 11
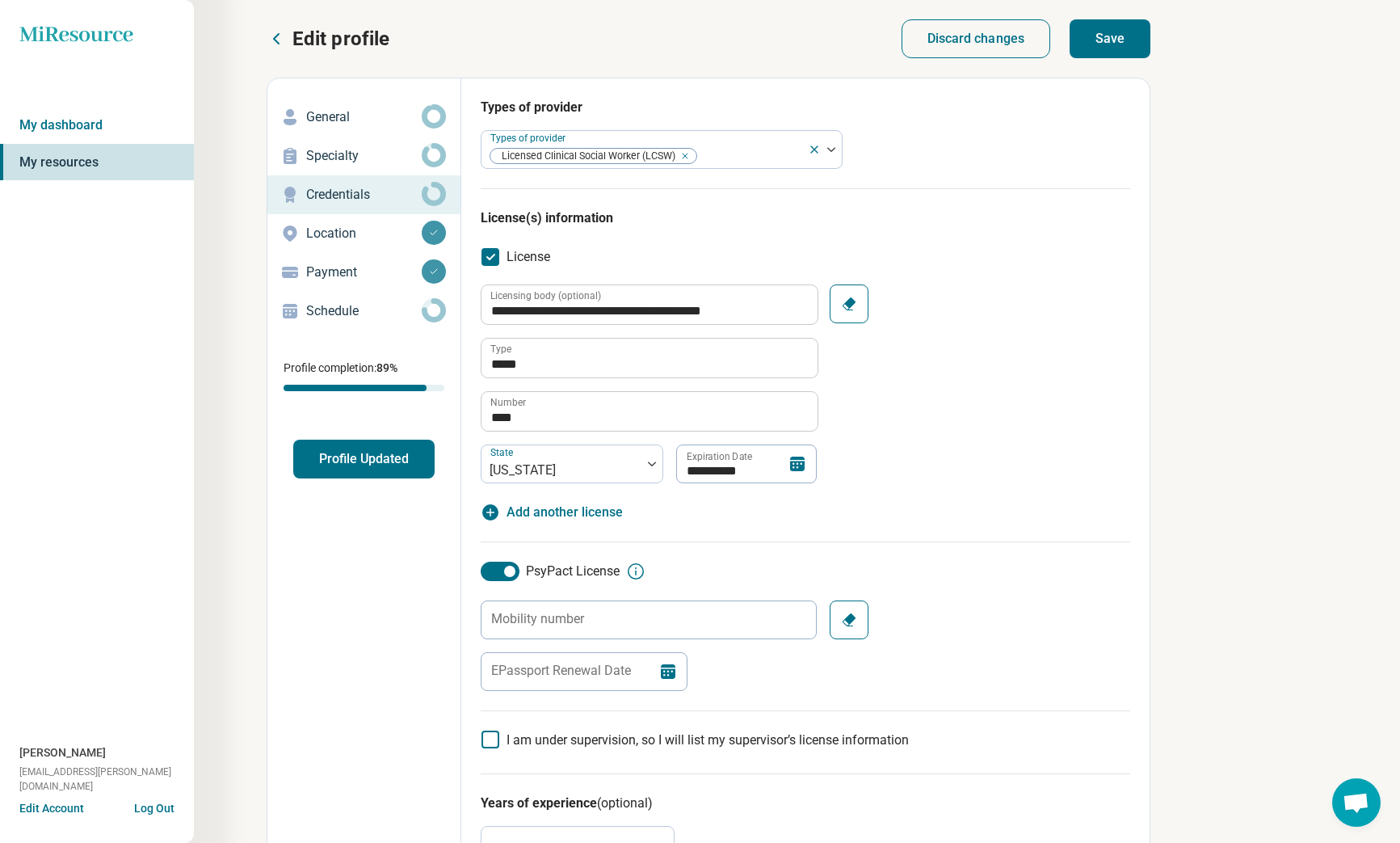
click at [512, 571] on div at bounding box center [510, 571] width 11 height 11
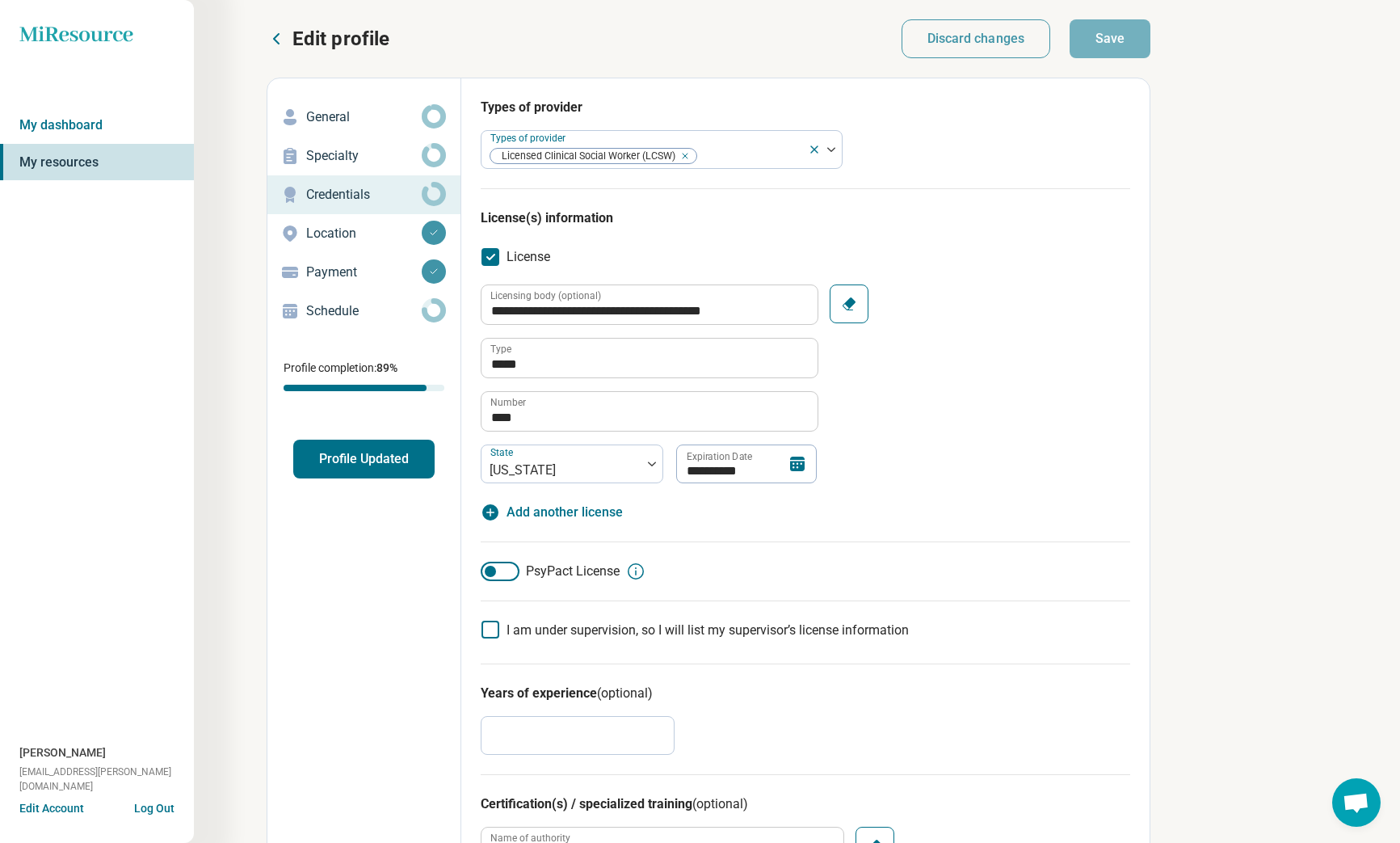
click at [356, 234] on p "Location" at bounding box center [364, 234] width 115 height 20
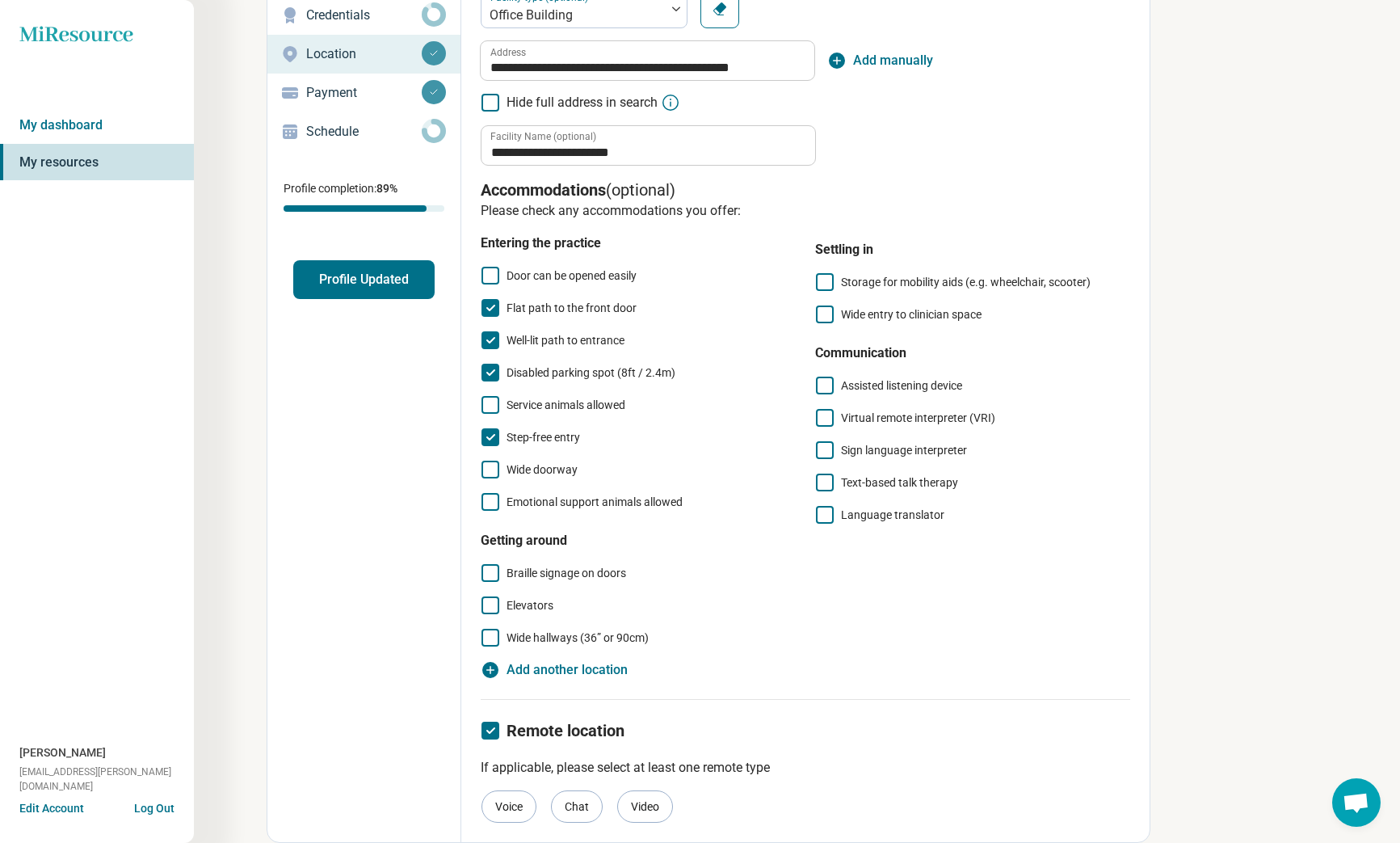
scroll to position [180, 0]
click at [487, 606] on icon at bounding box center [490, 605] width 18 height 18
click at [543, 636] on span "Wide hallways (36” or 90cm)" at bounding box center [578, 637] width 142 height 13
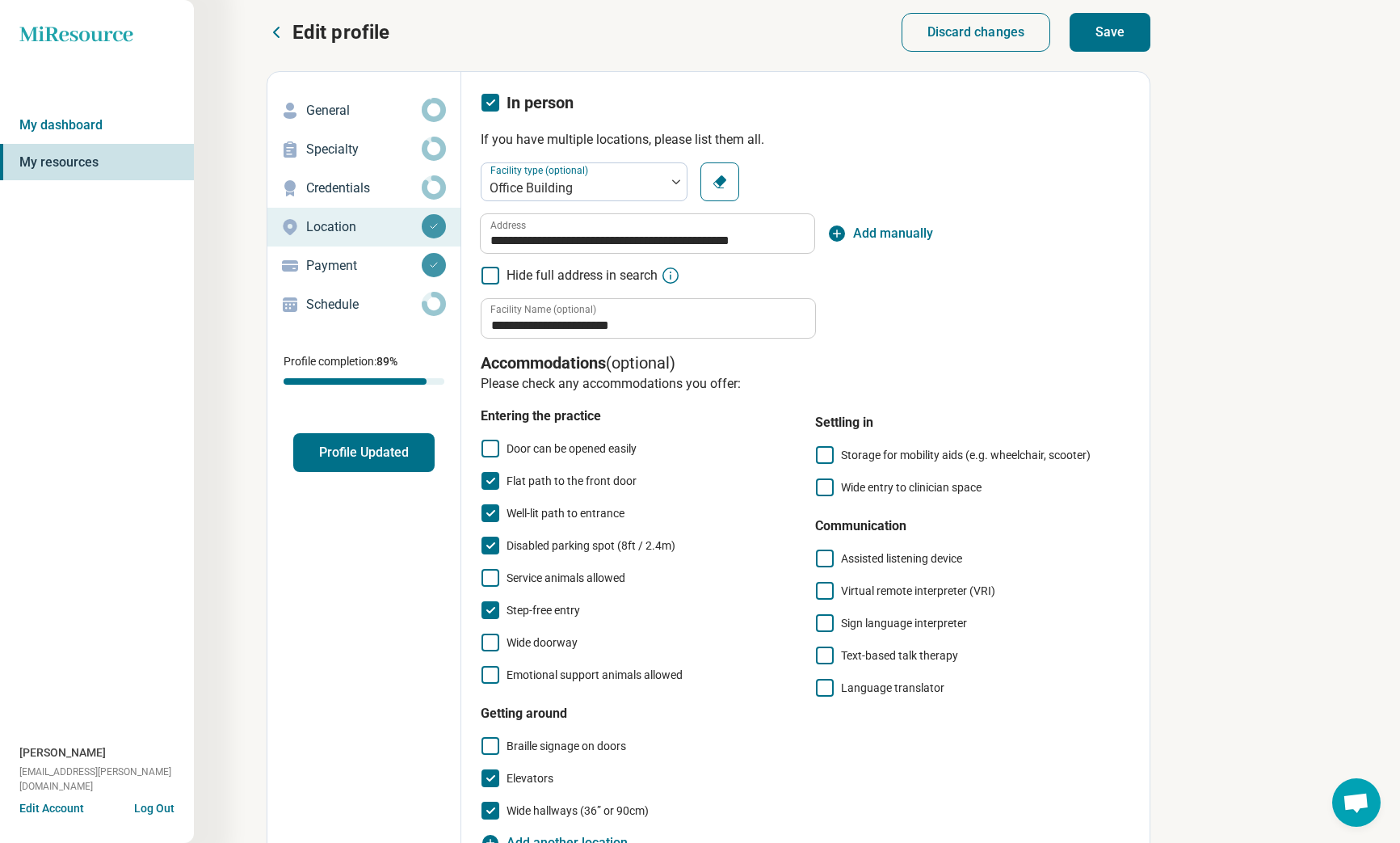
scroll to position [8, 0]
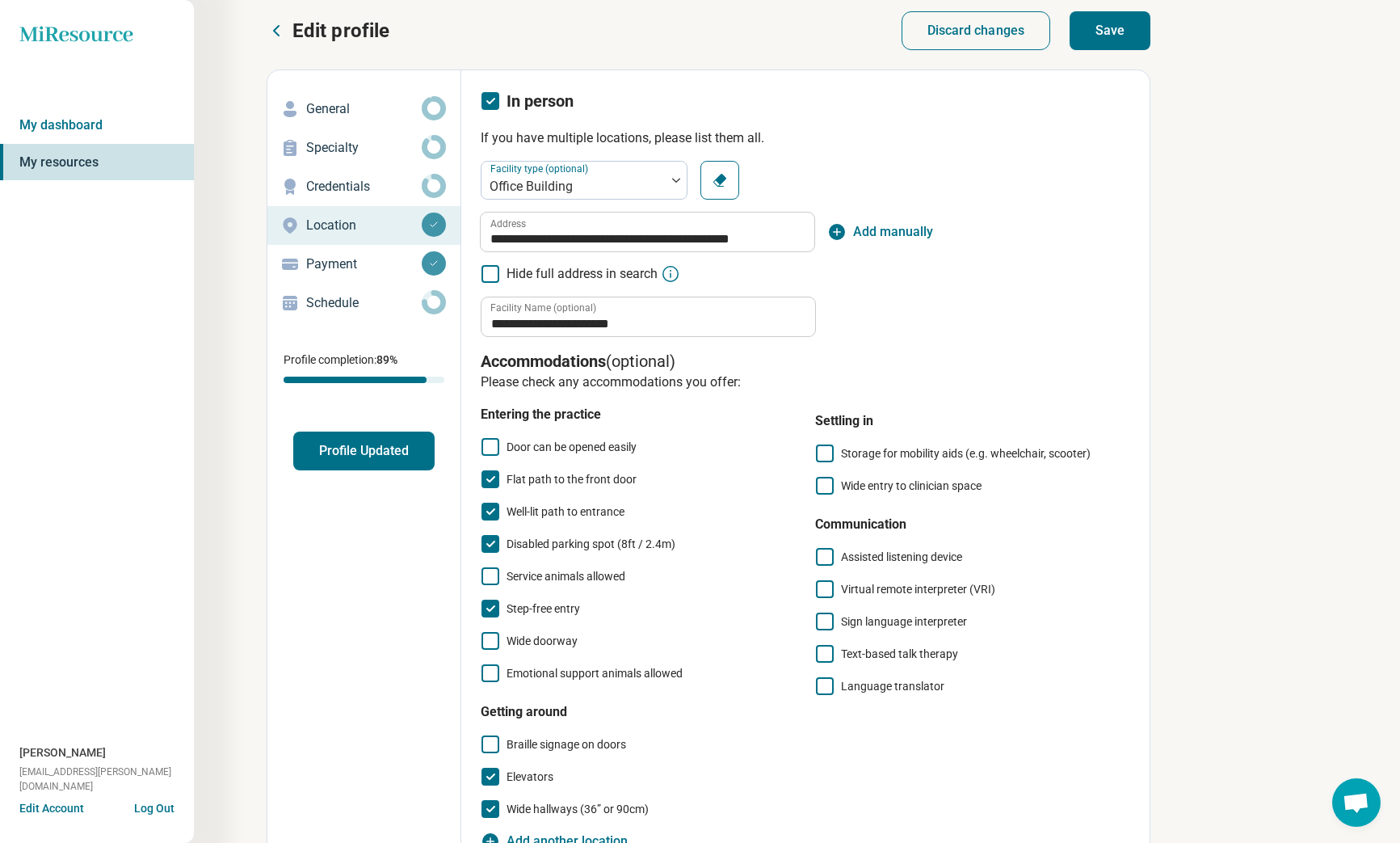
click at [1091, 43] on button "Save" at bounding box center [1110, 31] width 81 height 39
click at [332, 114] on p "General" at bounding box center [364, 109] width 115 height 20
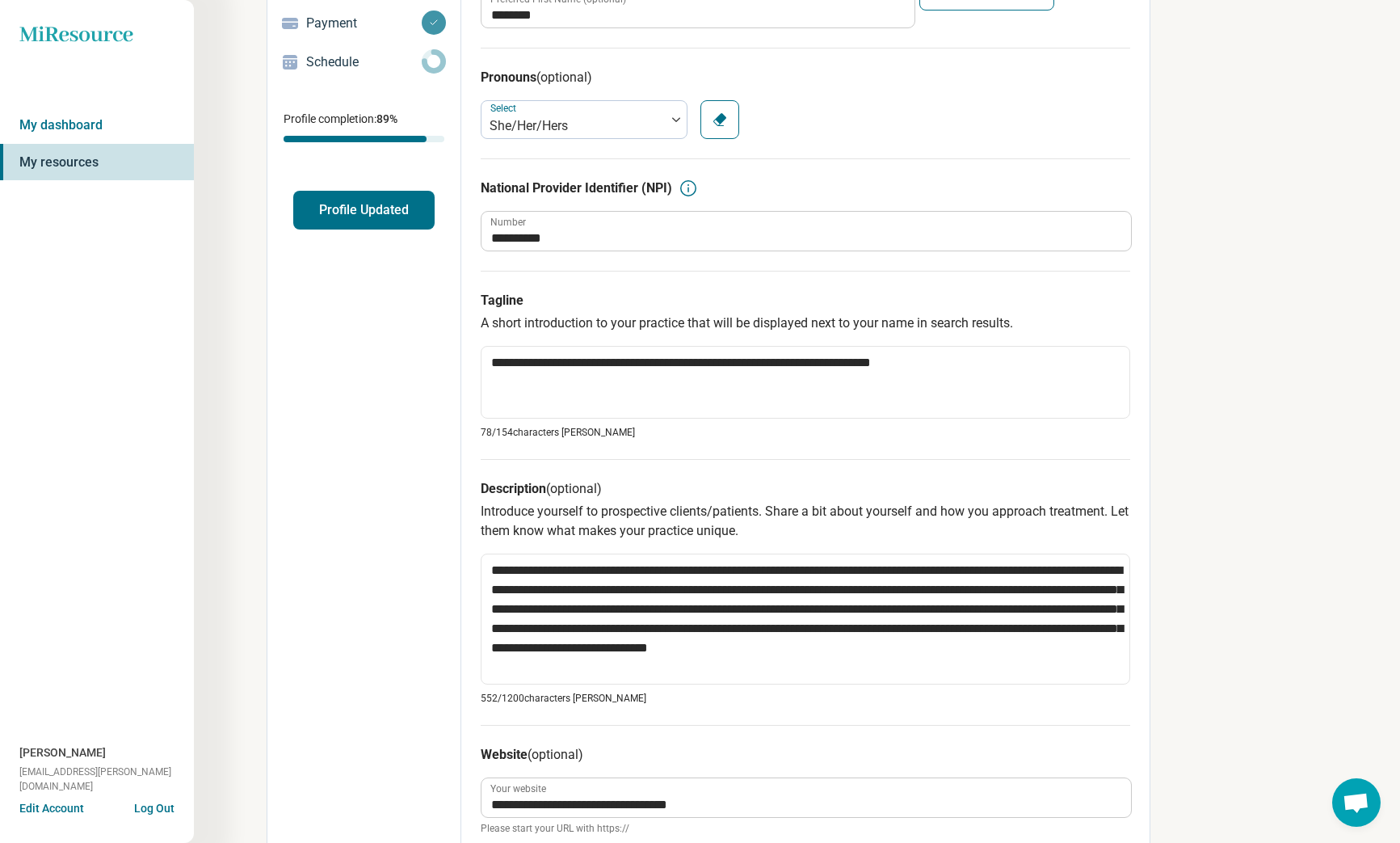
scroll to position [25, 0]
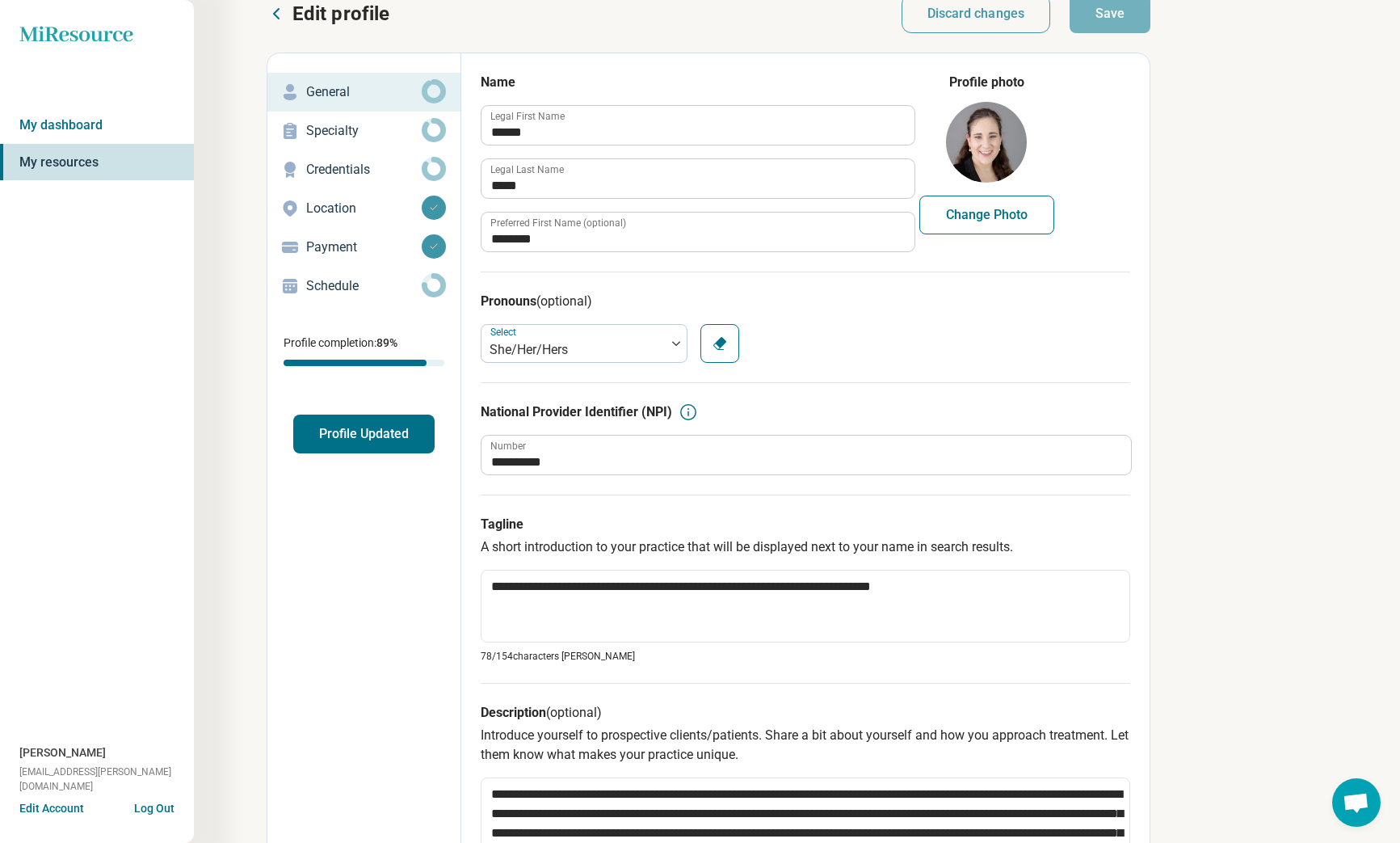
click at [368, 131] on p "Specialty" at bounding box center [364, 130] width 115 height 20
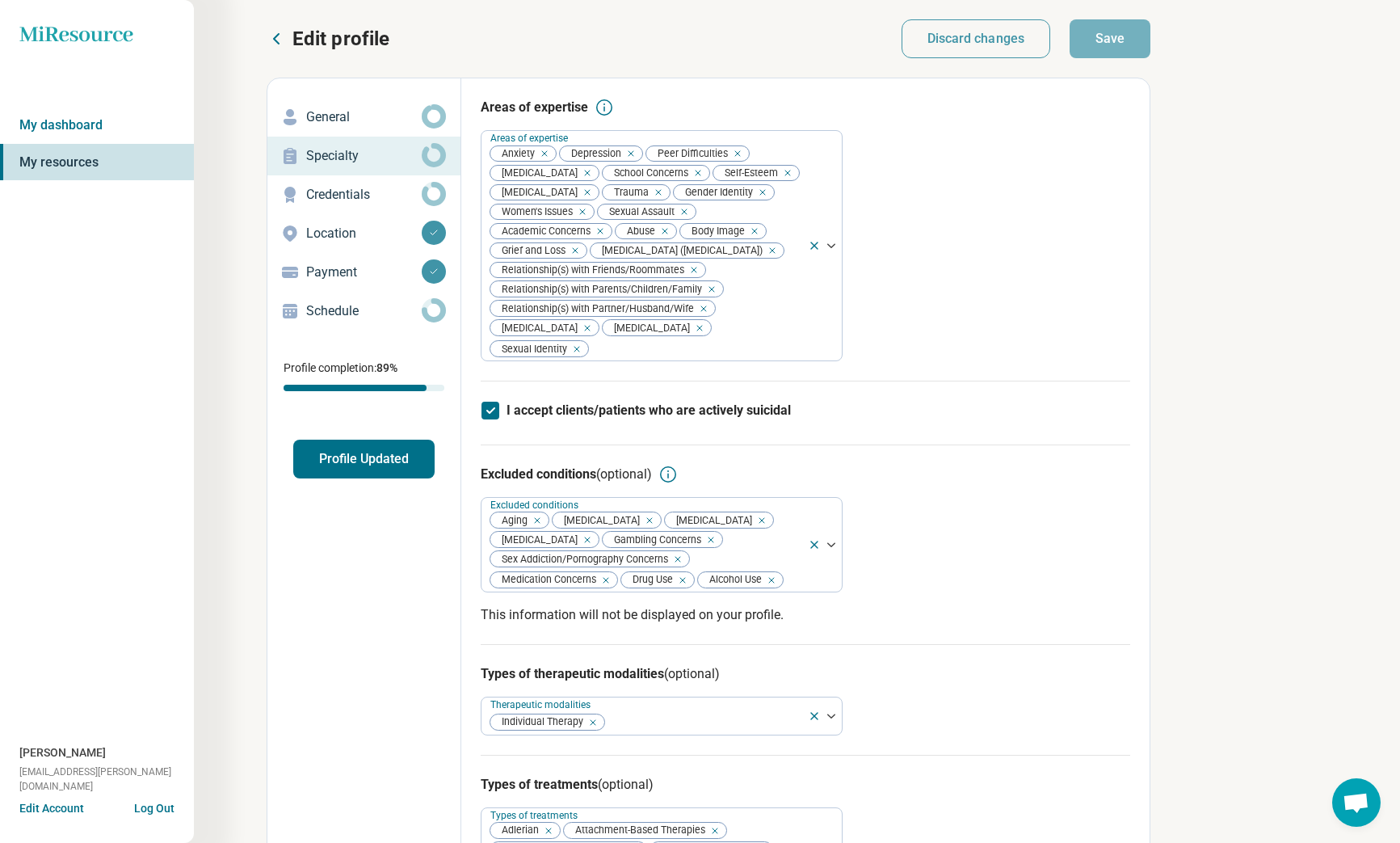
click at [358, 197] on p "Credentials" at bounding box center [364, 194] width 115 height 20
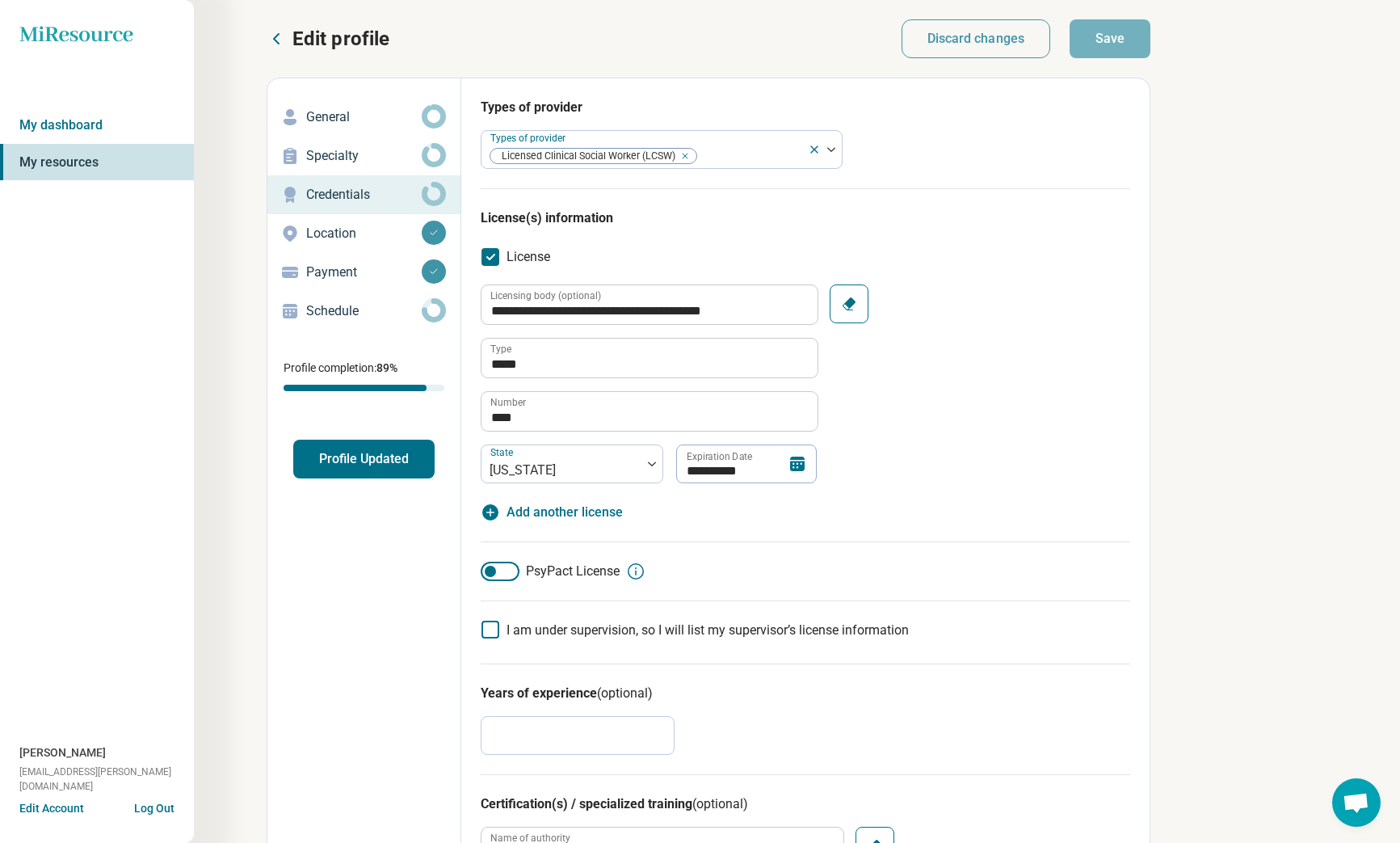
click at [339, 314] on p "Schedule" at bounding box center [364, 311] width 115 height 20
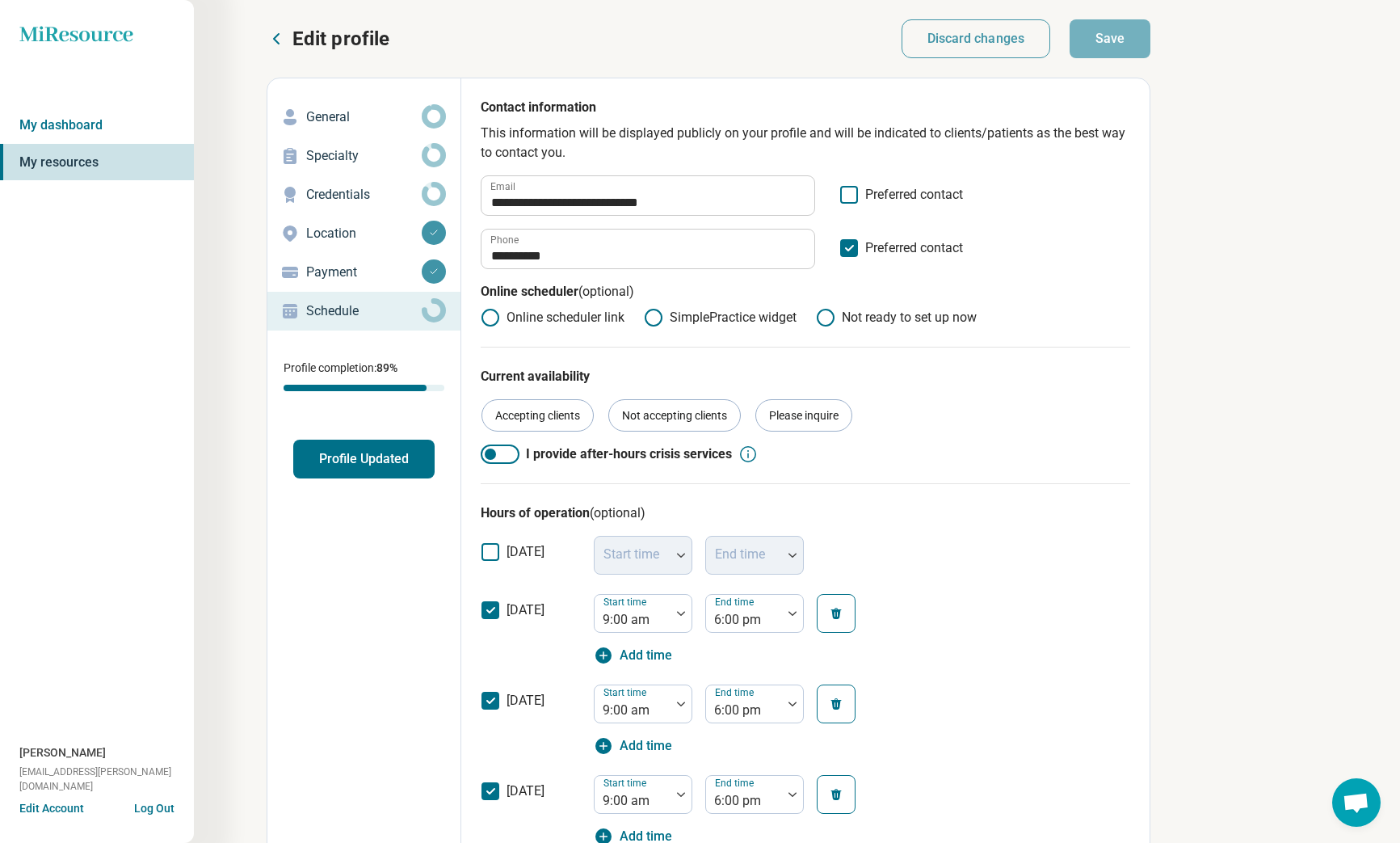
scroll to position [0, 1]
click at [850, 194] on icon at bounding box center [848, 194] width 18 height 18
click at [847, 244] on icon at bounding box center [848, 248] width 18 height 18
click at [1112, 43] on button "Save" at bounding box center [1110, 39] width 81 height 39
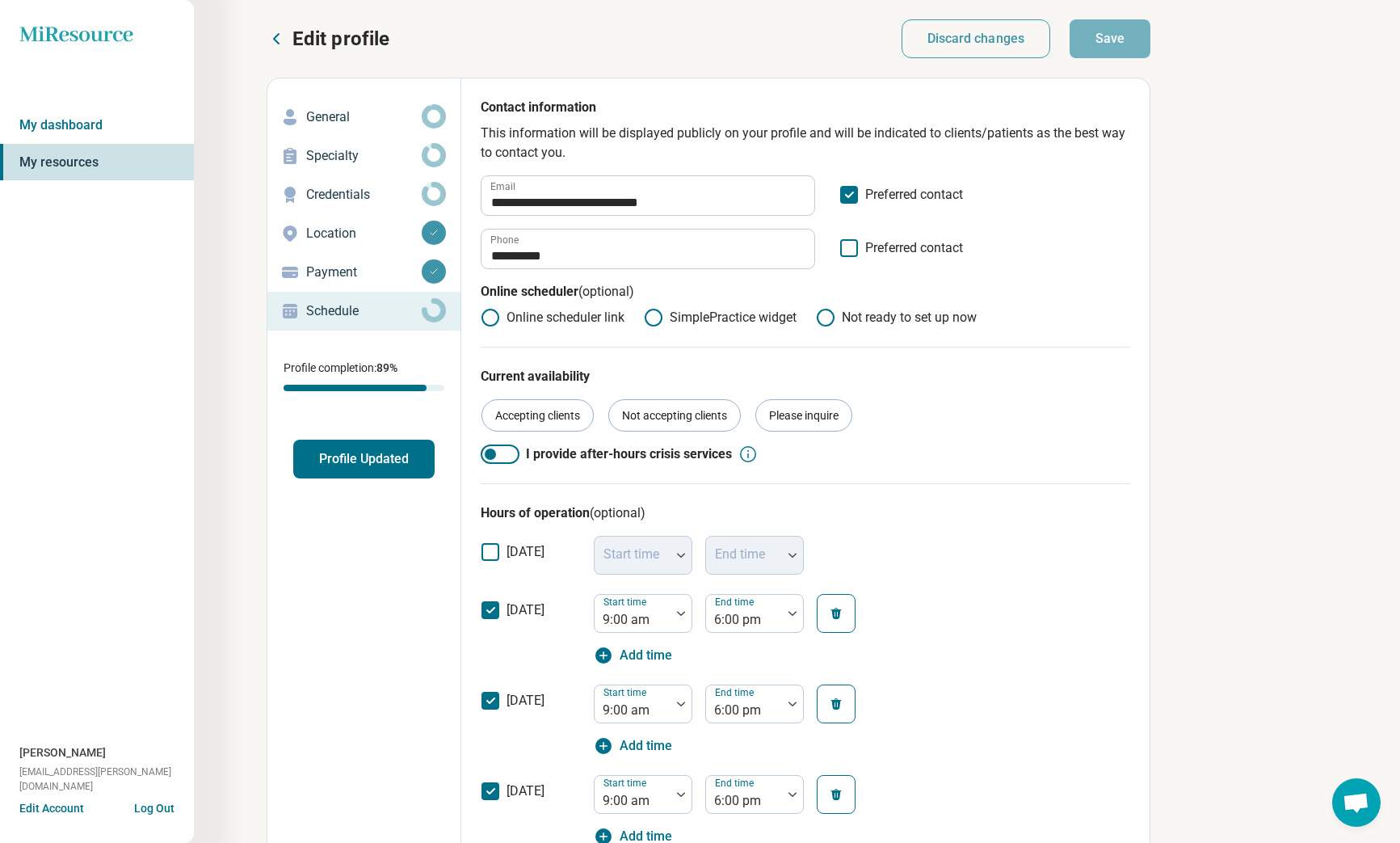
click at [335, 462] on button "Profile Updated" at bounding box center [364, 460] width 141 height 39
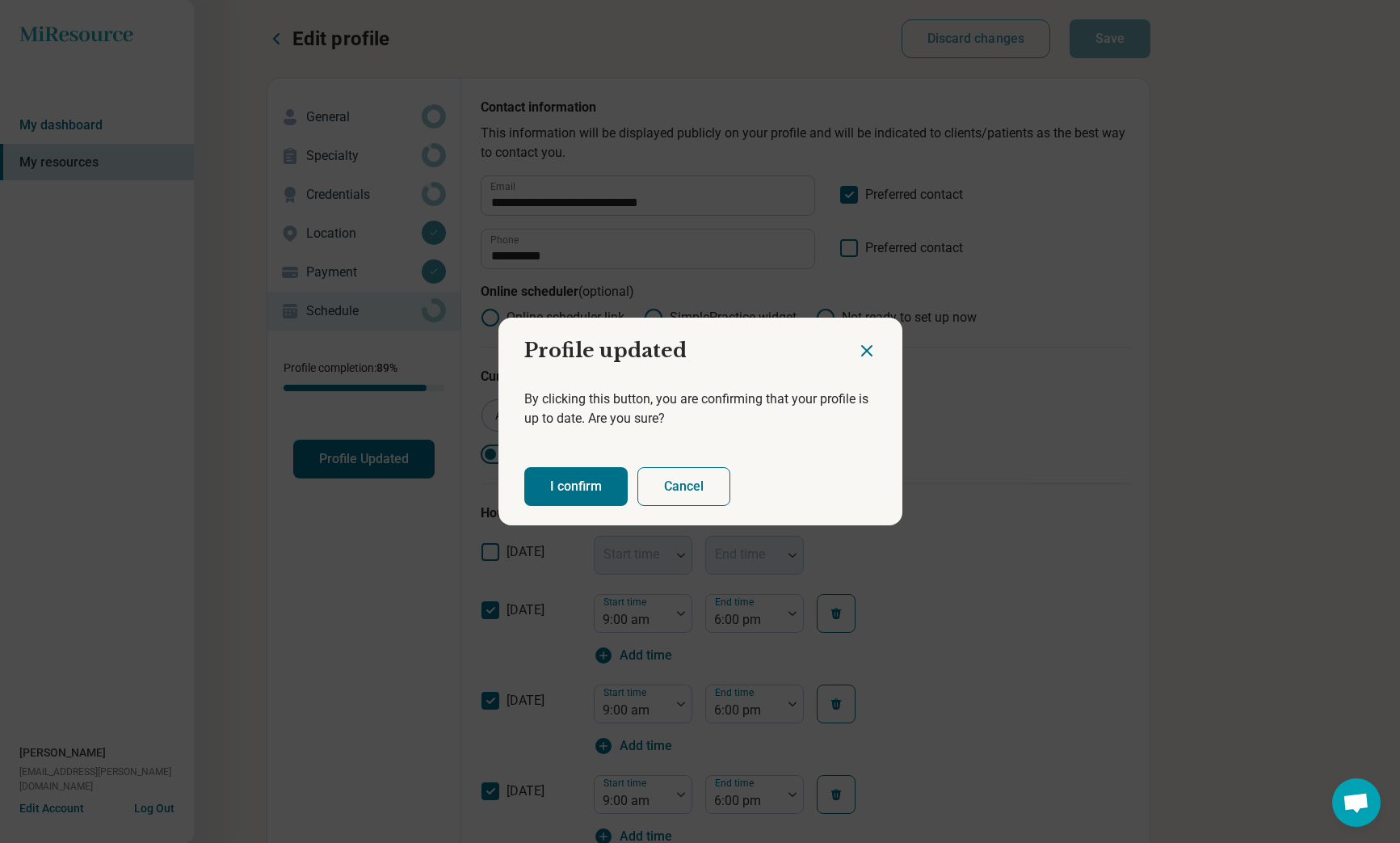
click at [576, 484] on button "I confirm" at bounding box center [576, 487] width 103 height 39
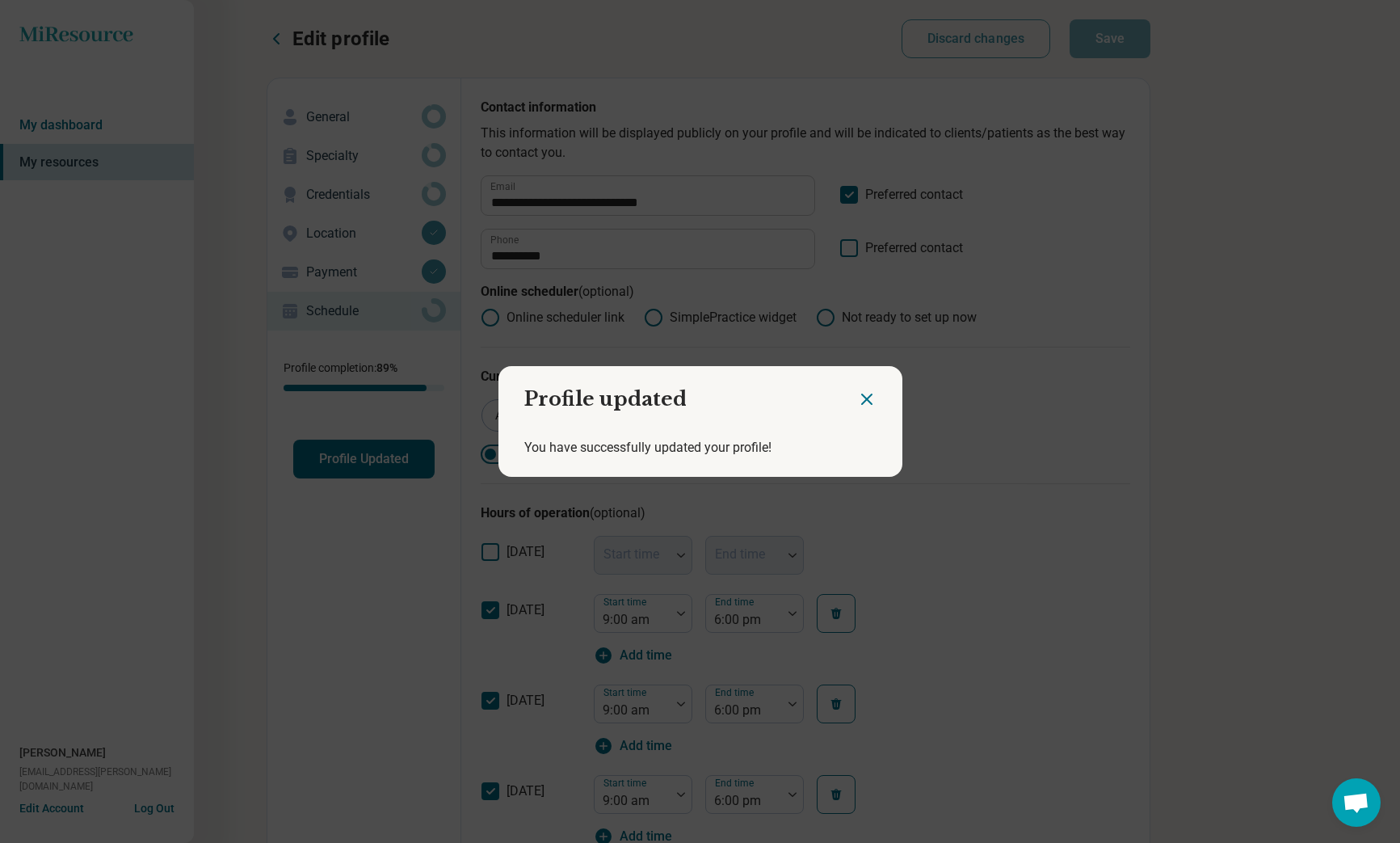
click at [869, 396] on icon "Close dialog" at bounding box center [867, 399] width 9 height 9
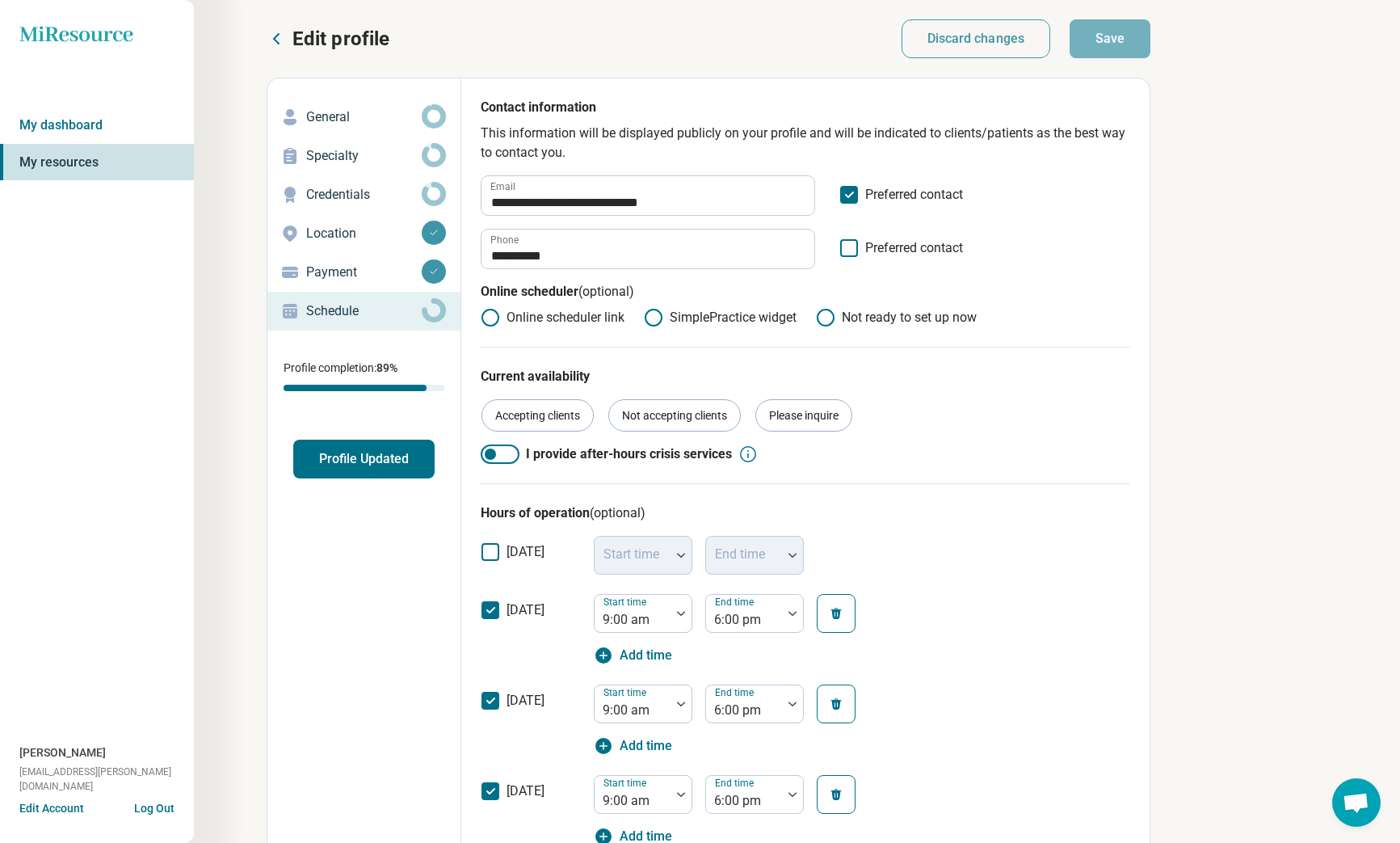
drag, startPoint x: 376, startPoint y: 196, endPoint x: 473, endPoint y: 224, distance: 101.0
click at [376, 196] on p "Credentials" at bounding box center [364, 194] width 115 height 20
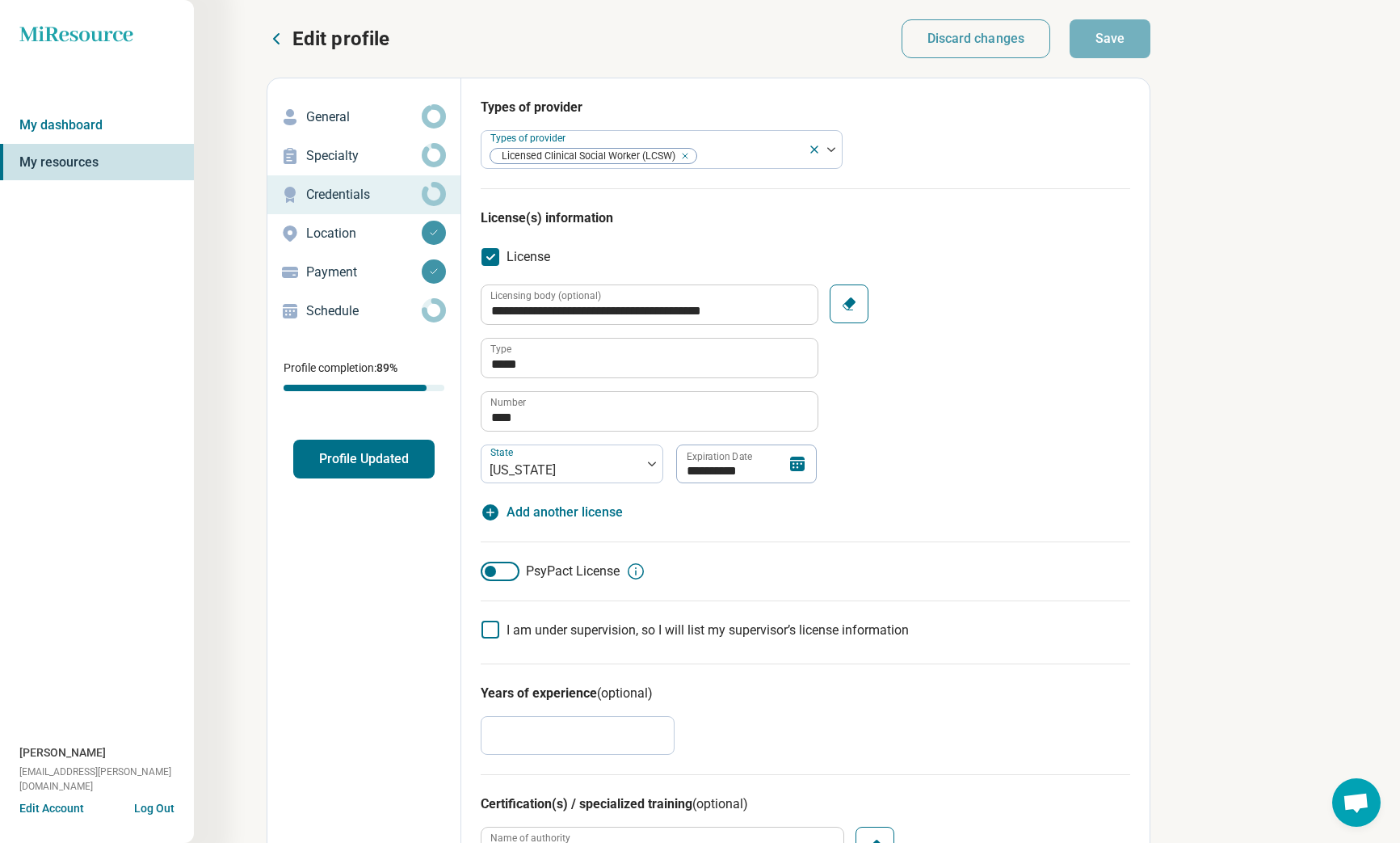
type textarea "*"
